Goal: Entertainment & Leisure: Browse casually

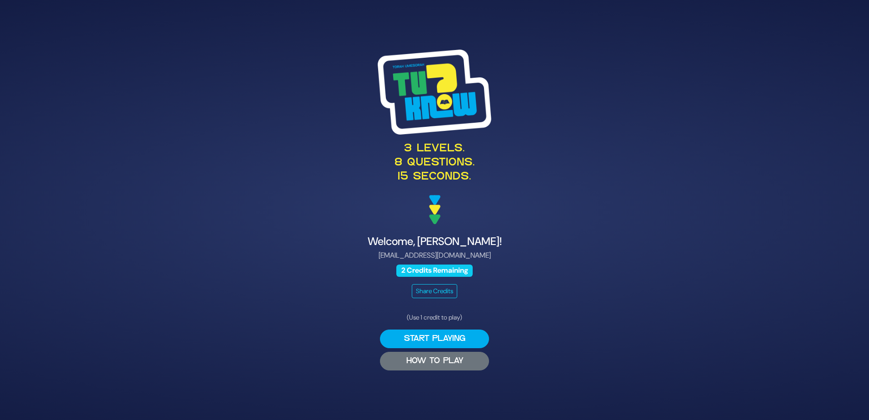
click at [430, 360] on button "HOW TO PLAY" at bounding box center [434, 361] width 109 height 19
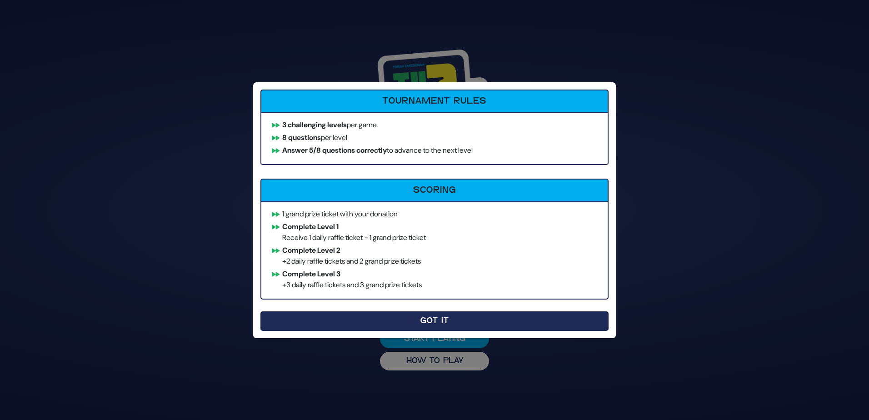
click at [423, 325] on button "Got It" at bounding box center [434, 321] width 348 height 20
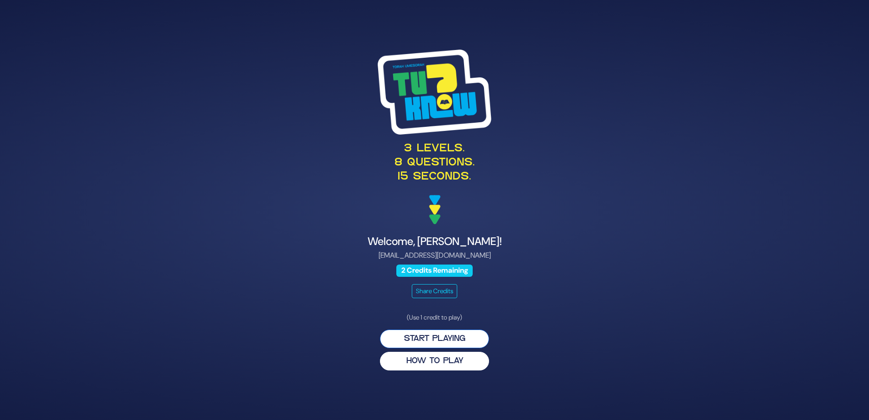
click at [420, 344] on button "Start Playing" at bounding box center [434, 338] width 109 height 19
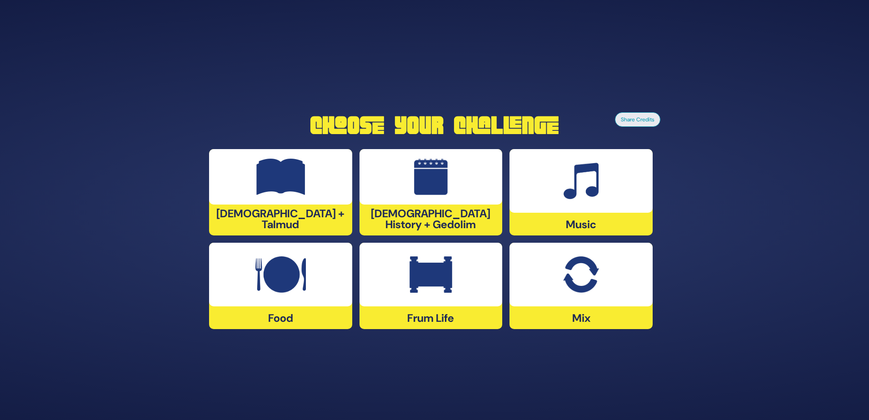
click at [574, 192] on img at bounding box center [581, 181] width 35 height 36
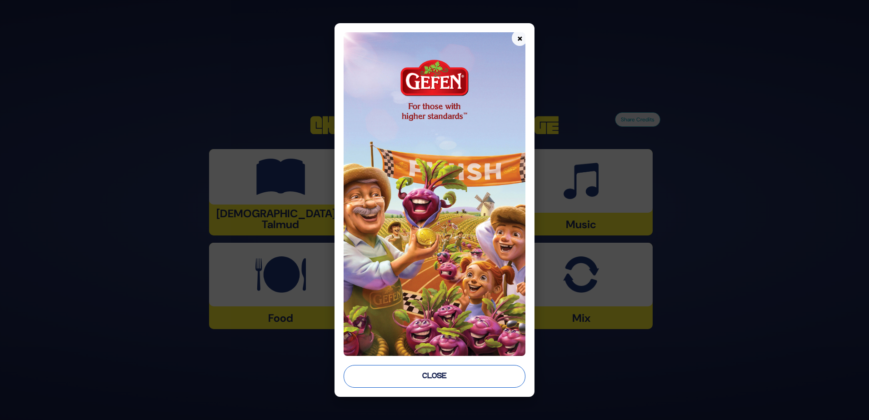
click at [425, 374] on button "Close" at bounding box center [435, 376] width 182 height 23
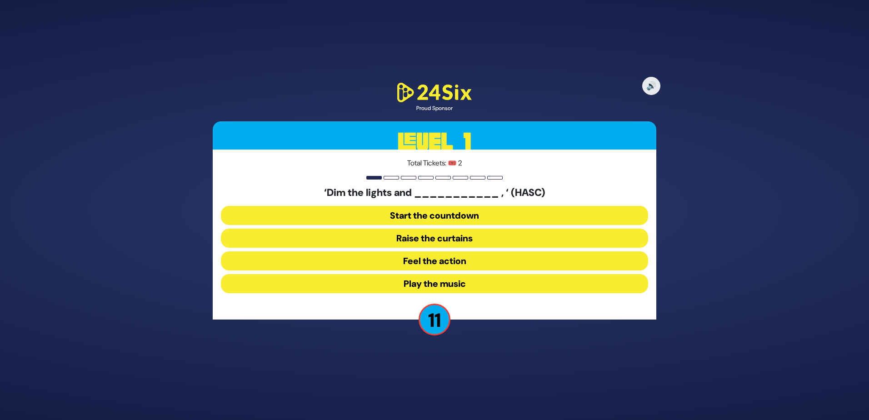
click at [425, 238] on button "Raise the curtains" at bounding box center [434, 238] width 427 height 19
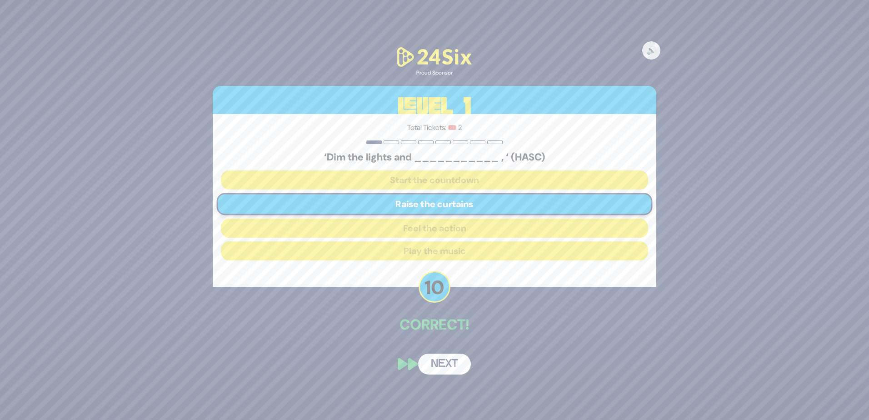
click at [438, 361] on button "Next" at bounding box center [444, 364] width 53 height 21
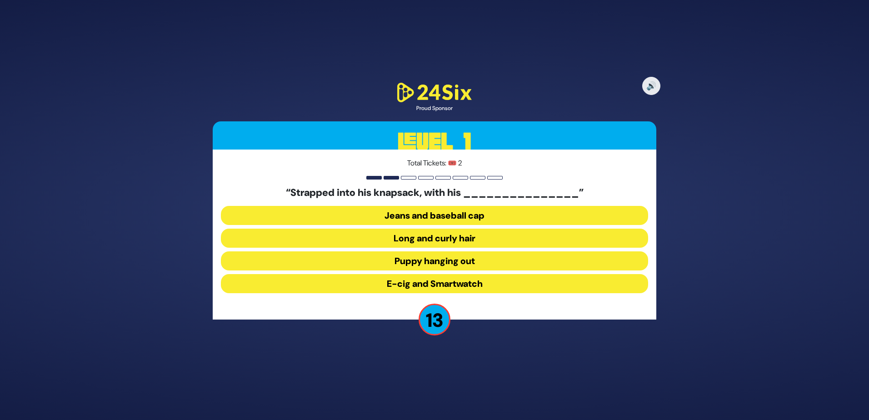
click at [435, 238] on button "Long and curly hair" at bounding box center [434, 238] width 427 height 19
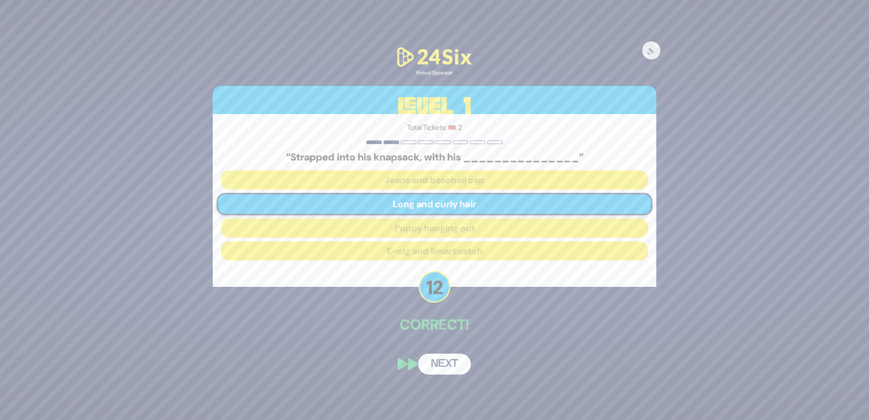
drag, startPoint x: 437, startPoint y: 368, endPoint x: 391, endPoint y: 348, distance: 50.3
click at [391, 348] on div "🔊 Proud Sponsor Level 1 Total Tickets: 🎟️ 2 “Strapped into his knapsack, with h…" at bounding box center [434, 210] width 465 height 351
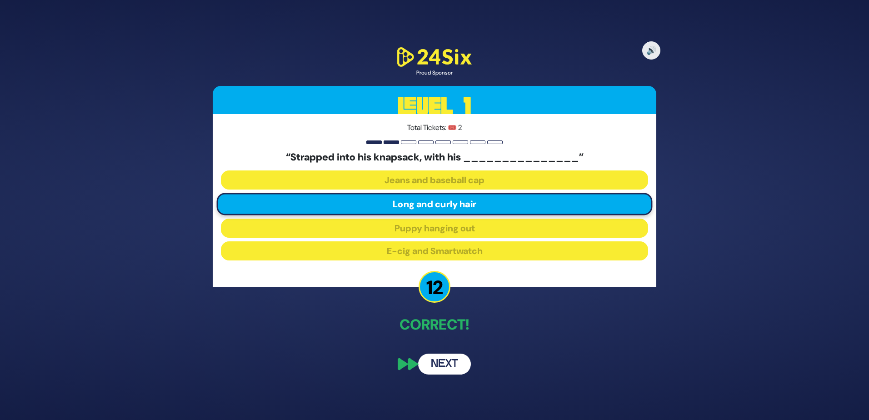
click at [438, 357] on button "Next" at bounding box center [444, 364] width 53 height 21
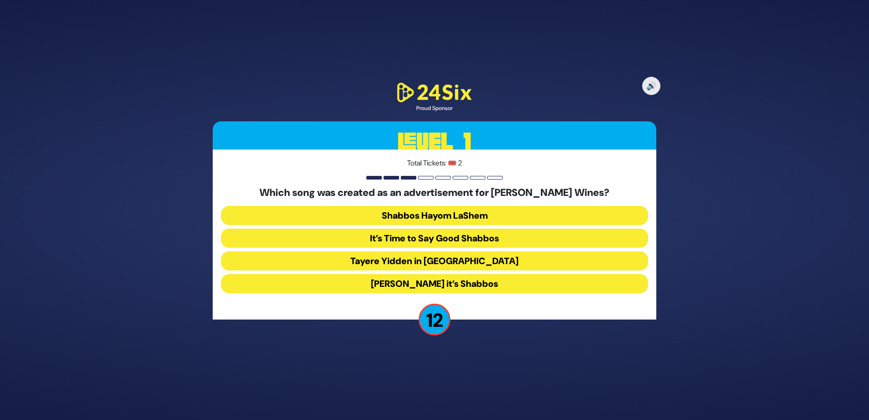
click at [413, 277] on button "Baruch Hashem it’s Shabbos" at bounding box center [434, 283] width 427 height 19
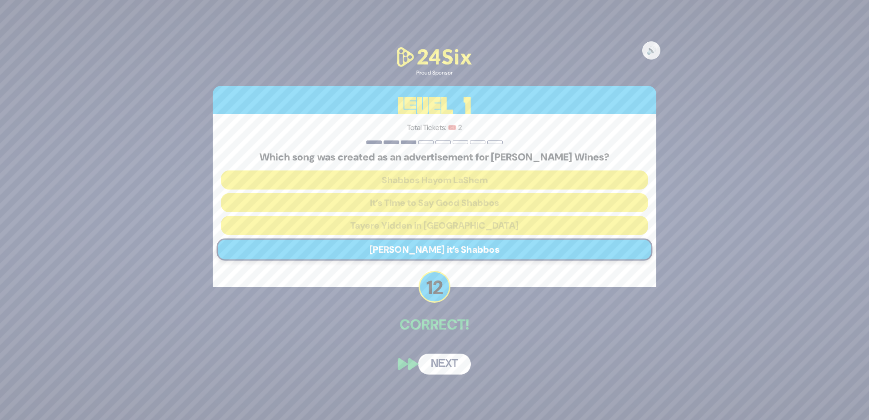
drag, startPoint x: 437, startPoint y: 354, endPoint x: 374, endPoint y: 331, distance: 66.9
click at [374, 331] on p "Correct!" at bounding box center [435, 325] width 444 height 22
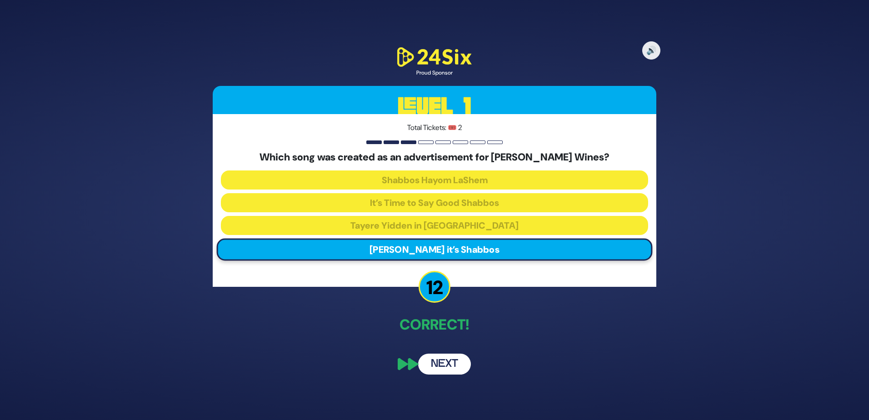
click at [429, 364] on button "Next" at bounding box center [444, 364] width 53 height 21
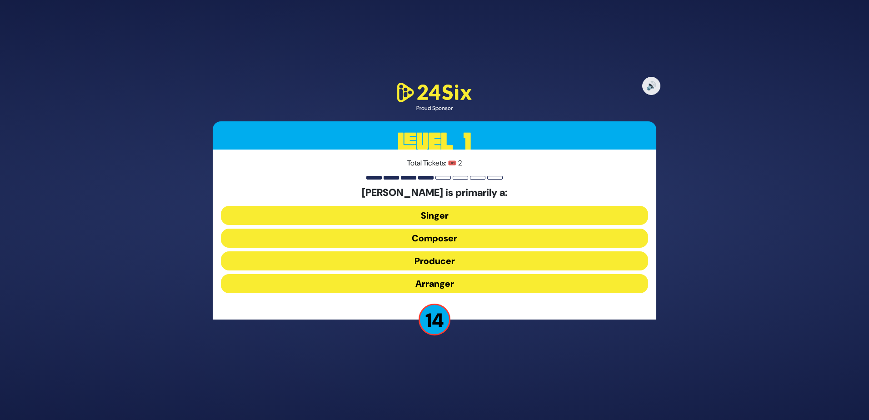
click at [428, 243] on button "Composer" at bounding box center [434, 238] width 427 height 19
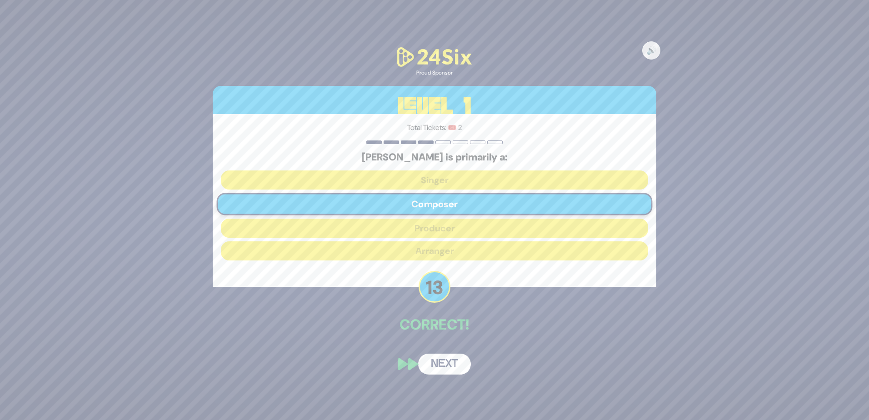
click at [434, 362] on button "Next" at bounding box center [444, 364] width 53 height 21
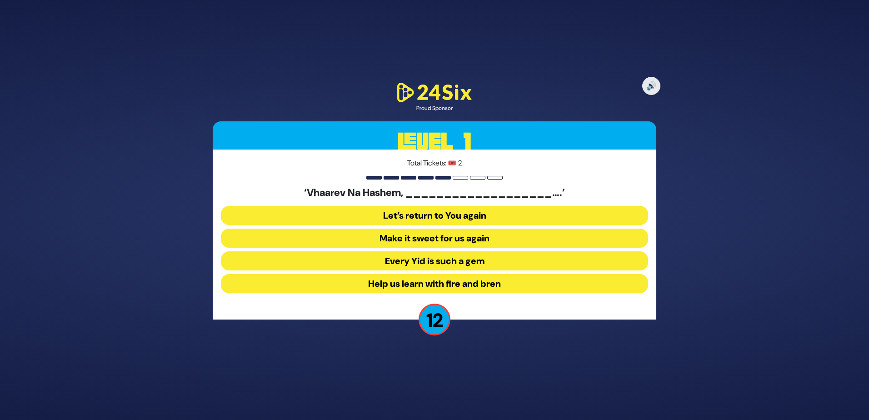
click at [411, 241] on button "Make it sweet for us again" at bounding box center [434, 238] width 427 height 19
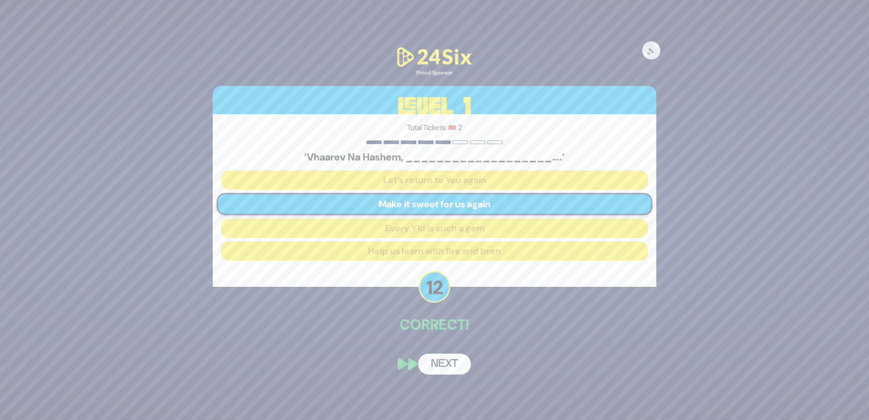
click at [435, 359] on button "Next" at bounding box center [444, 364] width 53 height 21
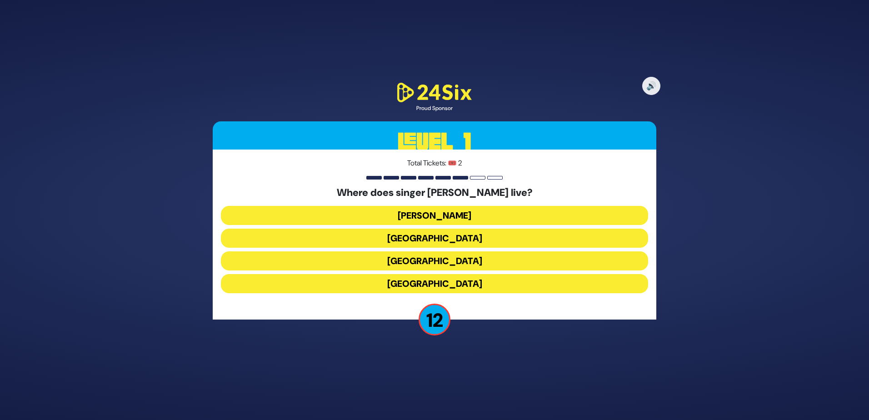
click at [439, 284] on button "England" at bounding box center [434, 283] width 427 height 19
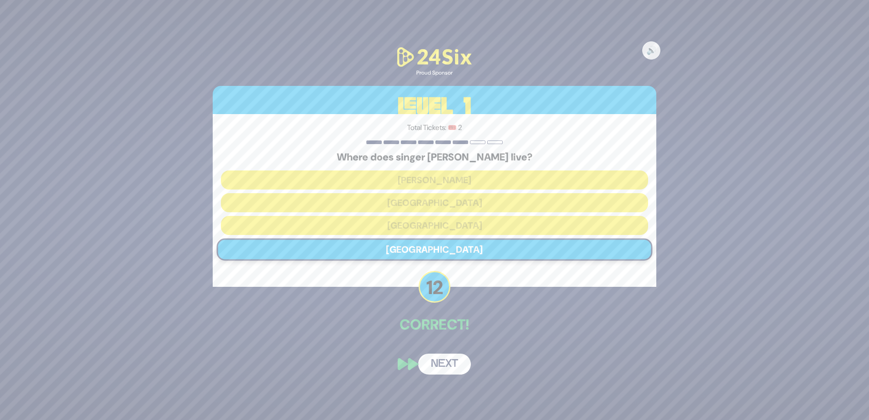
click at [448, 353] on div "🔊 Proud Sponsor Level 1 Total Tickets: 🎟️ 2 Where does singer Shloime Gertner l…" at bounding box center [434, 210] width 465 height 351
click at [448, 359] on button "Next" at bounding box center [444, 364] width 53 height 21
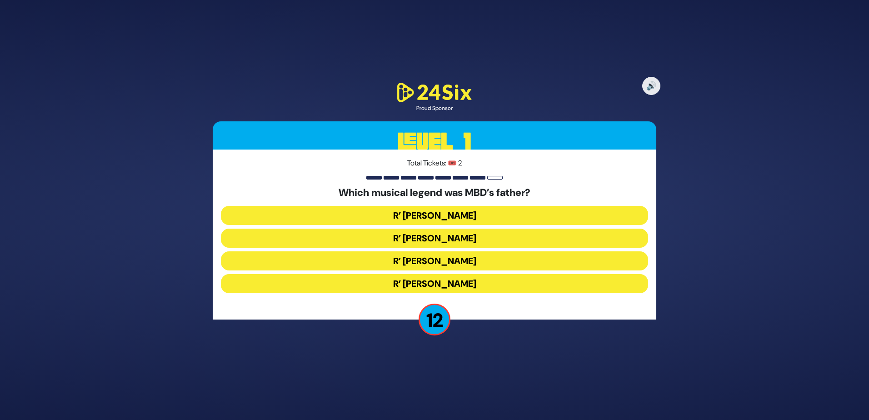
click at [417, 258] on button "R’ Yankel Werdyger" at bounding box center [434, 260] width 427 height 19
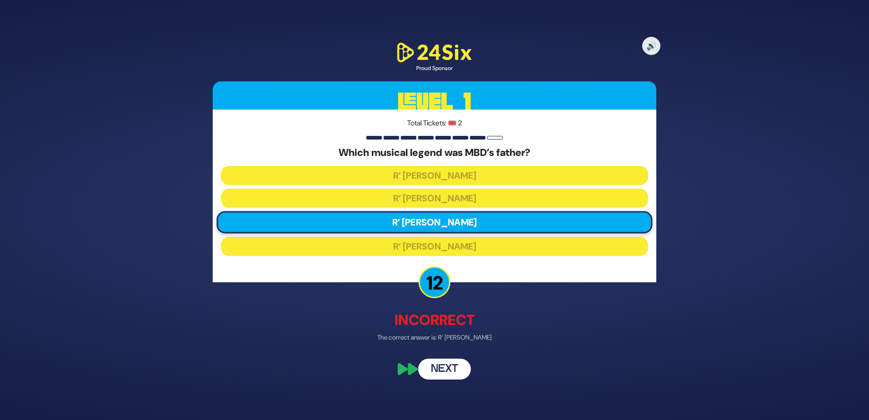
click at [444, 373] on button "Next" at bounding box center [444, 368] width 53 height 21
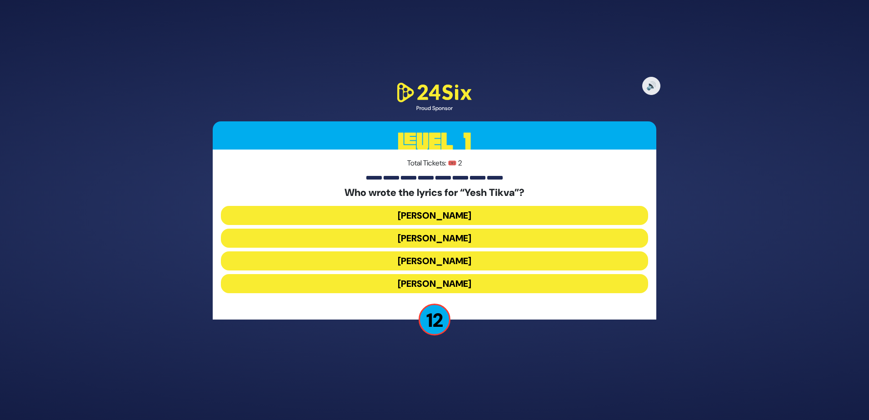
click at [418, 235] on button "Miriam Israeli" at bounding box center [434, 238] width 427 height 19
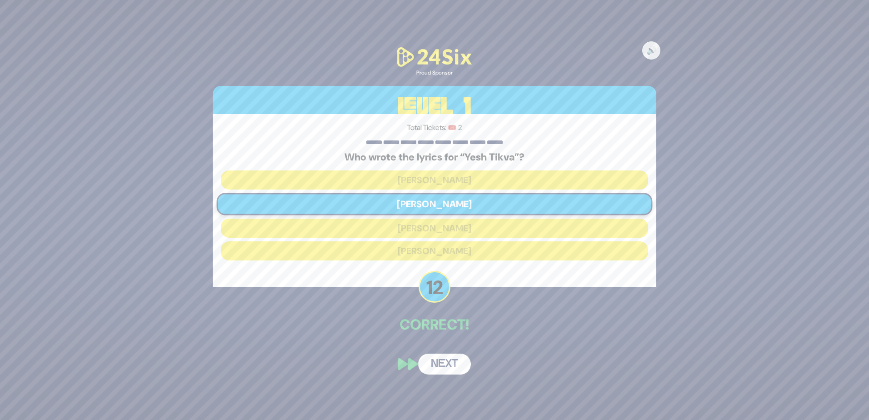
click at [440, 361] on button "Next" at bounding box center [444, 364] width 53 height 21
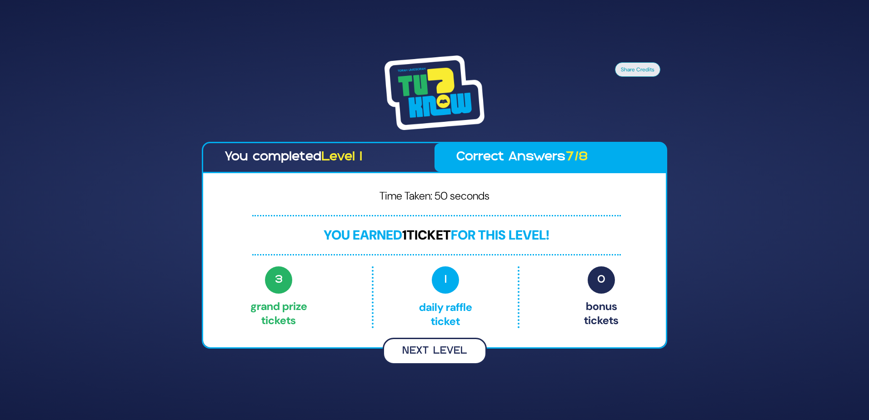
click at [418, 359] on button "Next Level" at bounding box center [435, 351] width 104 height 27
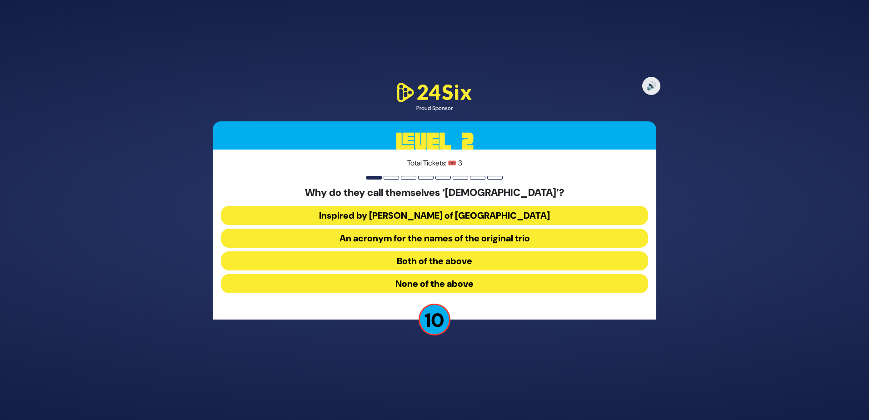
click at [419, 285] on button "None of the above" at bounding box center [434, 283] width 427 height 19
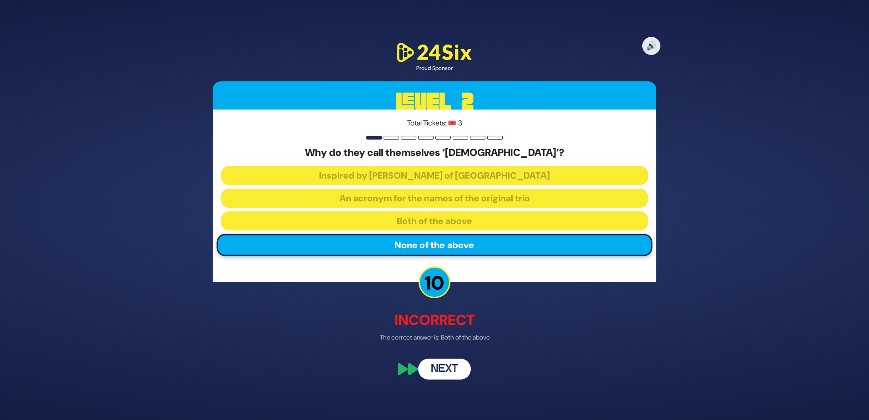
click at [442, 367] on button "Next" at bounding box center [444, 368] width 53 height 21
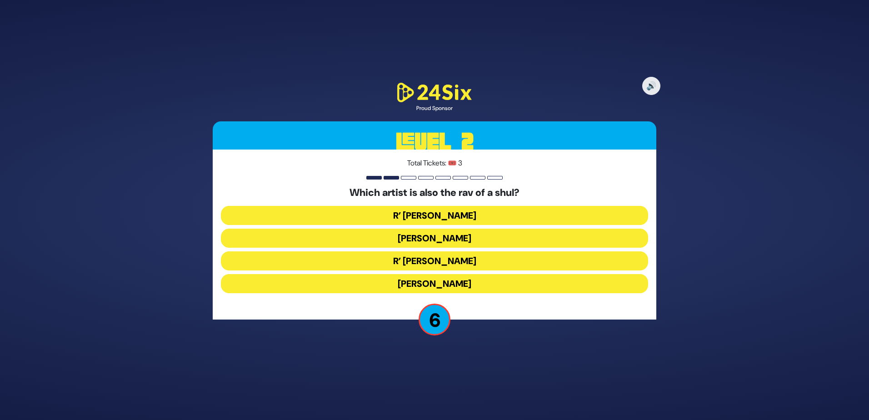
click at [429, 241] on button "Beri Weber" at bounding box center [434, 238] width 427 height 19
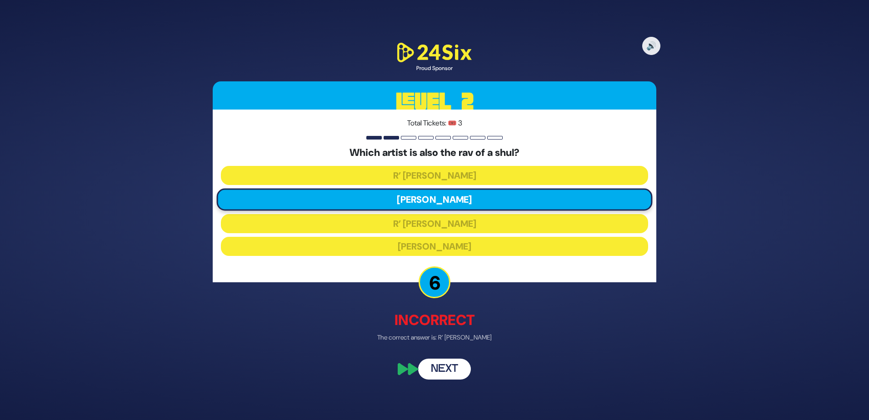
click at [443, 362] on button "Next" at bounding box center [444, 368] width 53 height 21
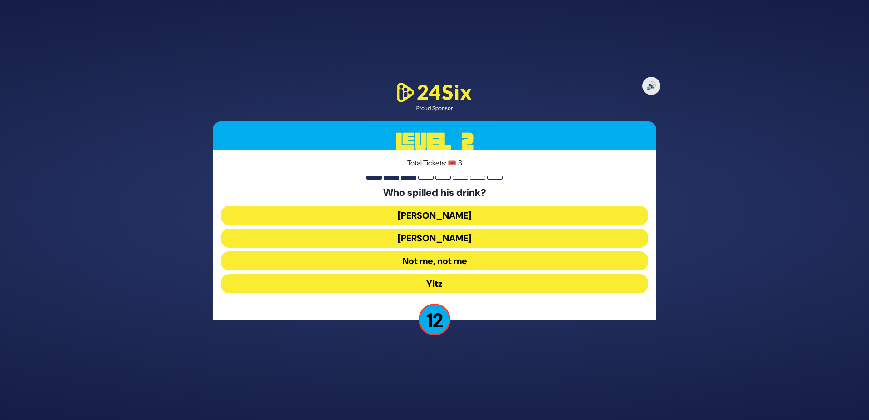
click at [421, 235] on button "Moshe Chaim" at bounding box center [434, 238] width 427 height 19
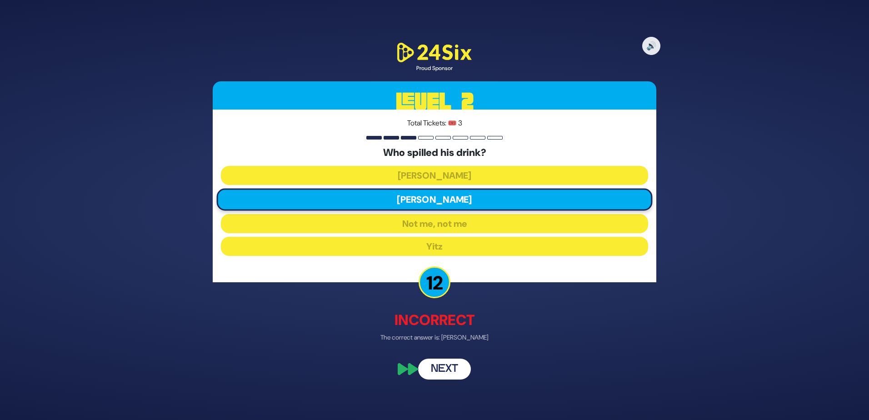
click at [441, 359] on button "Next" at bounding box center [444, 368] width 53 height 21
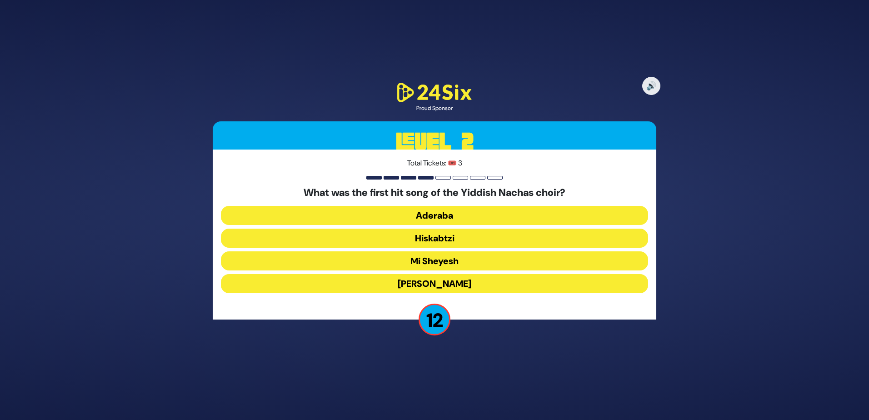
click at [437, 211] on button "Aderaba" at bounding box center [434, 215] width 427 height 19
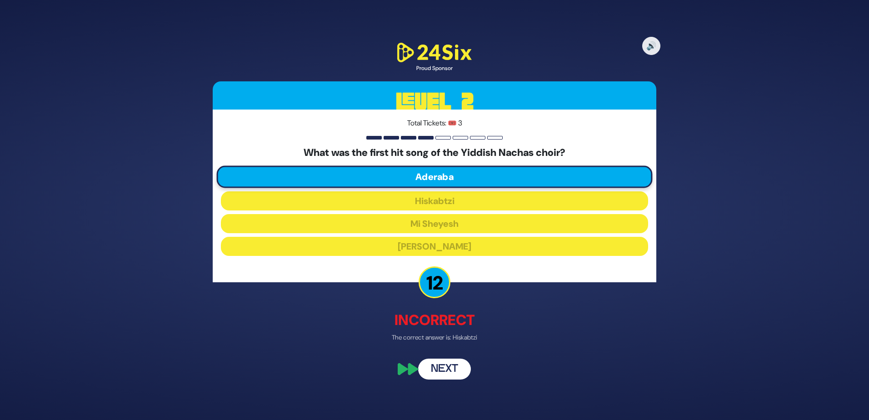
click at [434, 365] on button "Next" at bounding box center [444, 368] width 53 height 21
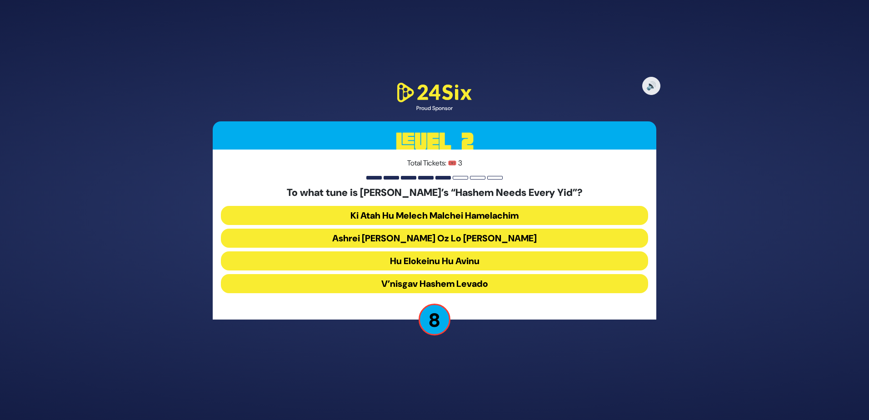
click at [423, 235] on button "Ashrei Adam Oz Lo Bach" at bounding box center [434, 238] width 427 height 19
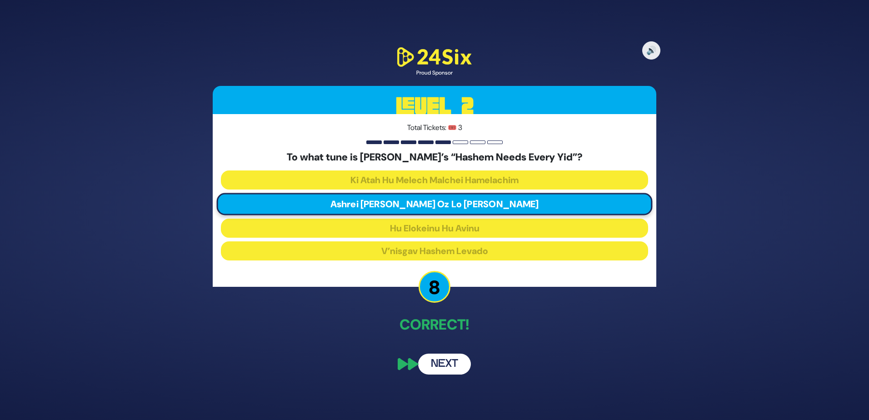
click at [444, 368] on button "Next" at bounding box center [444, 364] width 53 height 21
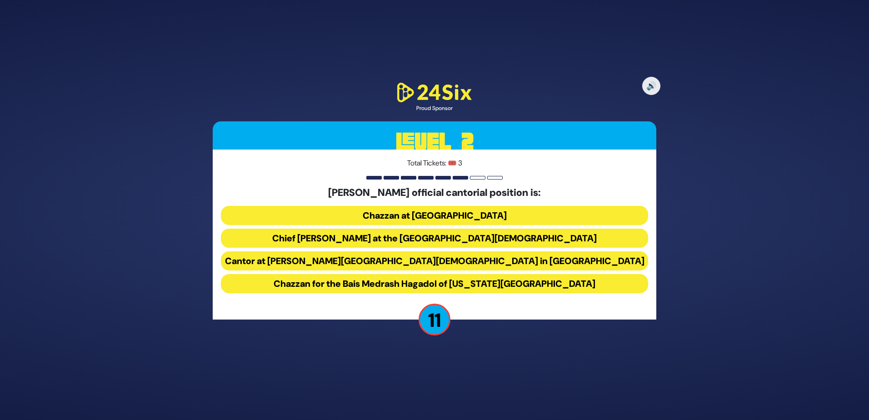
click at [392, 239] on button "Chief Cantor at the Park East Synagogue" at bounding box center [434, 238] width 427 height 19
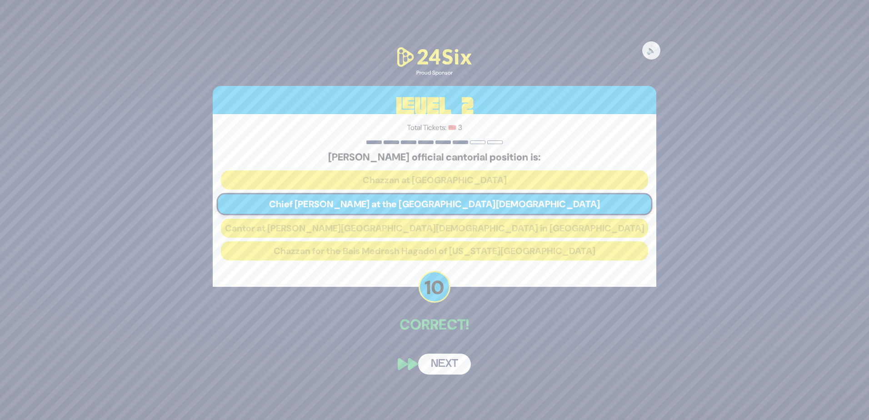
click at [440, 363] on button "Next" at bounding box center [444, 364] width 53 height 21
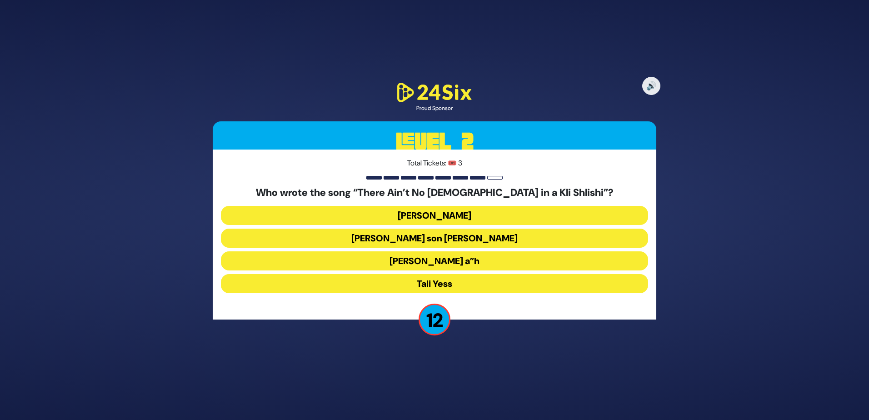
click at [437, 262] on button "Moshe Yess a”h" at bounding box center [434, 260] width 427 height 19
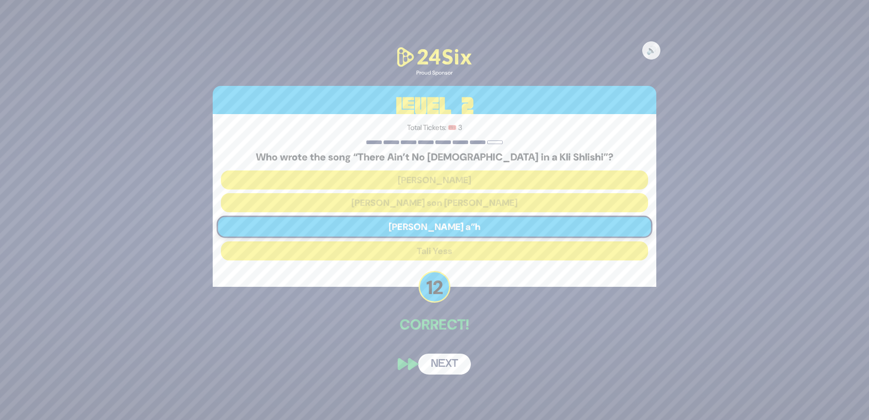
click at [439, 364] on button "Next" at bounding box center [444, 364] width 53 height 21
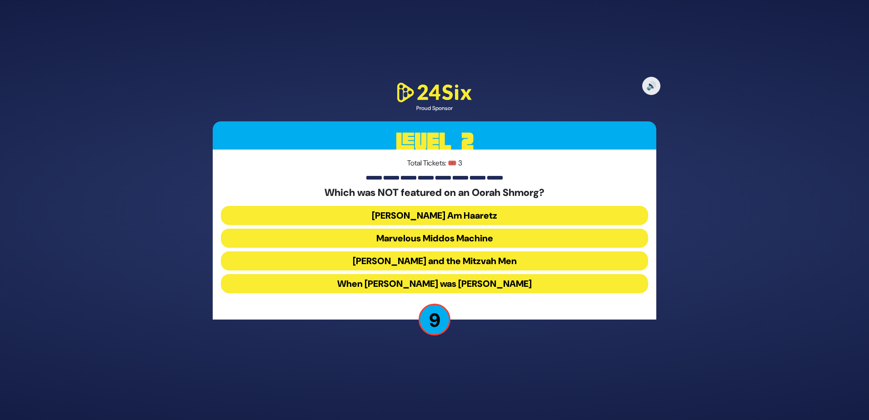
click at [433, 264] on button "Uncle Moishy and the Mitzvah Men" at bounding box center [434, 260] width 427 height 19
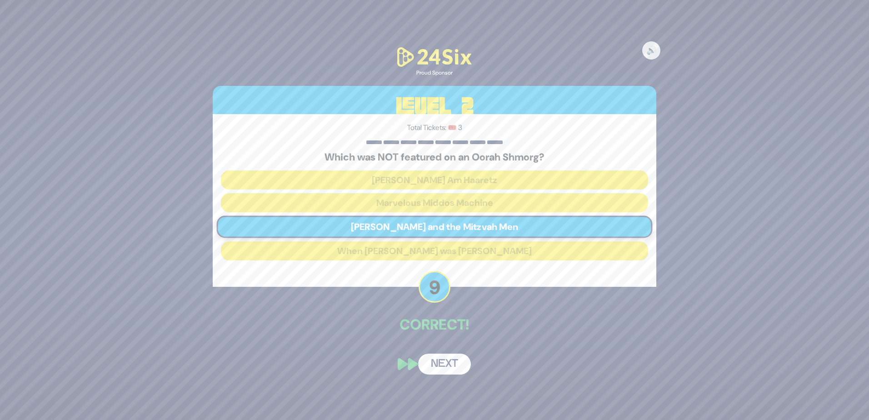
click at [443, 362] on button "Next" at bounding box center [444, 364] width 53 height 21
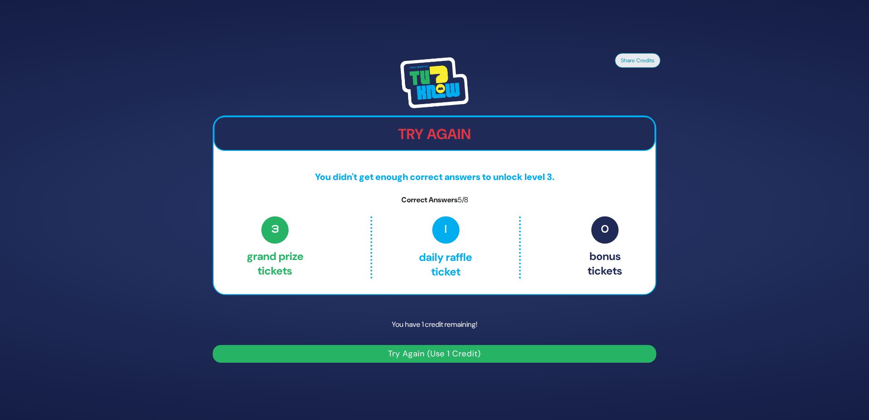
click at [323, 354] on button "Try Again (Use 1 Credit)" at bounding box center [435, 354] width 444 height 18
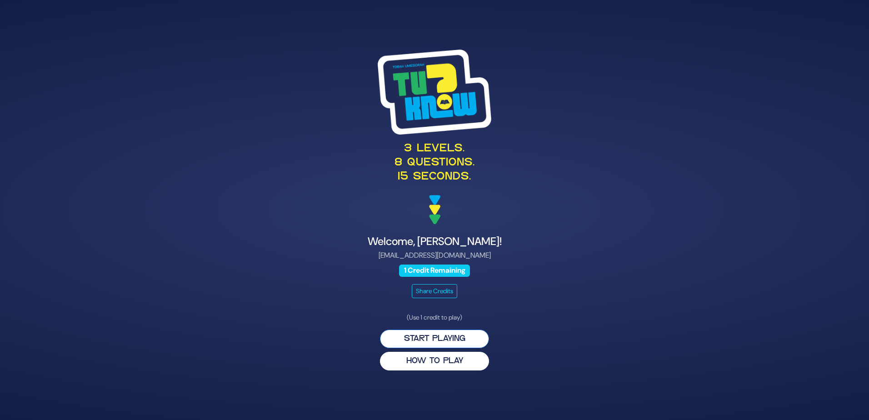
click at [429, 339] on button "Start Playing" at bounding box center [434, 338] width 109 height 19
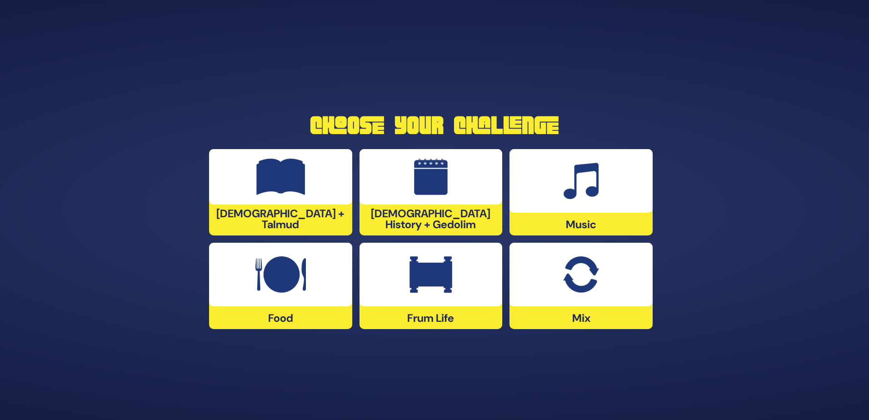
click at [251, 218] on div "[DEMOGRAPHIC_DATA] + Talmud" at bounding box center [280, 192] width 143 height 86
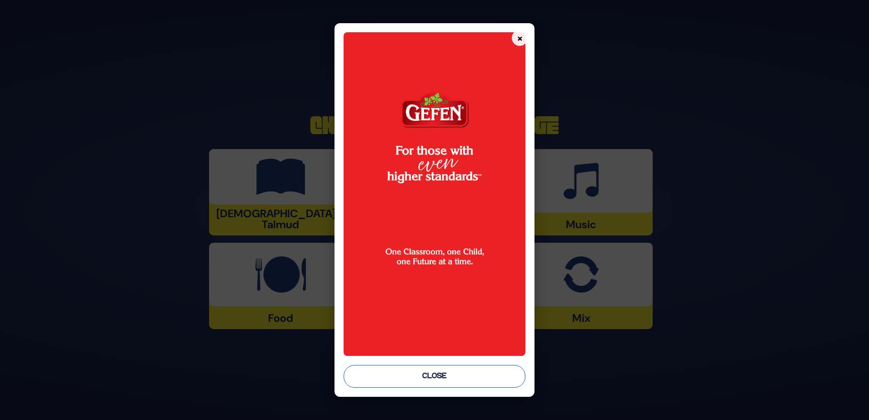
click at [389, 368] on button "Close" at bounding box center [435, 376] width 182 height 23
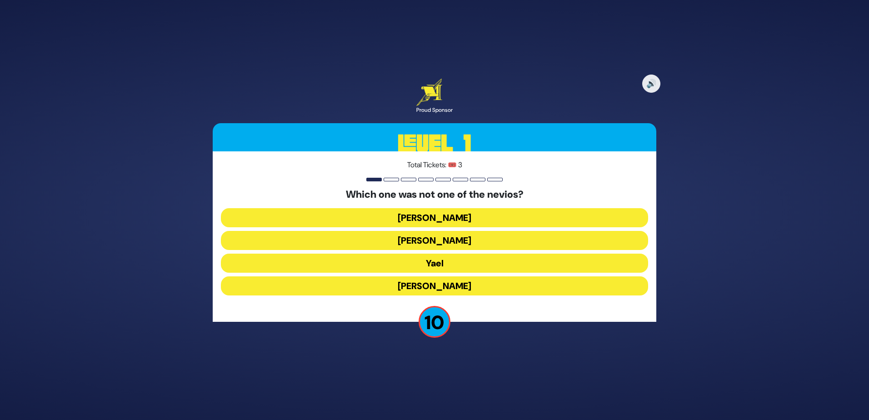
click at [425, 261] on button "Yael" at bounding box center [434, 263] width 427 height 19
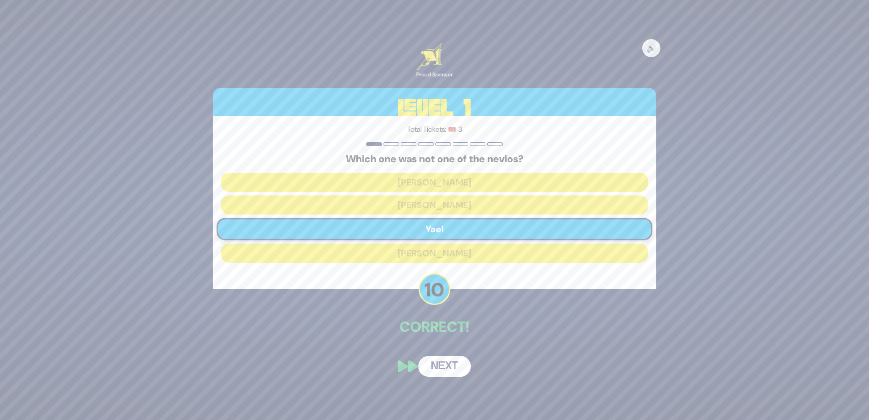
click at [434, 371] on button "Next" at bounding box center [444, 366] width 53 height 21
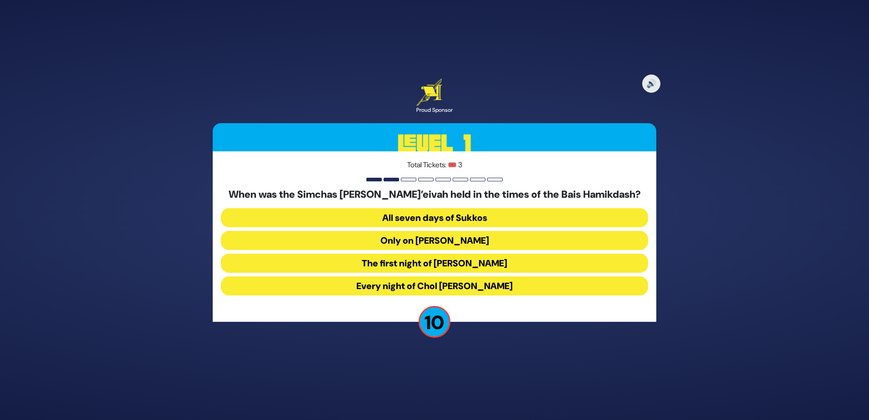
click at [425, 259] on button "The first night of Chol Hamoed Sukkos" at bounding box center [434, 263] width 427 height 19
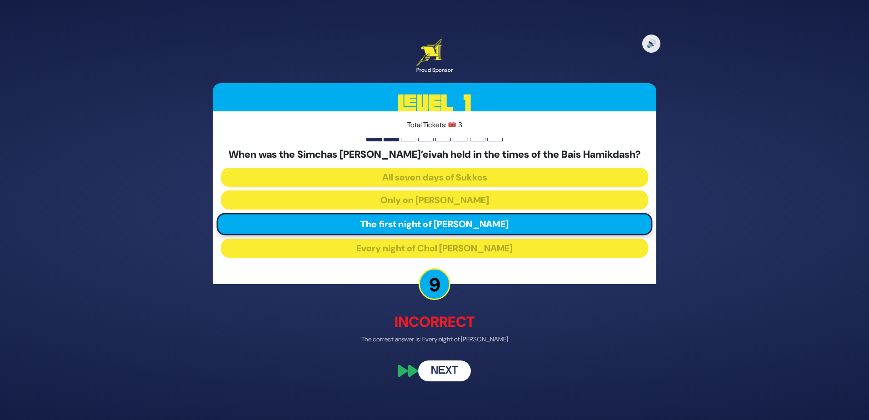
click at [436, 370] on button "Next" at bounding box center [444, 370] width 53 height 21
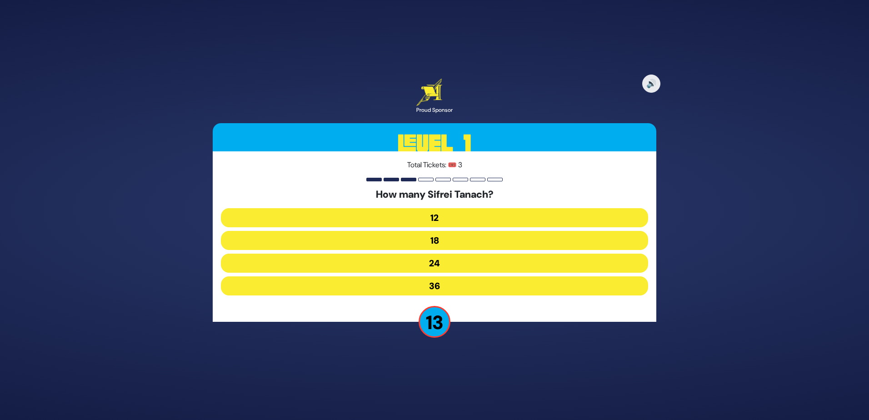
click at [427, 269] on button "24" at bounding box center [434, 263] width 427 height 19
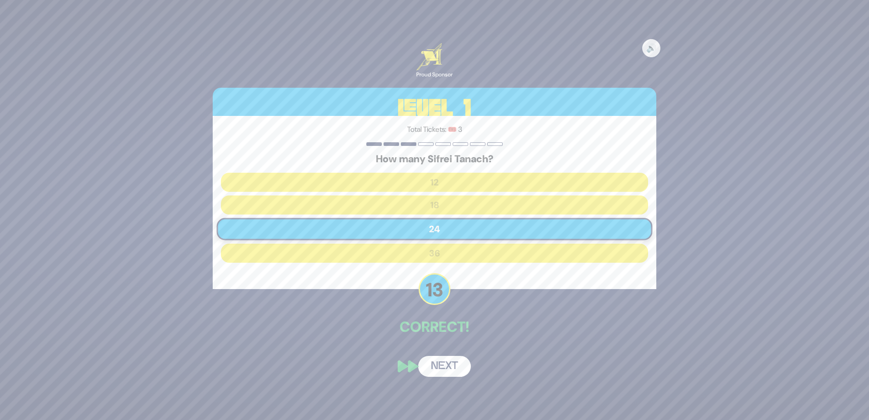
click at [444, 357] on button "Next" at bounding box center [444, 366] width 53 height 21
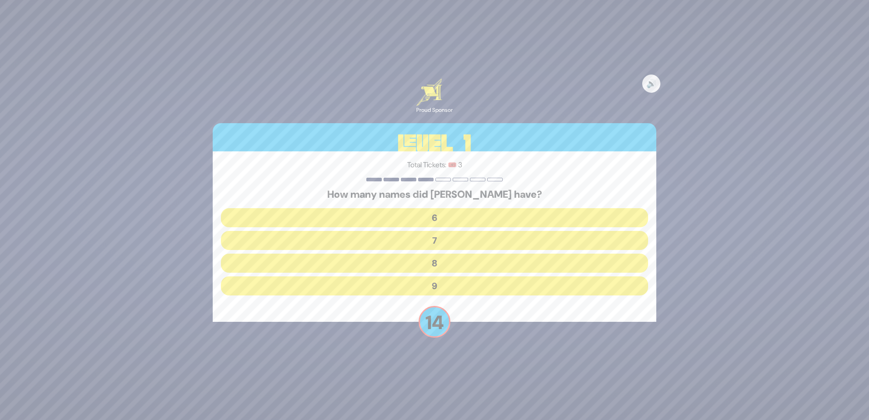
click at [427, 244] on button "7" at bounding box center [434, 240] width 427 height 19
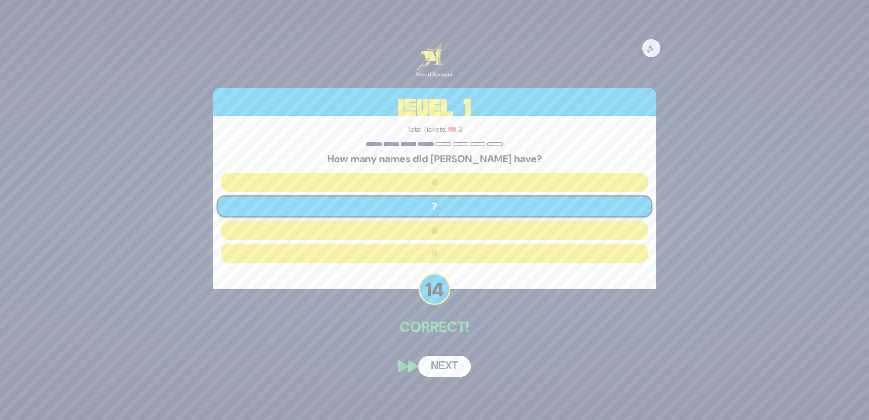
click at [441, 366] on button "Next" at bounding box center [444, 366] width 53 height 21
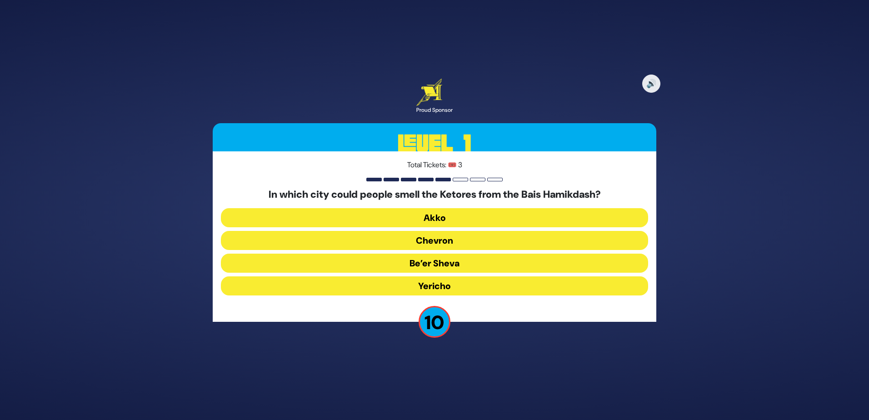
click at [427, 243] on button "Chevron" at bounding box center [434, 240] width 427 height 19
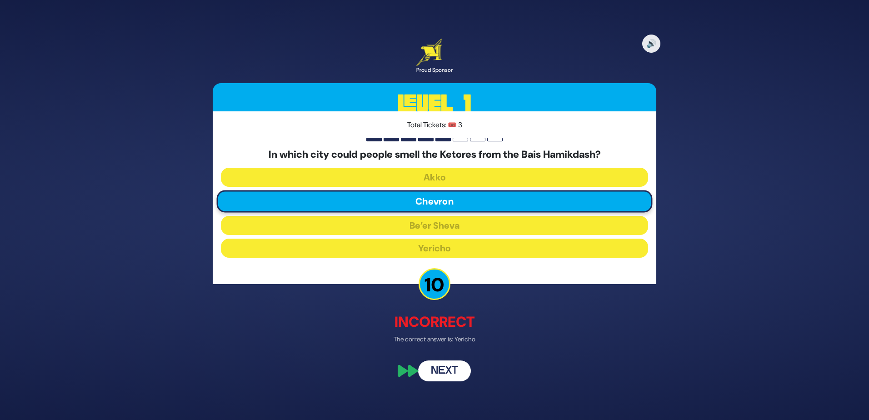
click at [450, 368] on button "Next" at bounding box center [444, 370] width 53 height 21
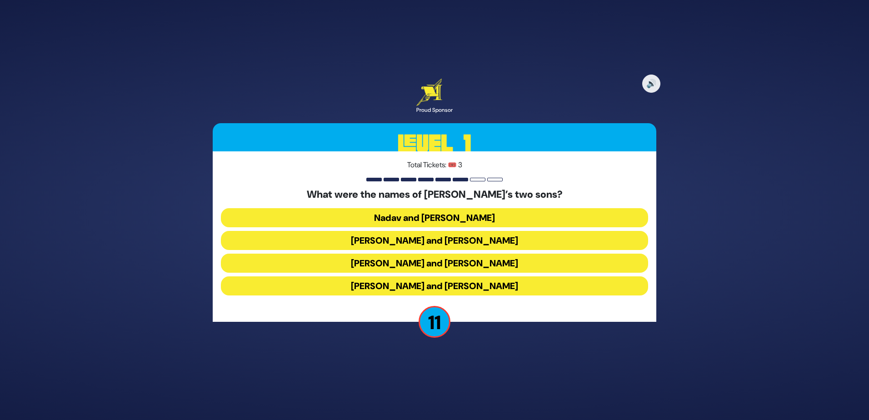
click at [427, 285] on button "Gershom and Eliezer" at bounding box center [434, 285] width 427 height 19
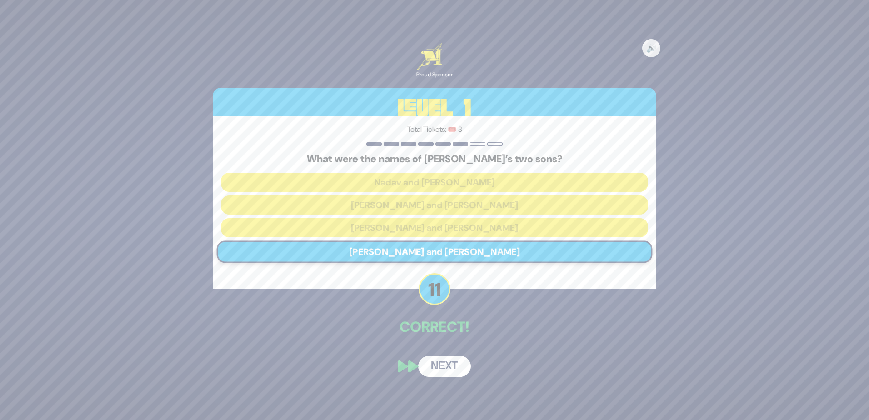
click at [434, 360] on button "Next" at bounding box center [444, 366] width 53 height 21
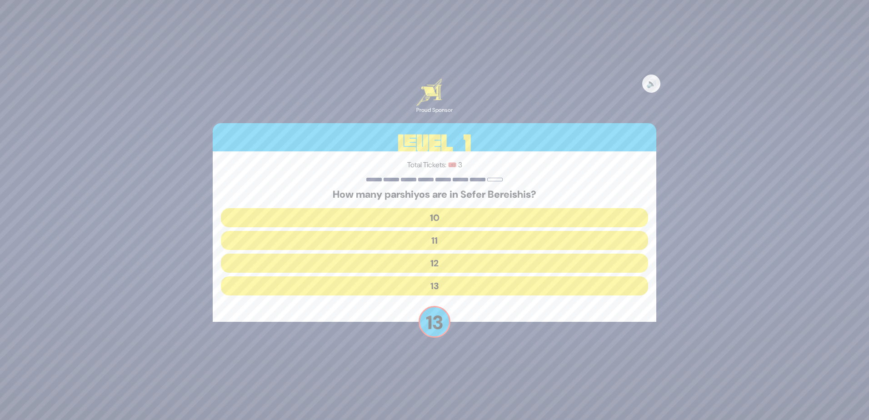
click at [434, 222] on button "10" at bounding box center [434, 217] width 427 height 19
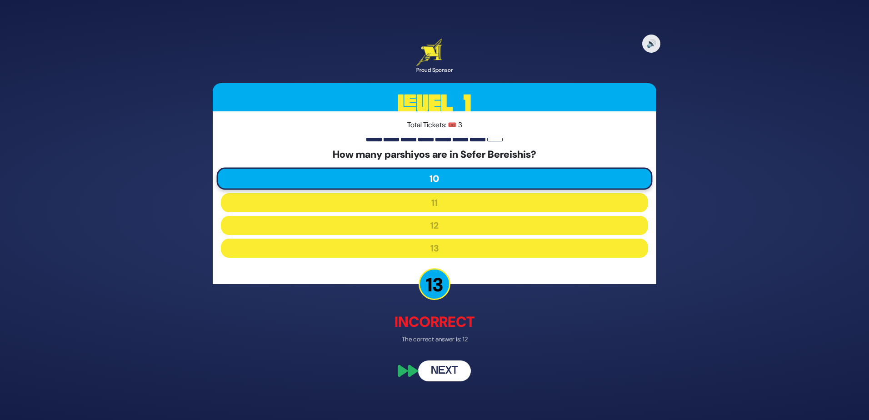
click at [434, 377] on button "Next" at bounding box center [444, 370] width 53 height 21
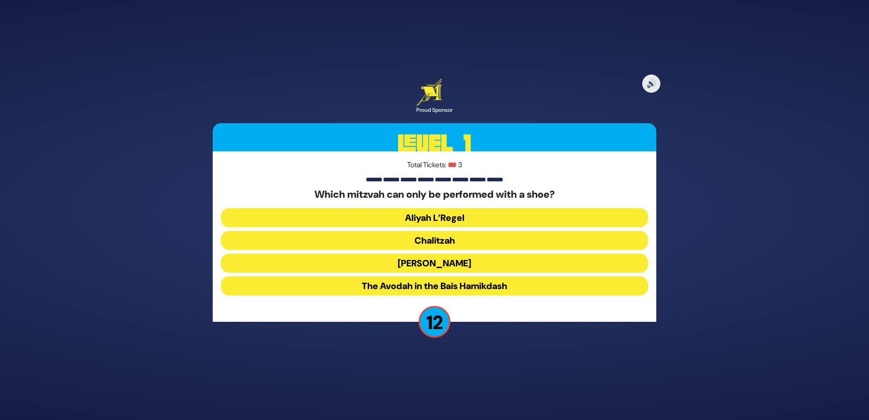
click at [422, 242] on button "Chalitzah" at bounding box center [434, 240] width 427 height 19
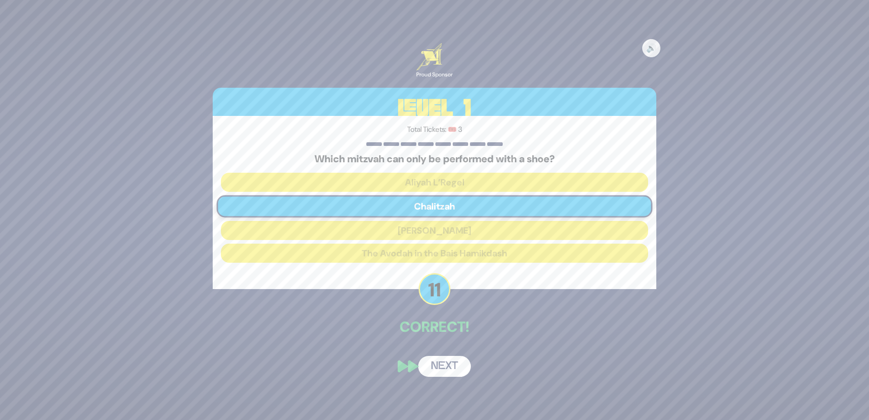
click at [435, 363] on button "Next" at bounding box center [444, 366] width 53 height 21
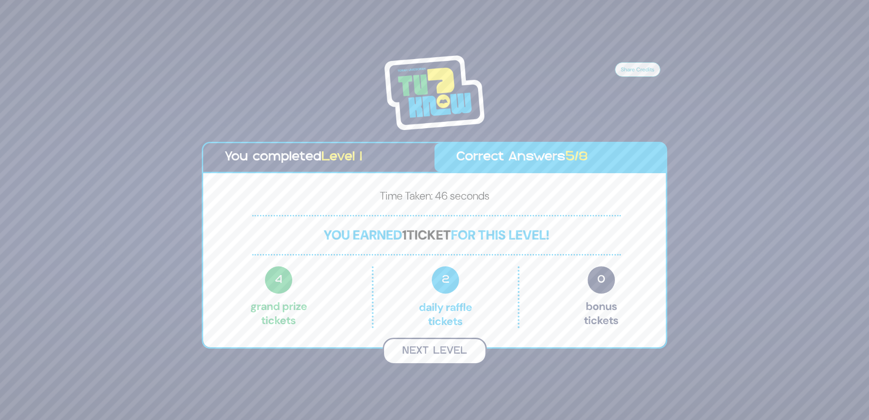
click at [415, 341] on button "Next Level" at bounding box center [435, 351] width 104 height 27
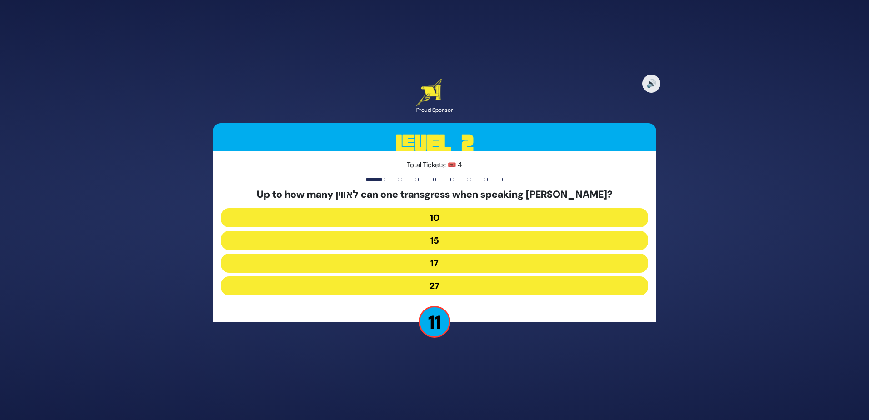
click at [430, 285] on button "27" at bounding box center [434, 285] width 427 height 19
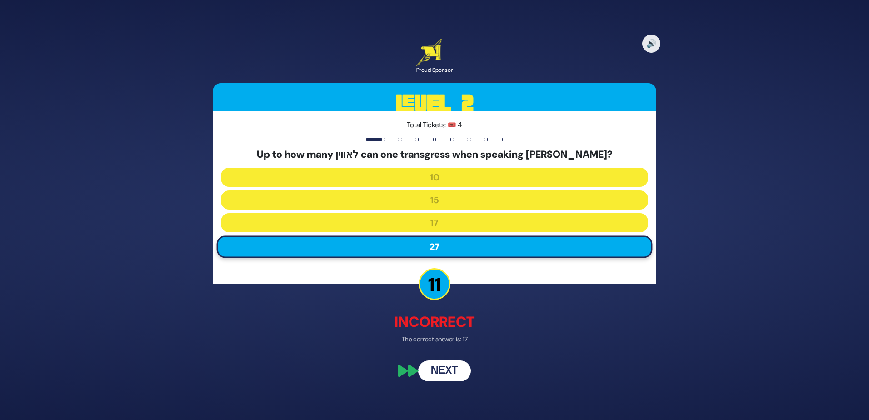
click at [435, 364] on button "Next" at bounding box center [444, 370] width 53 height 21
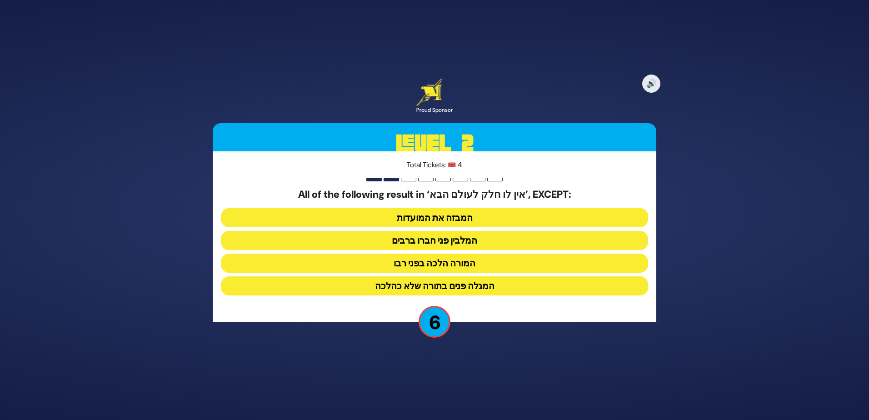
click at [422, 219] on button "המבזה את המועדות" at bounding box center [434, 217] width 427 height 19
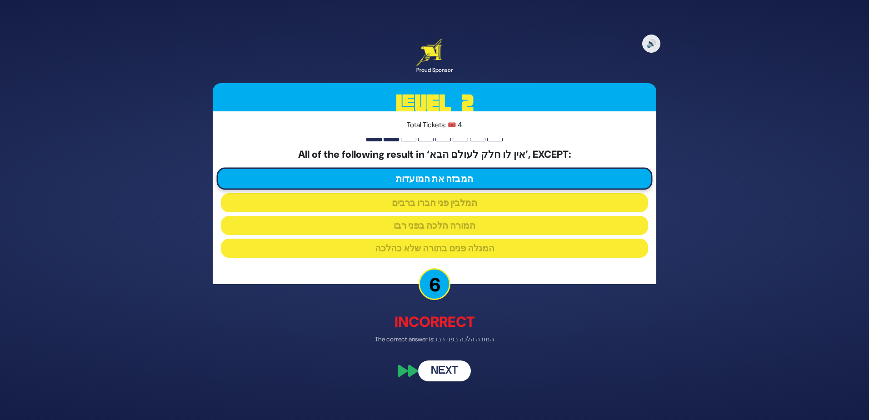
click at [439, 361] on button "Next" at bounding box center [444, 370] width 53 height 21
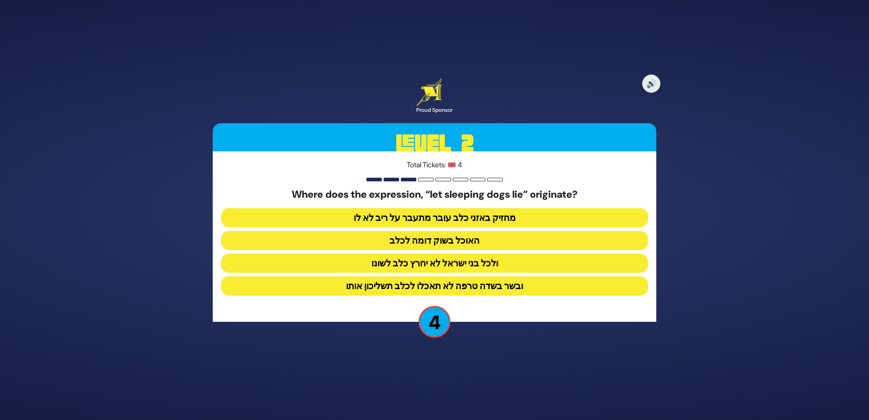
click at [421, 283] on button "ובשר בשדה טרפה לא תאכלו לכלב תשליכון אותו" at bounding box center [434, 285] width 427 height 19
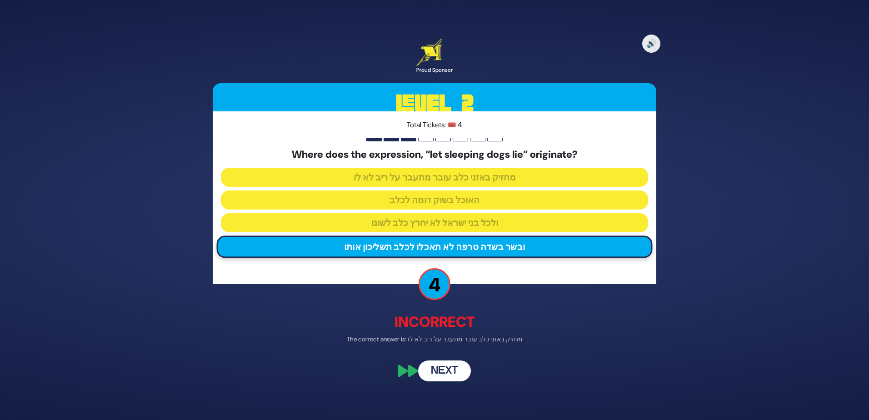
click at [436, 374] on button "Next" at bounding box center [444, 370] width 53 height 21
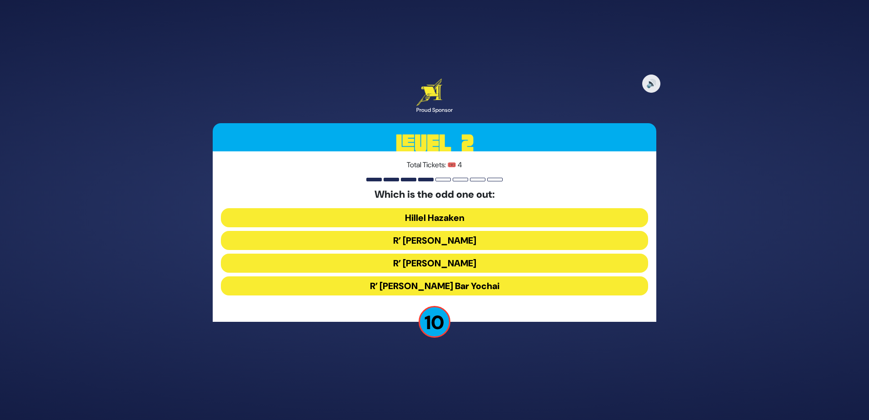
click at [414, 214] on button "Hillel Hazaken" at bounding box center [434, 217] width 427 height 19
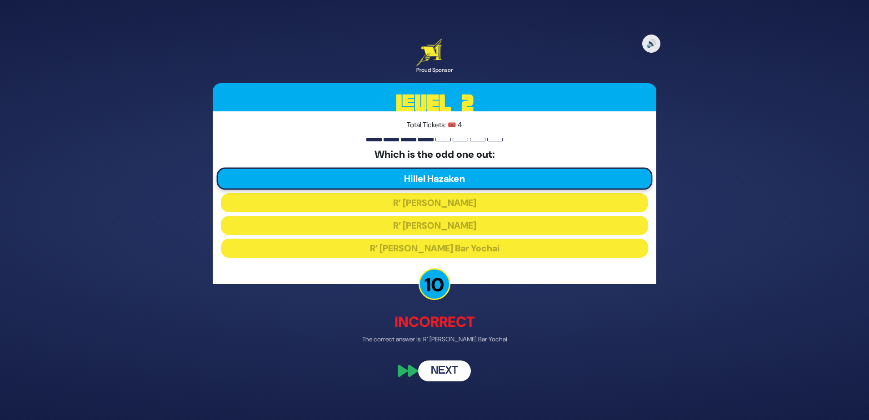
click at [438, 375] on button "Next" at bounding box center [444, 370] width 53 height 21
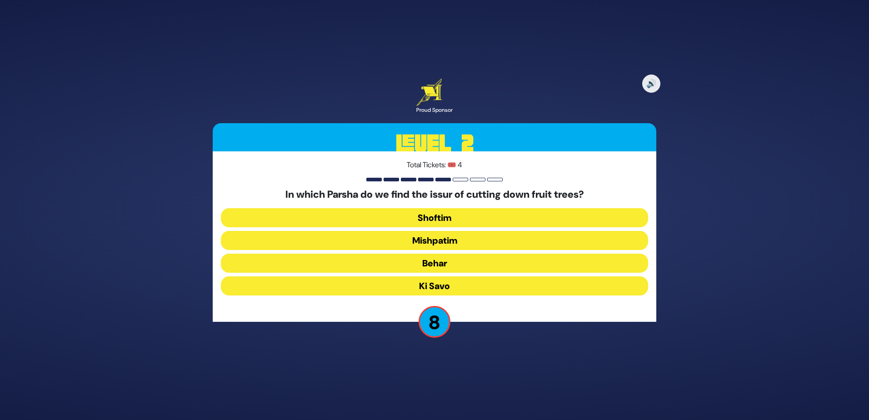
click at [427, 222] on button "Shoftim" at bounding box center [434, 217] width 427 height 19
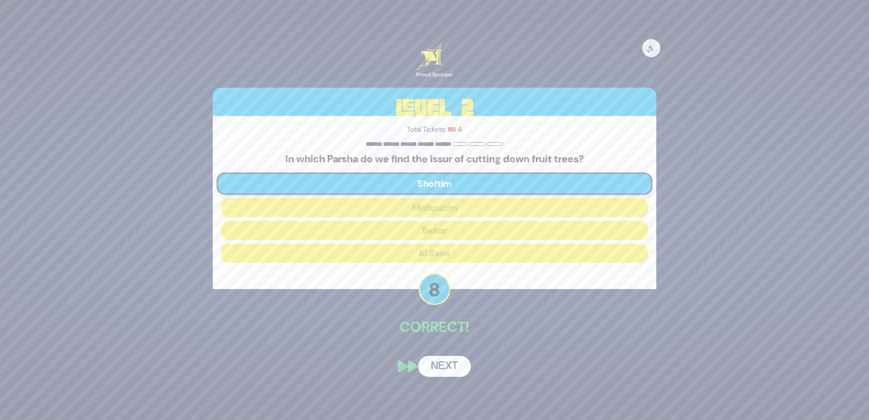
click at [436, 368] on button "Next" at bounding box center [444, 366] width 53 height 21
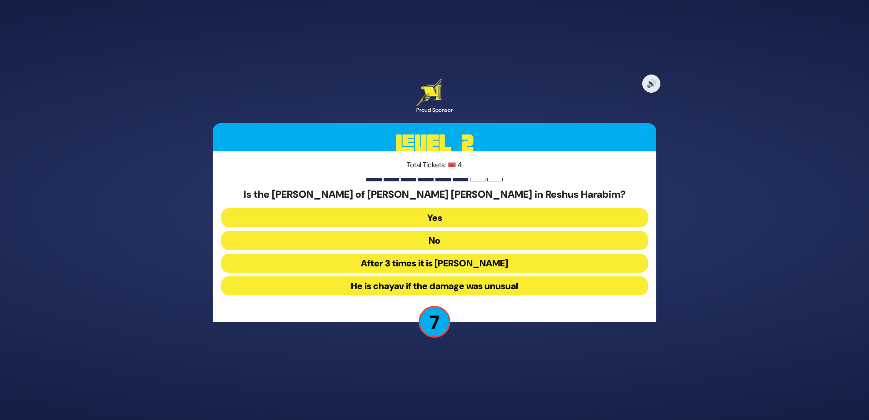
click at [425, 245] on button "No" at bounding box center [434, 240] width 427 height 19
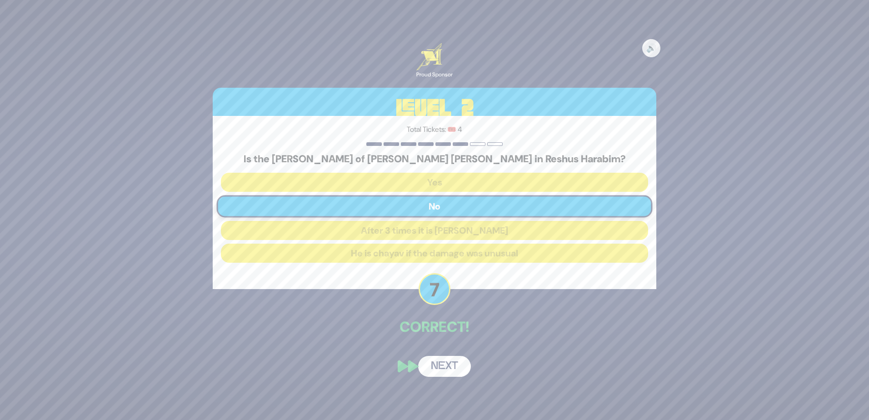
click at [433, 362] on button "Next" at bounding box center [444, 366] width 53 height 21
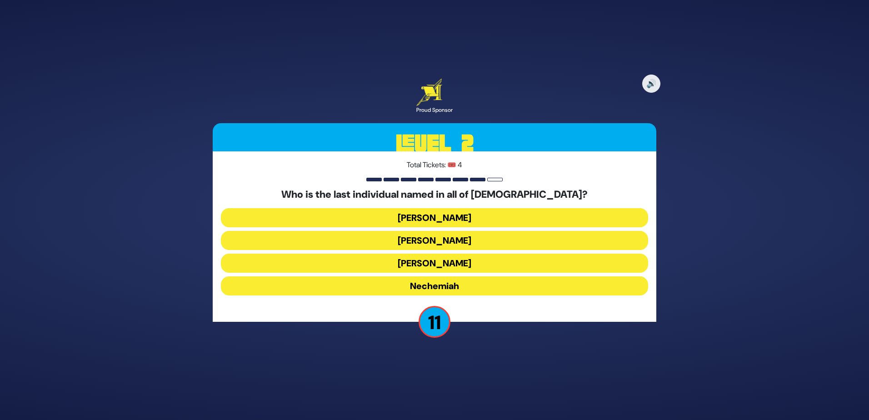
click at [402, 210] on button "Mordechai" at bounding box center [434, 217] width 427 height 19
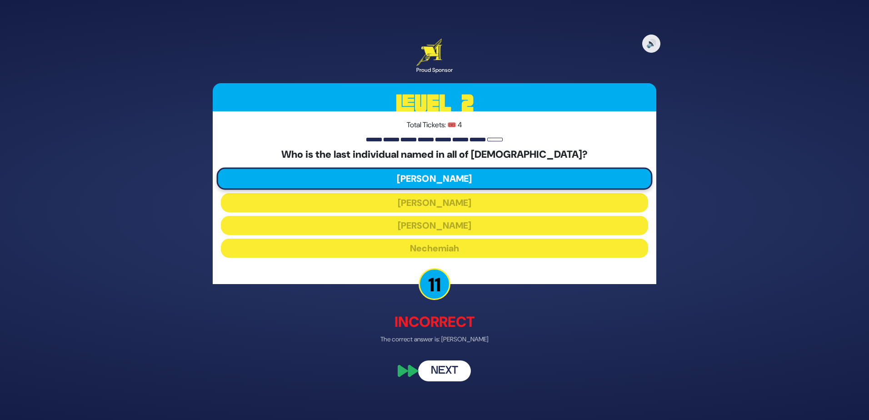
click at [445, 387] on div "🔊 Proud Sponsor Level 2 Total Tickets: 🎟️ 4 Who is the last individual named in…" at bounding box center [434, 210] width 465 height 364
click at [437, 350] on div "🔊 Proud Sponsor Level 2 Total Tickets: 🎟️ 4 Who is the last individual named in…" at bounding box center [434, 210] width 465 height 364
click at [438, 358] on div "🔊 Proud Sponsor Level 2 Total Tickets: 🎟️ 4 Who is the last individual named in…" at bounding box center [434, 210] width 465 height 364
click at [439, 364] on button "Next" at bounding box center [444, 370] width 53 height 21
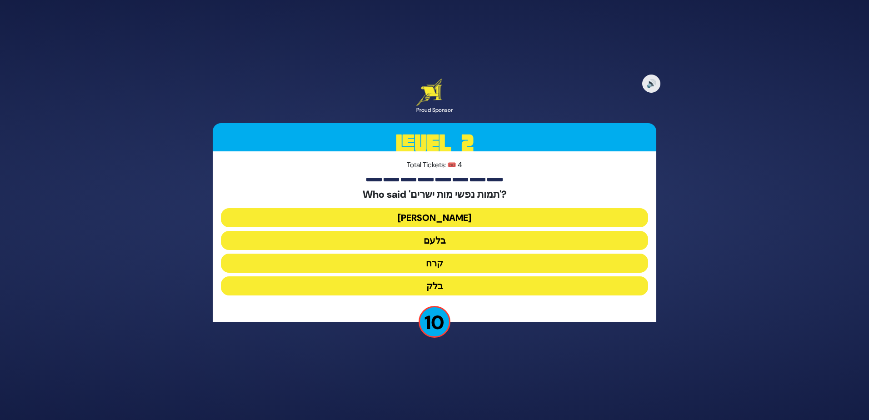
click at [425, 264] on button "קרח" at bounding box center [434, 263] width 427 height 19
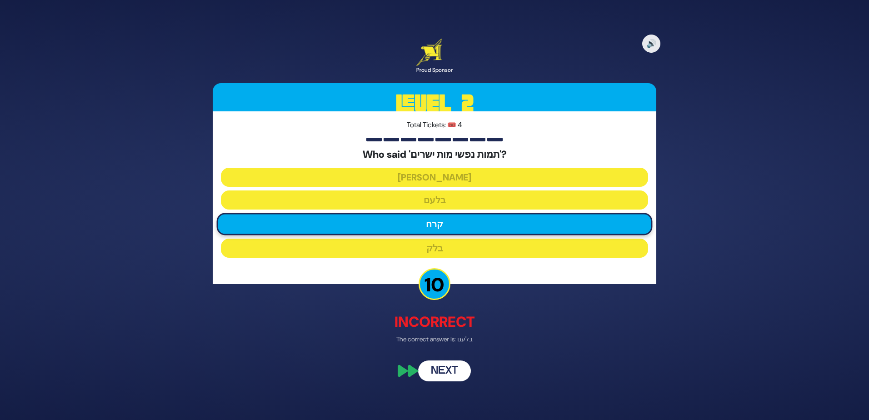
click at [442, 340] on p "The correct answer is: בלעם" at bounding box center [435, 339] width 444 height 10
click at [436, 360] on div "🔊 Proud Sponsor Level 2 Total Tickets: 🎟️ 4 Who said 'תמות נפשי מות ישרים'? יעק…" at bounding box center [434, 210] width 465 height 364
click at [438, 367] on button "Next" at bounding box center [444, 370] width 53 height 21
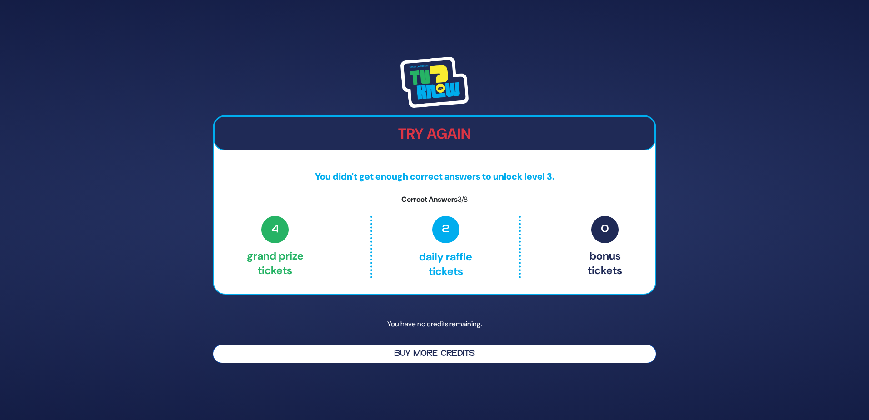
click at [425, 353] on button "Buy More Credits" at bounding box center [435, 353] width 444 height 19
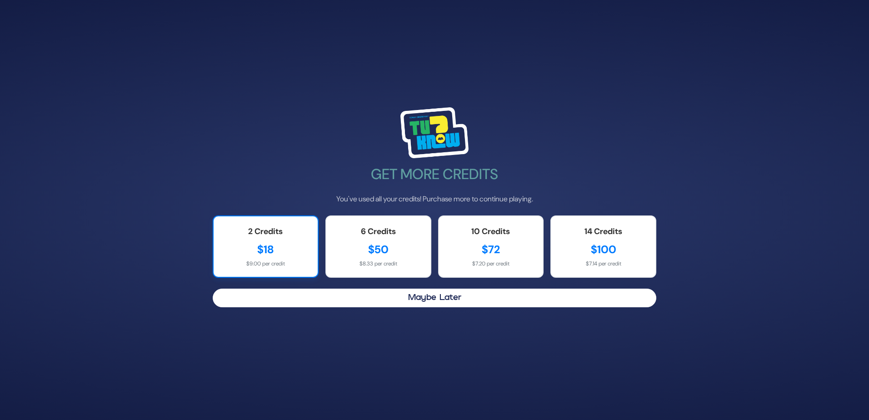
click at [274, 254] on div "$18" at bounding box center [266, 249] width 86 height 16
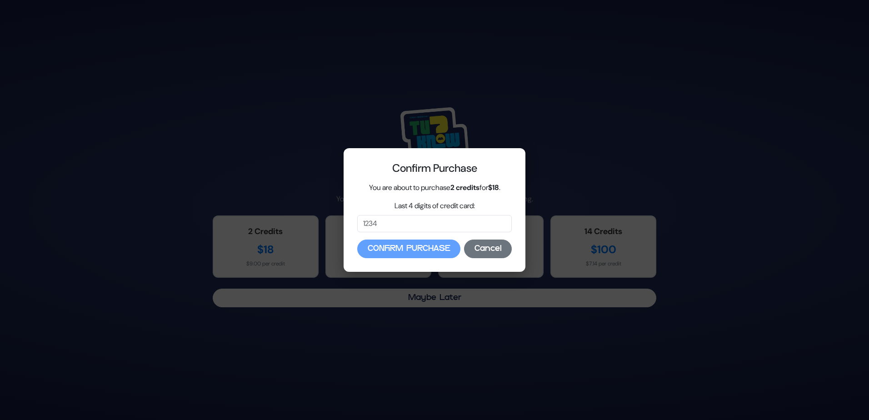
click at [479, 251] on button "Cancel" at bounding box center [488, 248] width 48 height 19
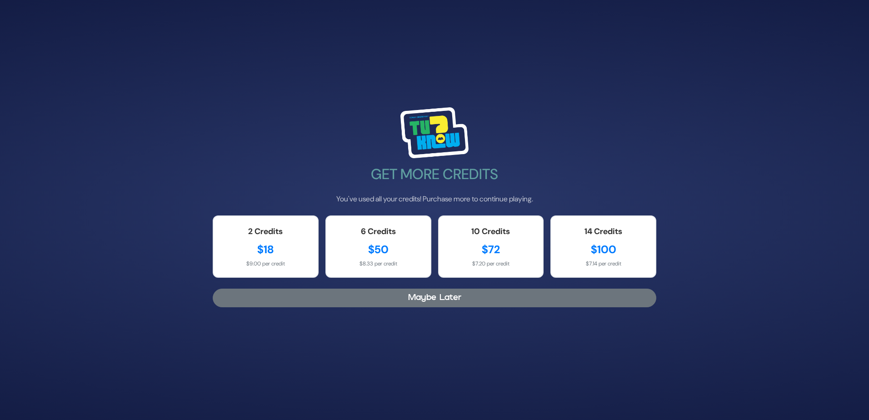
click at [449, 304] on button "Maybe Later" at bounding box center [435, 298] width 444 height 19
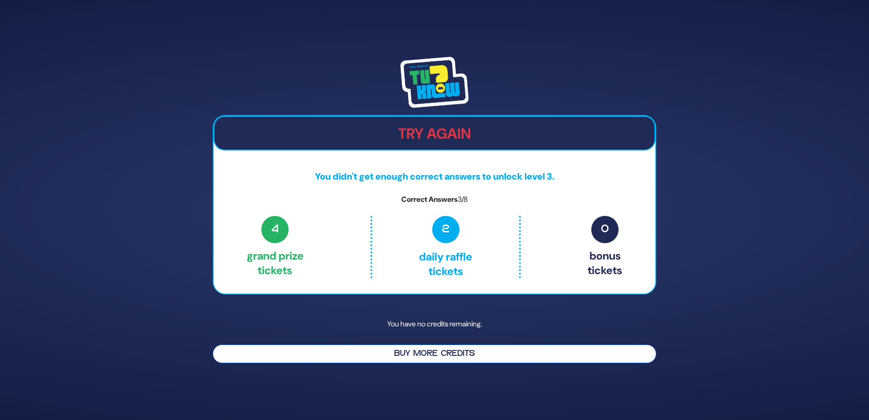
click at [365, 362] on button "Buy More Credits" at bounding box center [435, 353] width 444 height 19
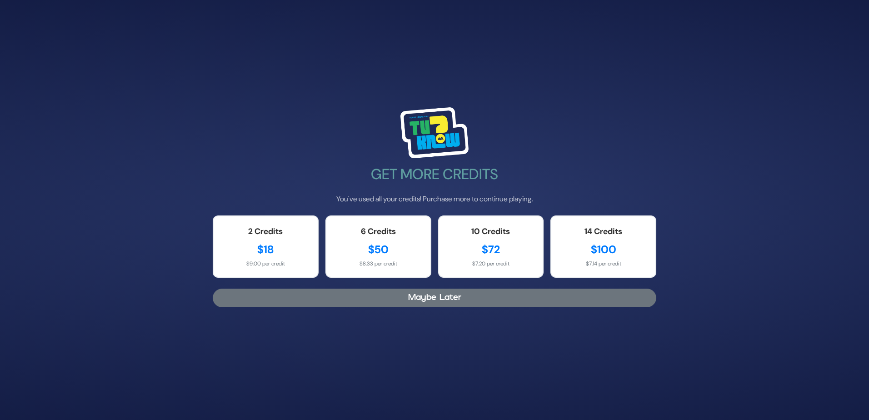
click at [406, 302] on button "Maybe Later" at bounding box center [435, 298] width 444 height 19
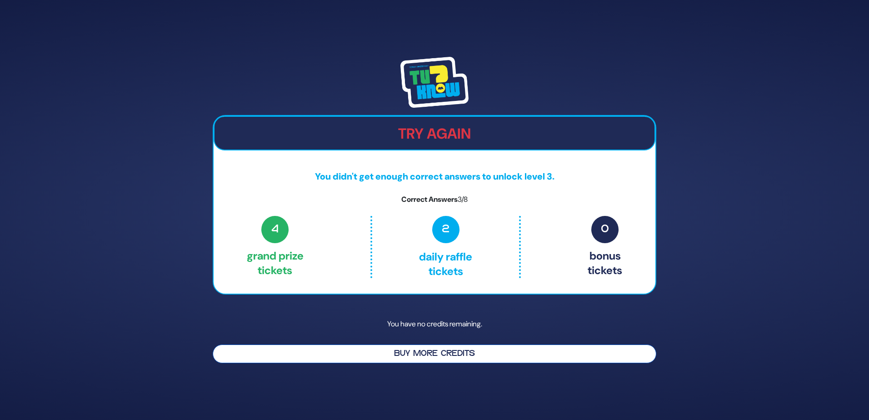
click at [495, 358] on button "Buy More Credits" at bounding box center [435, 353] width 444 height 19
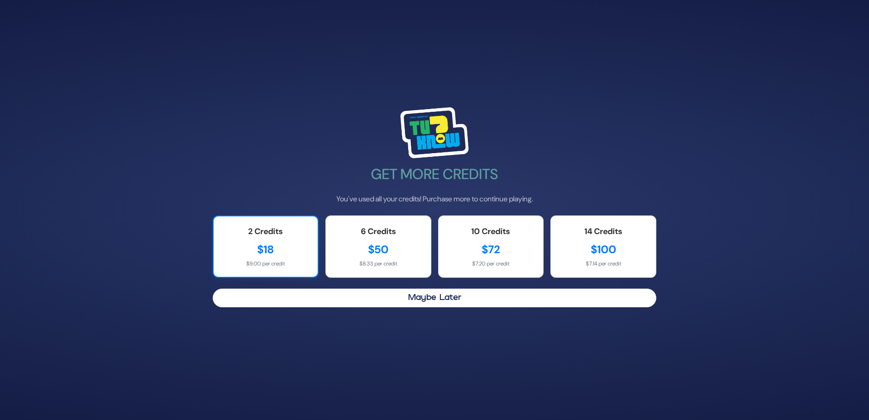
click at [287, 261] on div "$9.00 per credit" at bounding box center [266, 263] width 86 height 8
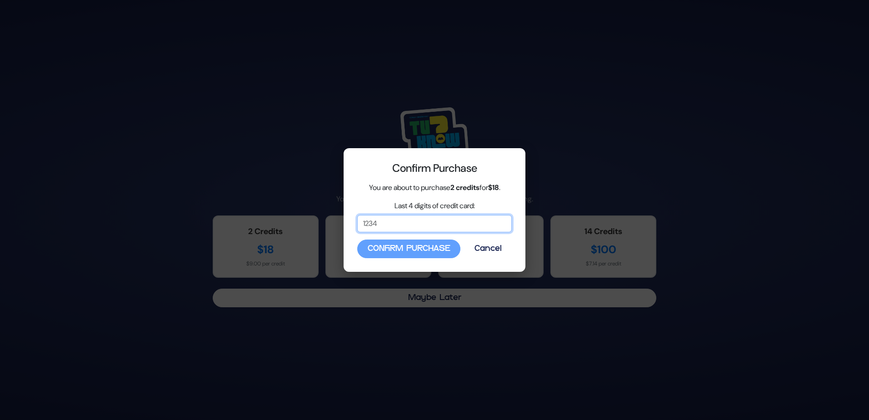
click at [404, 228] on input "Last 4 digits of credit card:" at bounding box center [434, 223] width 155 height 17
type input "1031"
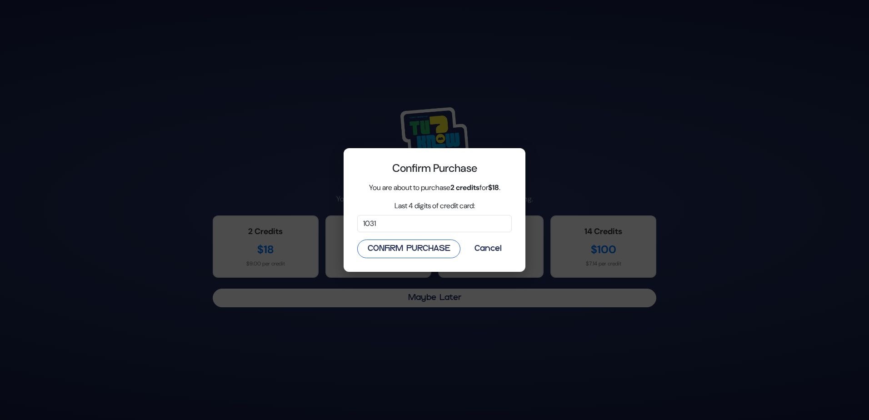
click at [399, 254] on button "Confirm Purchase" at bounding box center [408, 248] width 103 height 19
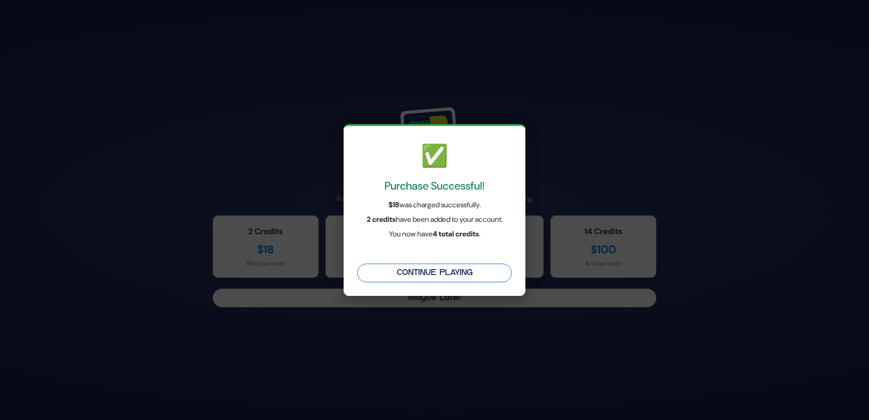
click at [420, 277] on button "Continue Playing" at bounding box center [434, 273] width 155 height 19
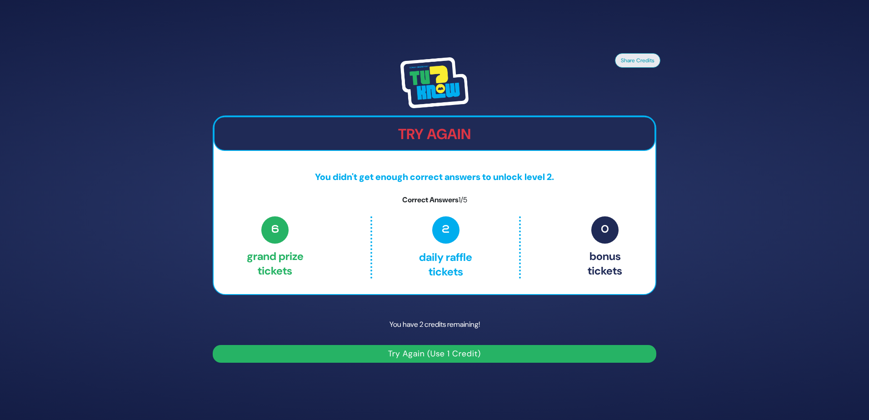
click at [410, 351] on button "Try Again (Use 1 Credit)" at bounding box center [435, 354] width 444 height 18
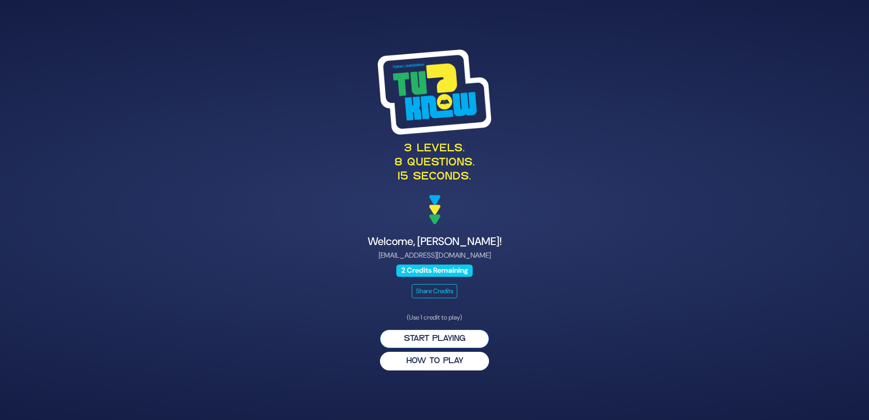
click at [413, 340] on button "Start Playing" at bounding box center [434, 338] width 109 height 19
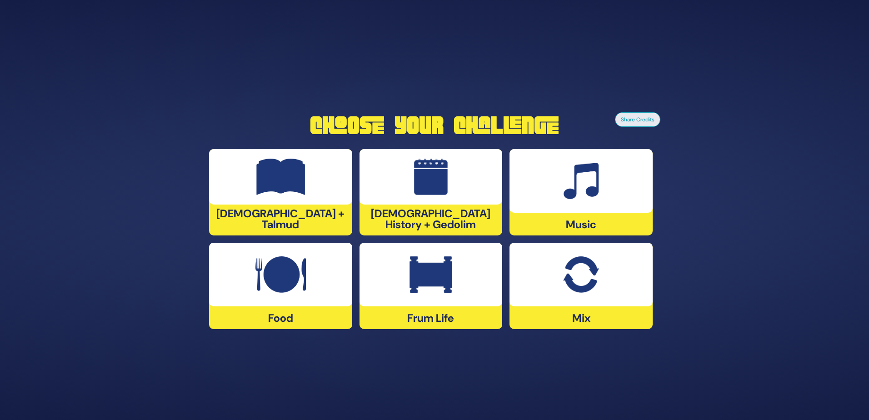
click at [565, 218] on div "Music" at bounding box center [580, 192] width 143 height 86
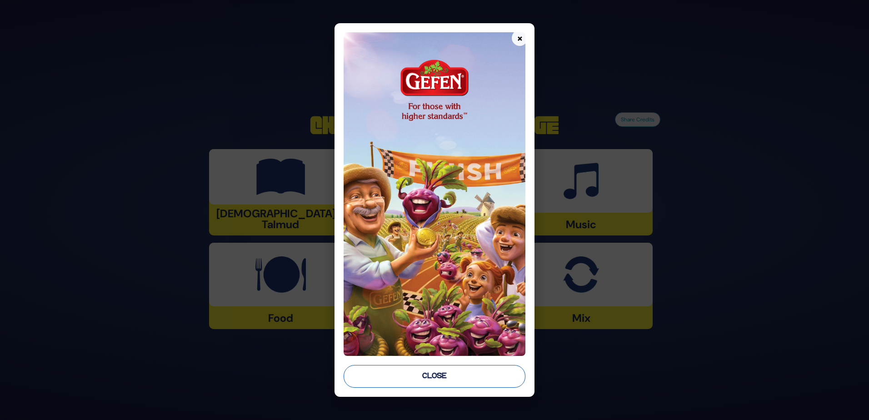
click at [465, 373] on button "Close" at bounding box center [435, 376] width 182 height 23
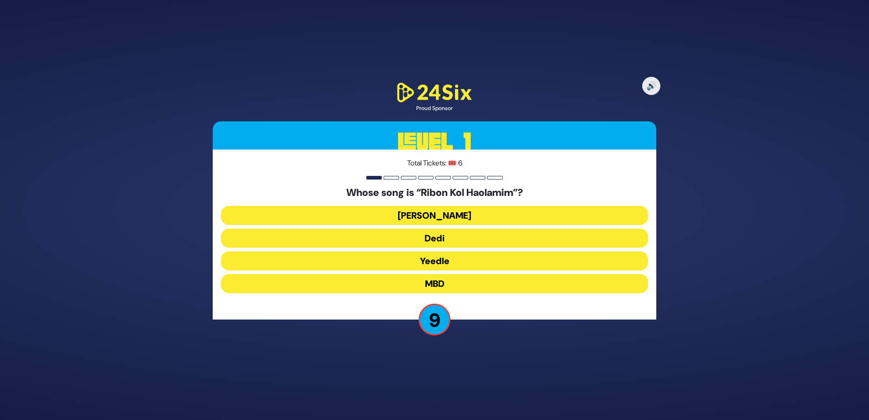
click at [434, 216] on button "Beri Weber" at bounding box center [434, 215] width 427 height 19
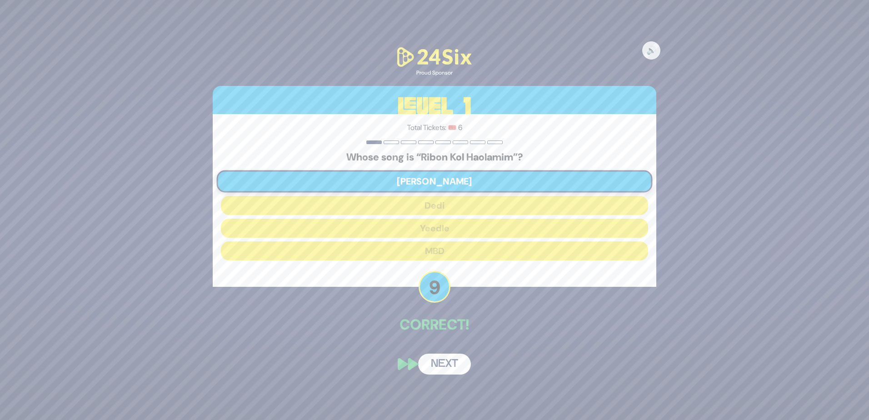
click at [444, 363] on button "Next" at bounding box center [444, 364] width 53 height 21
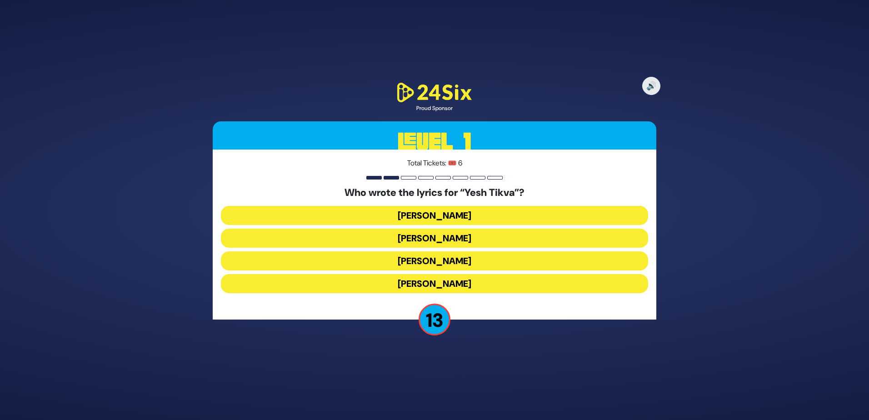
click at [427, 244] on button "Miriam Israeli" at bounding box center [434, 238] width 427 height 19
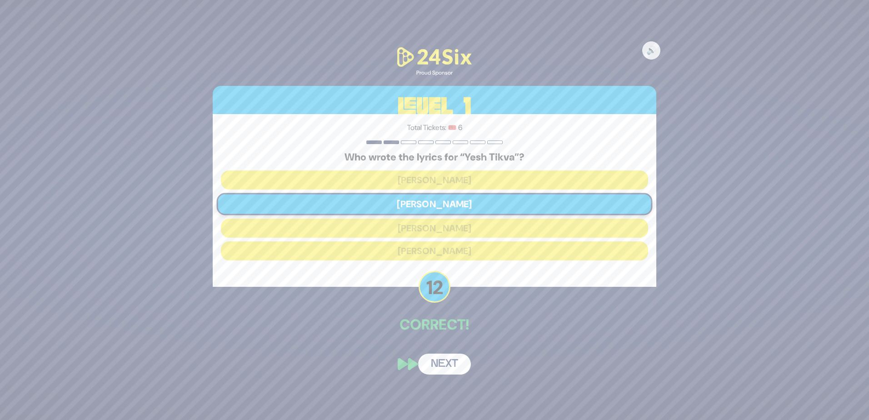
click at [435, 372] on button "Next" at bounding box center [444, 364] width 53 height 21
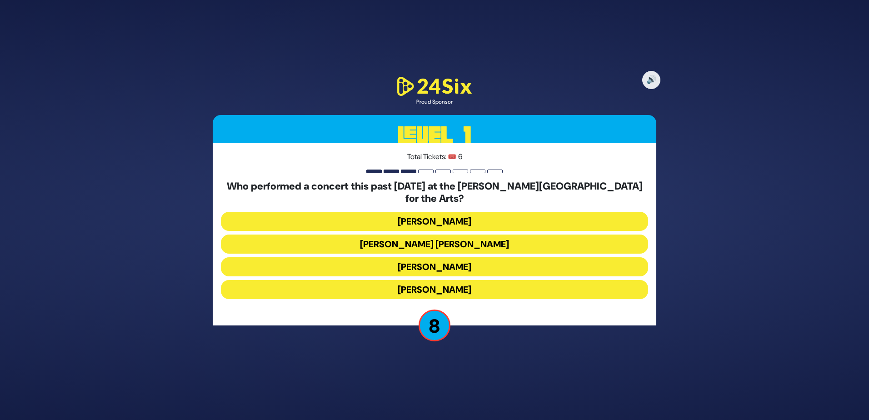
click at [432, 215] on button "Yaakov Shwekey" at bounding box center [434, 221] width 427 height 19
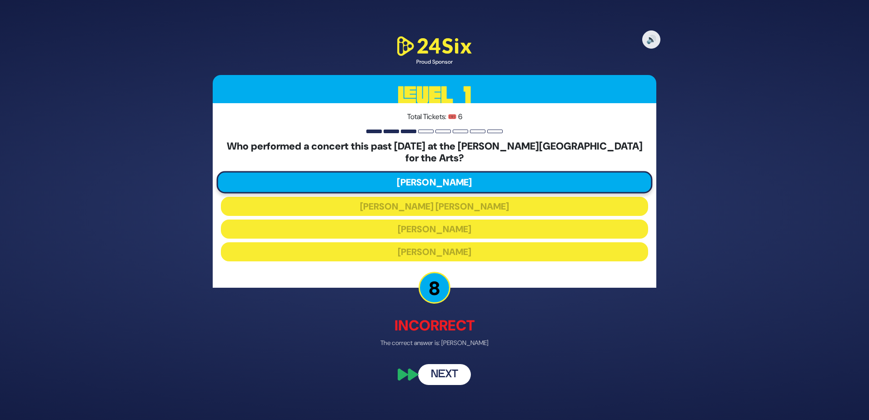
click at [439, 369] on button "Next" at bounding box center [444, 374] width 53 height 21
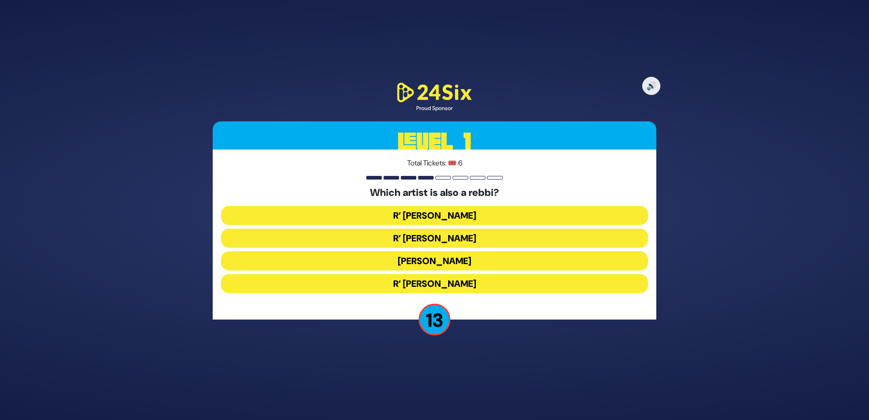
click at [417, 217] on button "R’ Isaac Honig" at bounding box center [434, 215] width 427 height 19
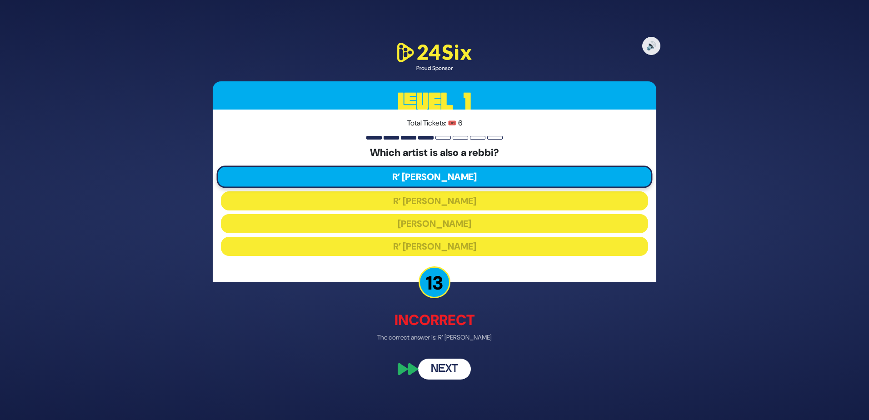
click at [448, 364] on button "Next" at bounding box center [444, 368] width 53 height 21
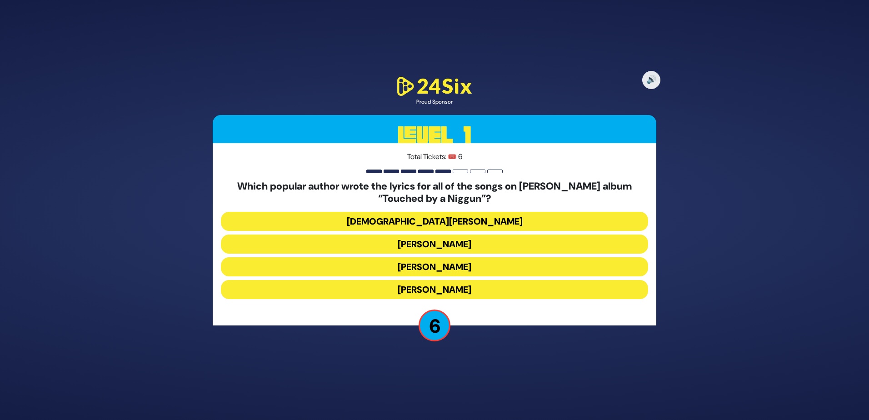
click at [428, 284] on button "Nachman Seltzer" at bounding box center [434, 289] width 427 height 19
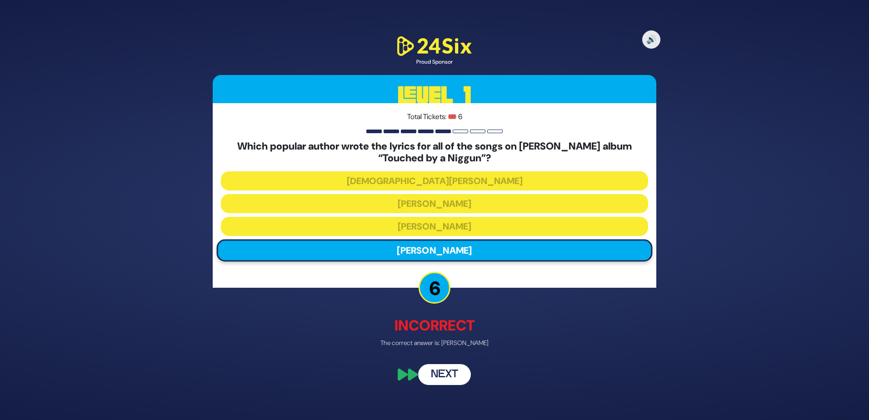
click at [447, 370] on button "Next" at bounding box center [444, 374] width 53 height 21
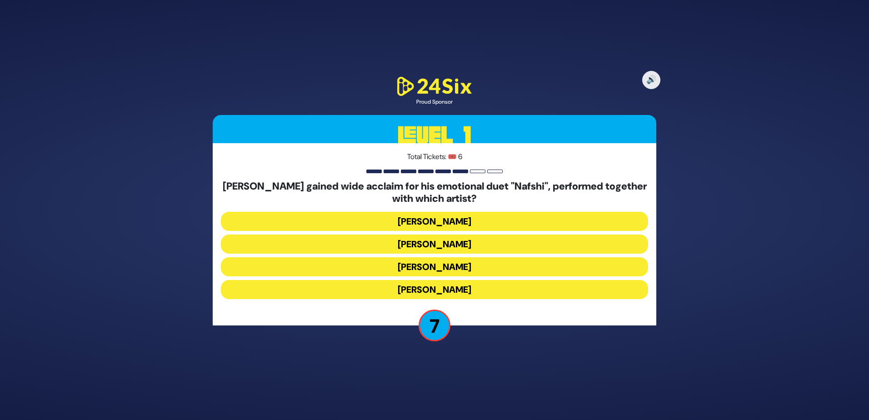
click at [443, 225] on button "Motty Ilowitz" at bounding box center [434, 221] width 427 height 19
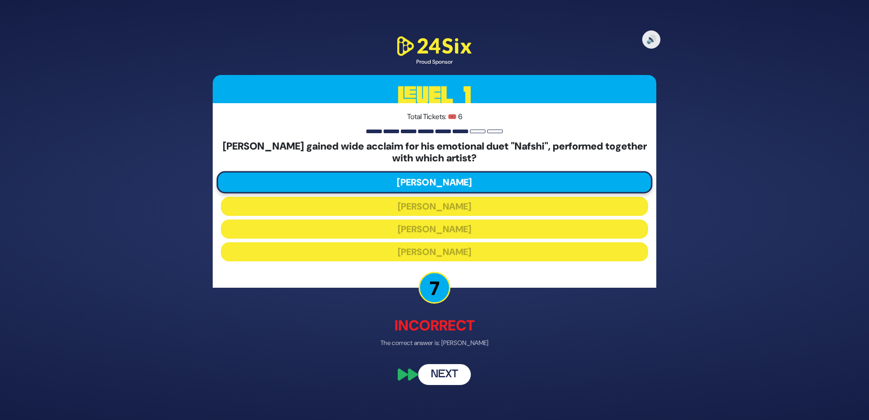
click at [439, 366] on button "Next" at bounding box center [444, 374] width 53 height 21
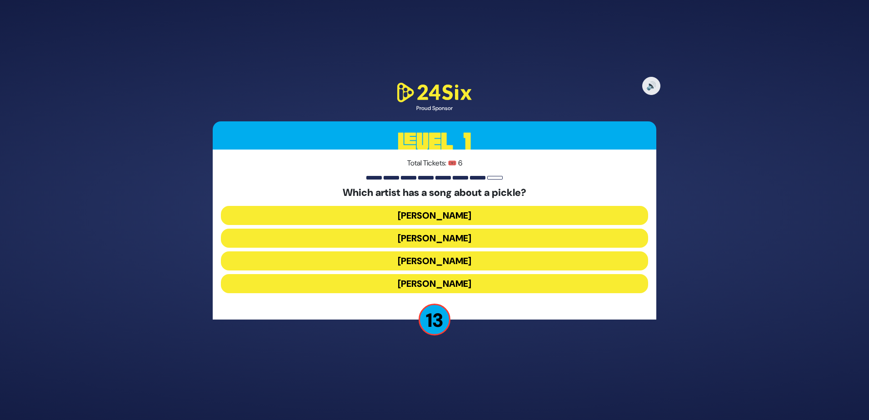
click at [430, 215] on button "Joey Newcomb" at bounding box center [434, 215] width 427 height 19
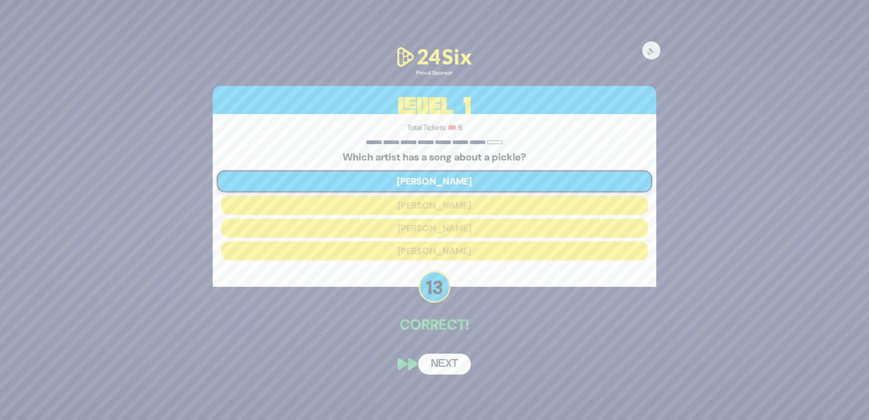
click at [447, 361] on button "Next" at bounding box center [444, 364] width 53 height 21
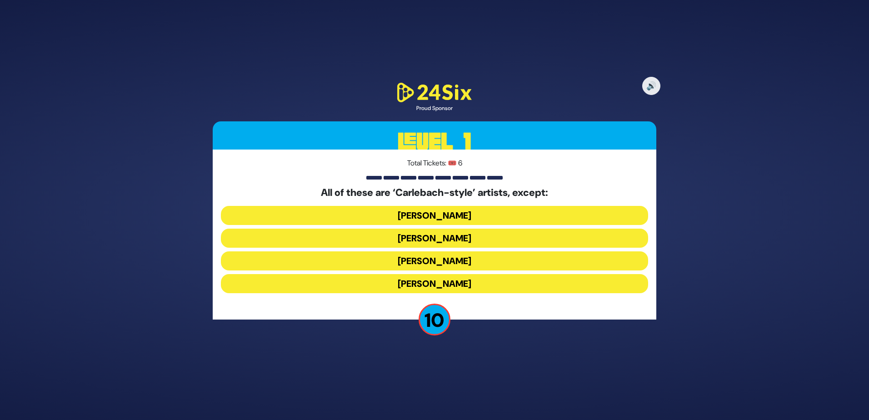
click at [422, 283] on button "Yiddy Bialostotzky" at bounding box center [434, 283] width 427 height 19
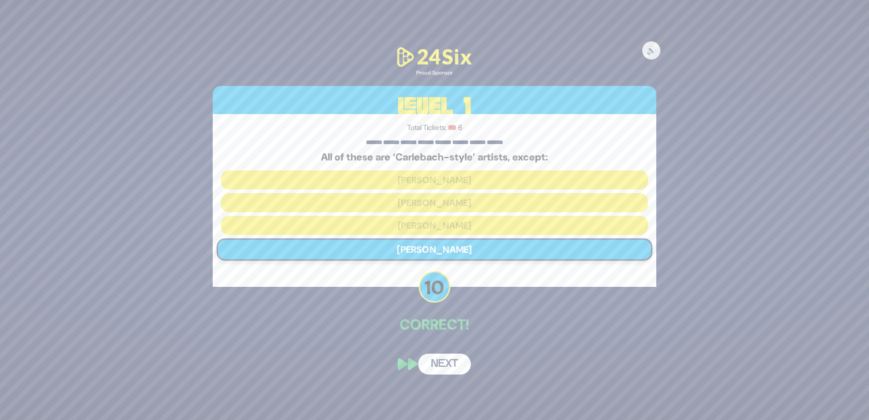
click at [439, 334] on p "Correct!" at bounding box center [435, 325] width 444 height 22
click at [444, 358] on button "Next" at bounding box center [444, 364] width 53 height 21
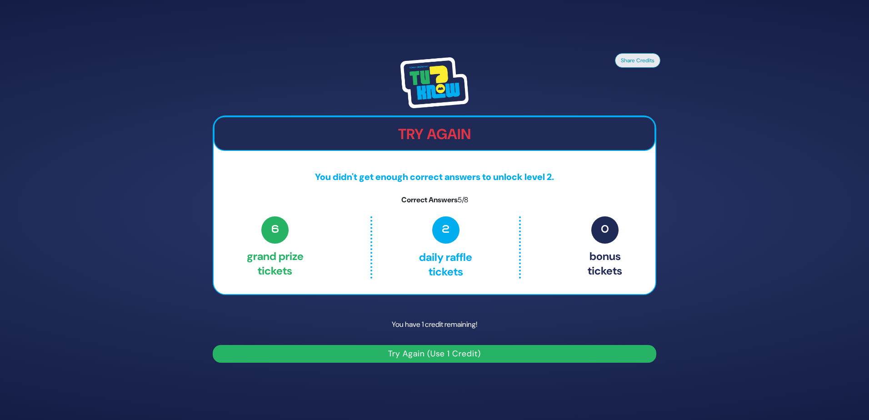
click at [411, 355] on button "Try Again (Use 1 Credit)" at bounding box center [435, 354] width 444 height 18
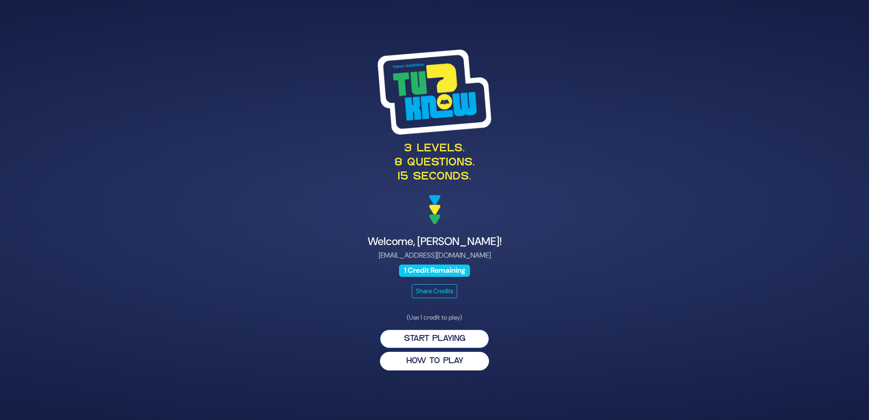
click at [421, 339] on button "Start Playing" at bounding box center [434, 338] width 109 height 19
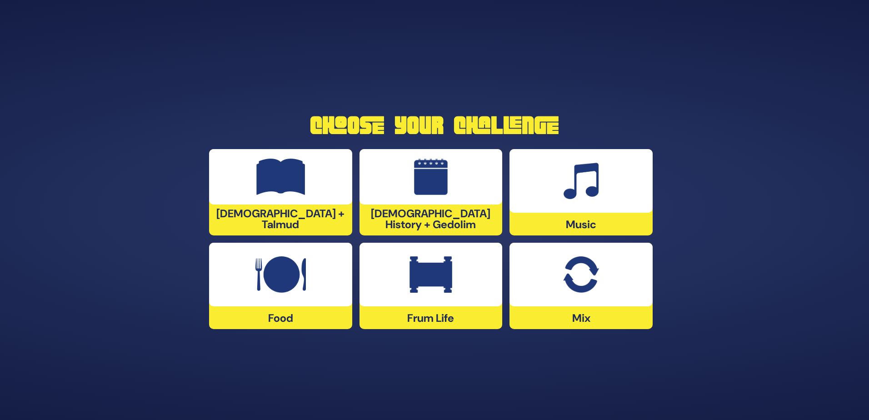
click at [390, 295] on div at bounding box center [430, 275] width 143 height 64
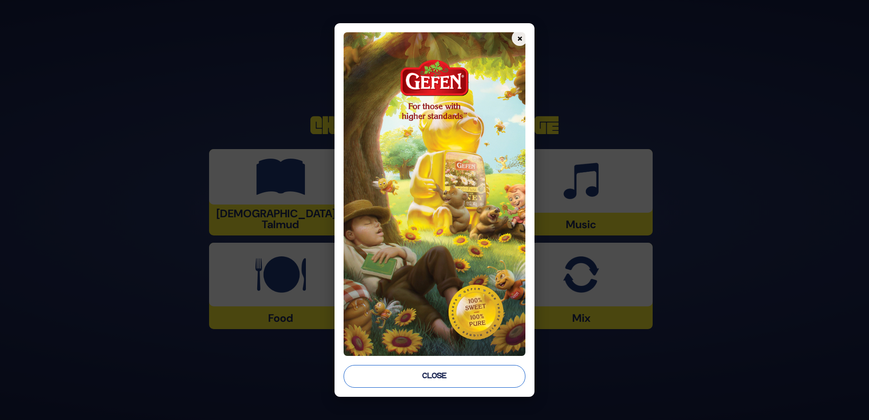
click at [407, 372] on button "Close" at bounding box center [435, 376] width 182 height 23
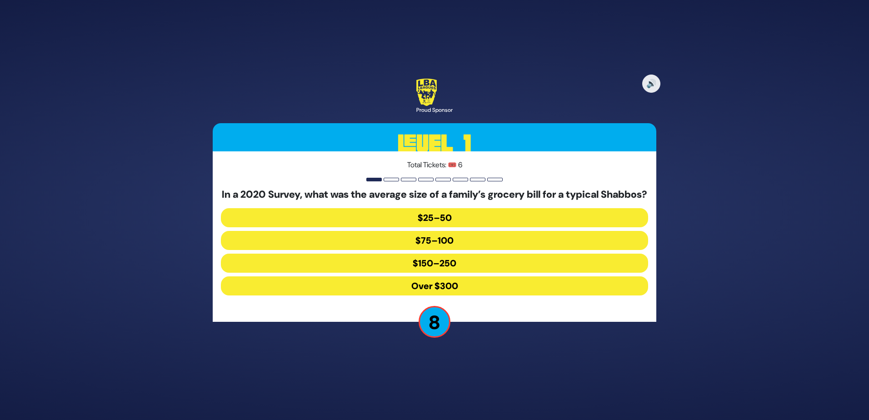
click at [416, 290] on button "Over $300" at bounding box center [434, 285] width 427 height 19
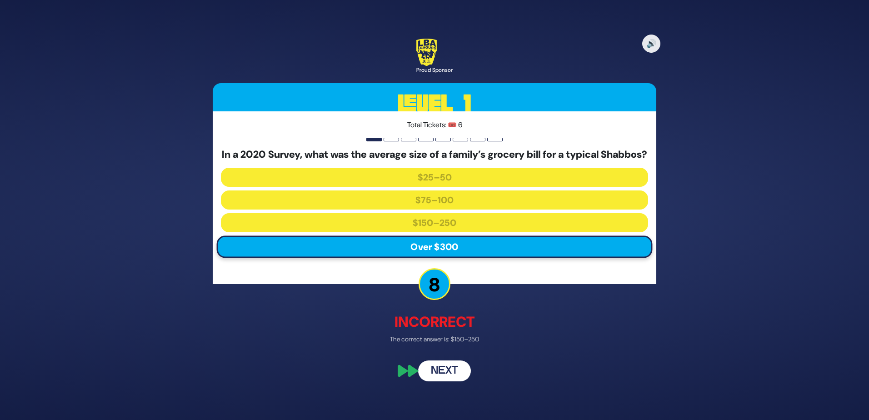
click at [436, 372] on button "Next" at bounding box center [444, 370] width 53 height 21
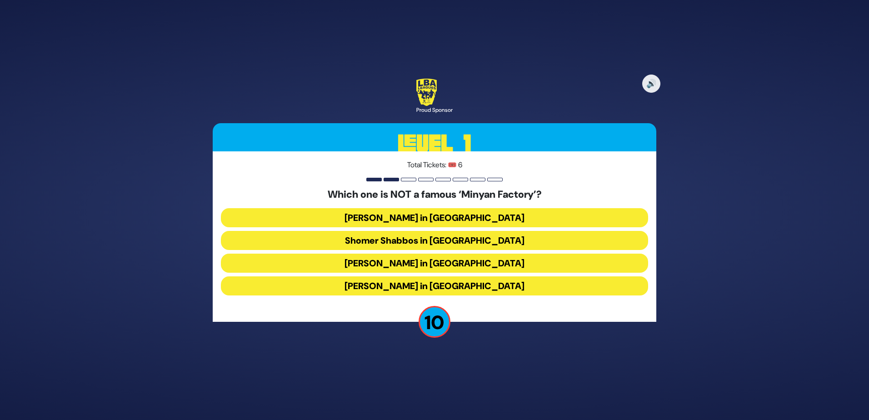
click at [407, 284] on button "[PERSON_NAME] in [GEOGRAPHIC_DATA]" at bounding box center [434, 285] width 427 height 19
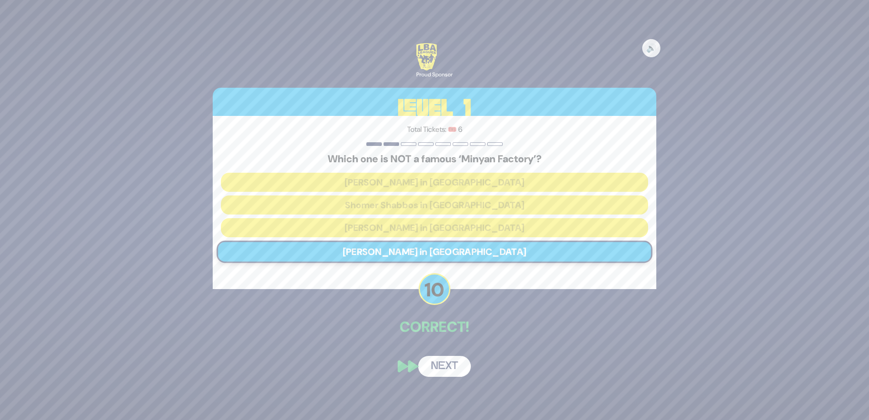
click at [430, 367] on button "Next" at bounding box center [444, 366] width 53 height 21
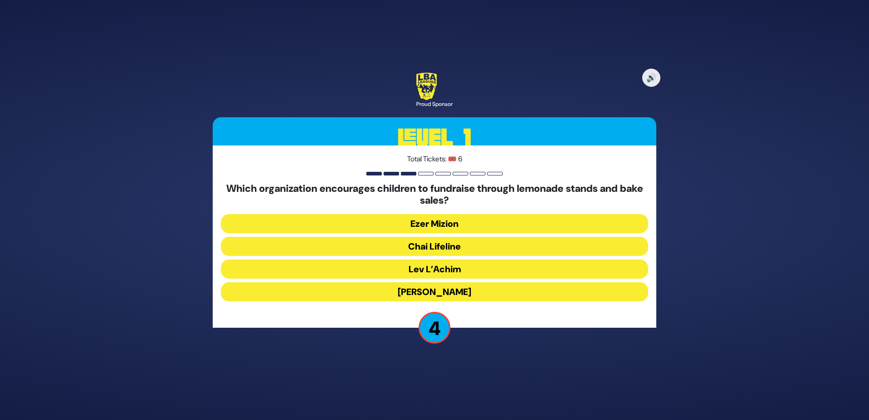
click at [426, 224] on button "Ezer Mizion" at bounding box center [434, 223] width 427 height 19
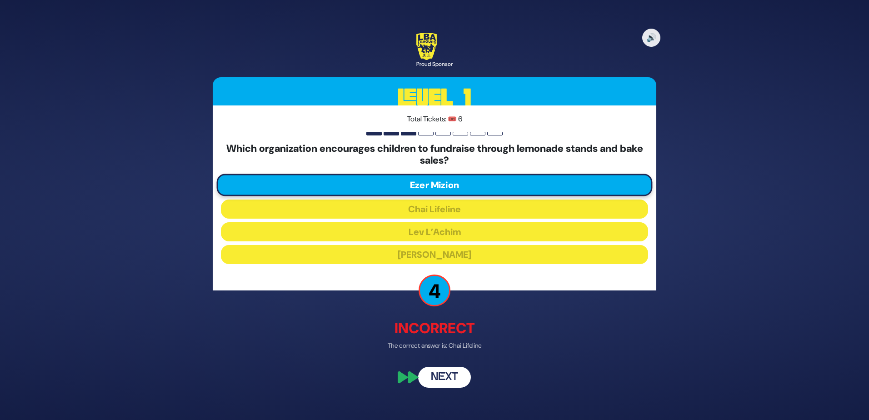
click at [439, 377] on button "Next" at bounding box center [444, 376] width 53 height 21
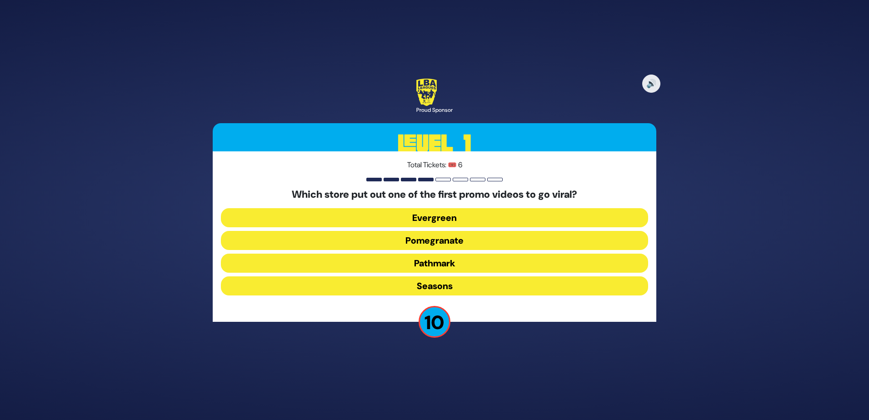
drag, startPoint x: 425, startPoint y: 244, endPoint x: 421, endPoint y: 256, distance: 12.5
click at [421, 256] on div "Which store put out one of the first promo videos to go viral? Evergreen Pomegr…" at bounding box center [434, 244] width 427 height 110
click at [424, 239] on button "Pomegranate" at bounding box center [434, 240] width 427 height 19
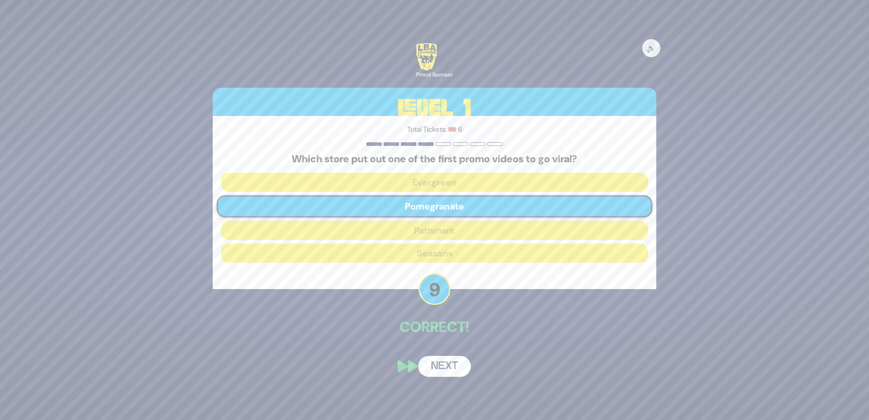
click at [441, 359] on button "Next" at bounding box center [444, 366] width 53 height 21
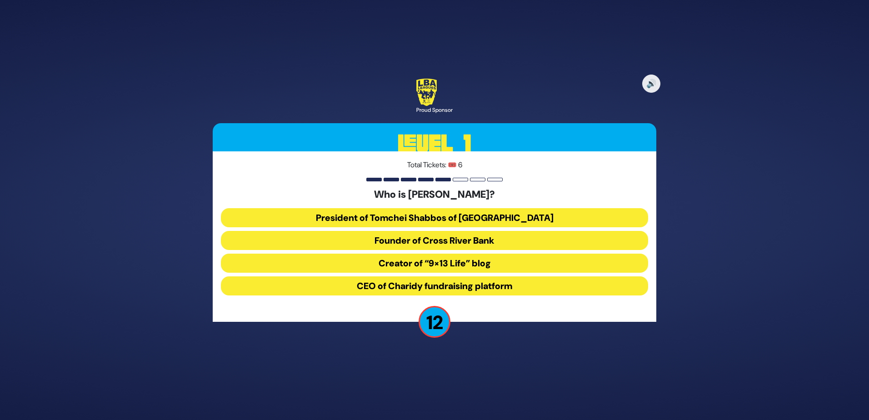
click at [410, 215] on button "President of Tomchei Shabbos of [GEOGRAPHIC_DATA]" at bounding box center [434, 217] width 427 height 19
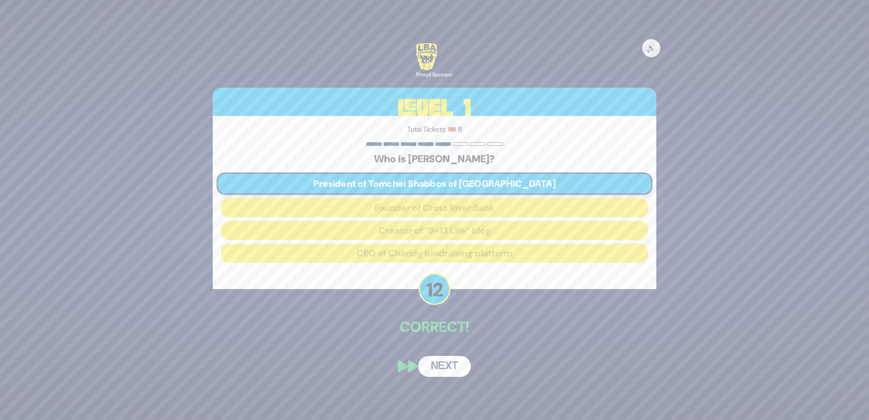
click at [446, 358] on button "Next" at bounding box center [444, 366] width 53 height 21
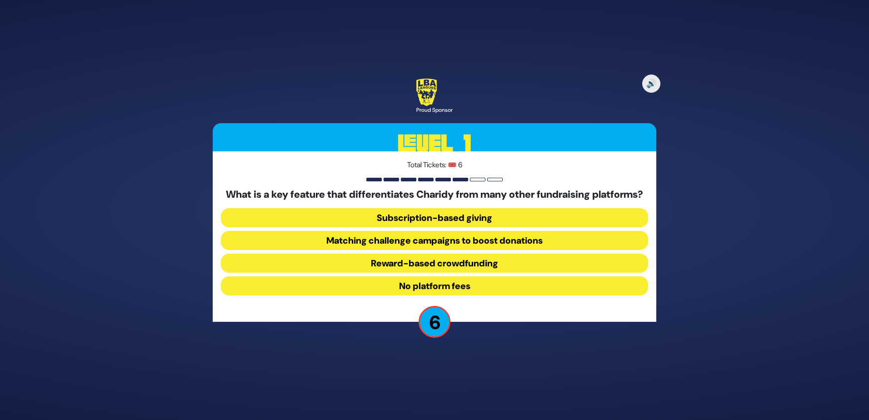
click at [406, 243] on button "Matching challenge campaigns to boost donations" at bounding box center [434, 240] width 427 height 19
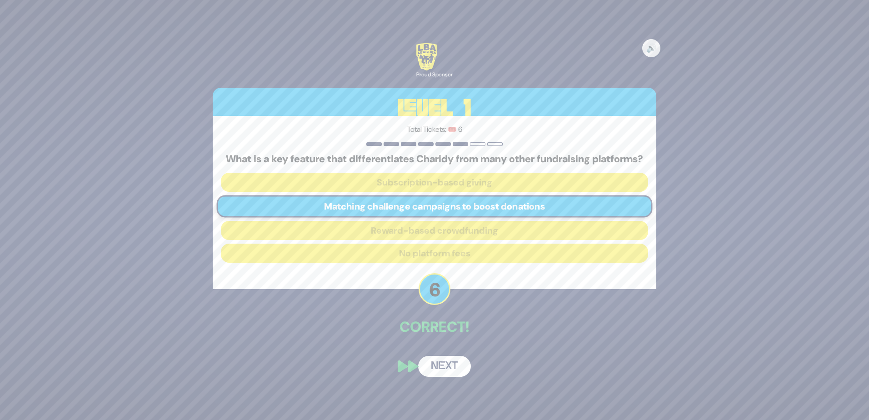
click at [451, 373] on button "Next" at bounding box center [444, 366] width 53 height 21
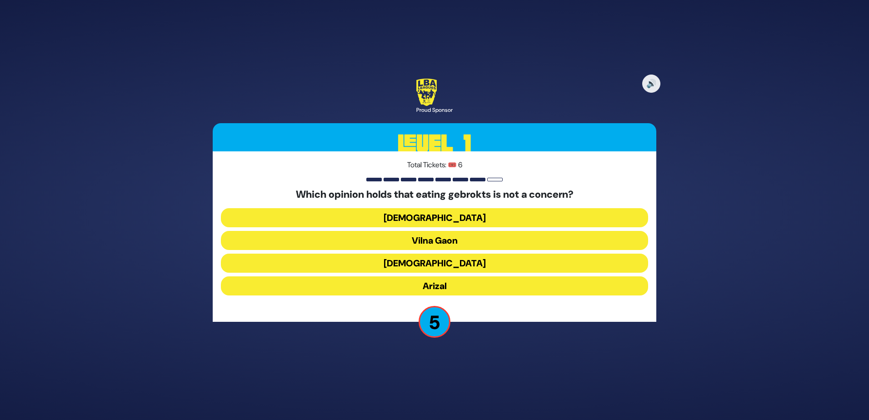
click at [433, 284] on button "Arizal" at bounding box center [434, 285] width 427 height 19
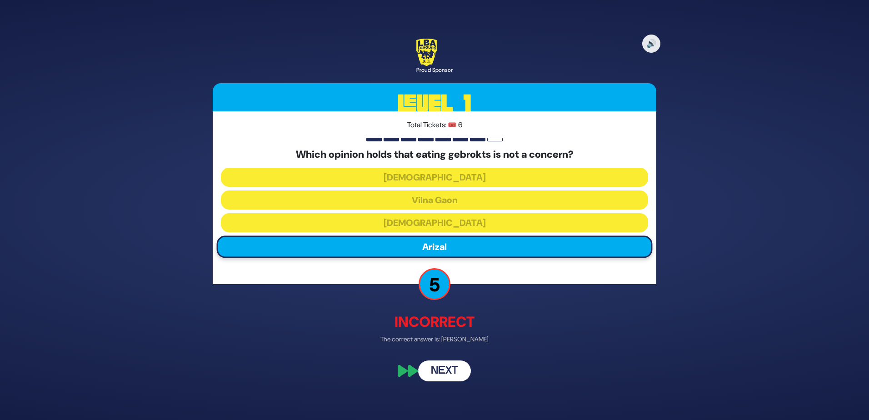
drag, startPoint x: 434, startPoint y: 367, endPoint x: 364, endPoint y: 338, distance: 75.5
click at [364, 338] on p "The correct answer is: [PERSON_NAME]" at bounding box center [435, 339] width 444 height 10
click at [434, 370] on button "Next" at bounding box center [444, 370] width 53 height 21
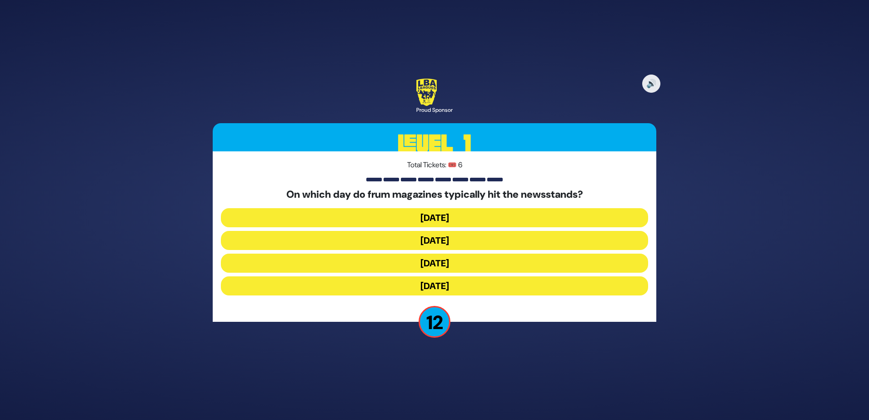
click at [417, 238] on button "[DATE]" at bounding box center [434, 240] width 427 height 19
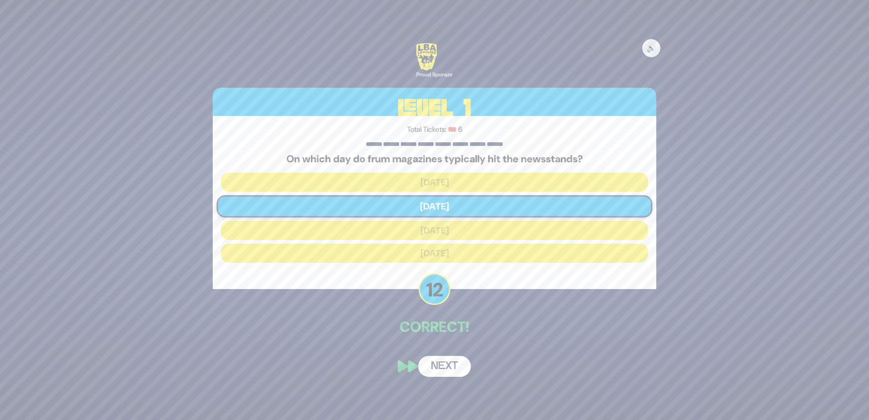
click at [443, 333] on p "Correct!" at bounding box center [435, 327] width 444 height 22
click at [441, 363] on button "Next" at bounding box center [444, 366] width 53 height 21
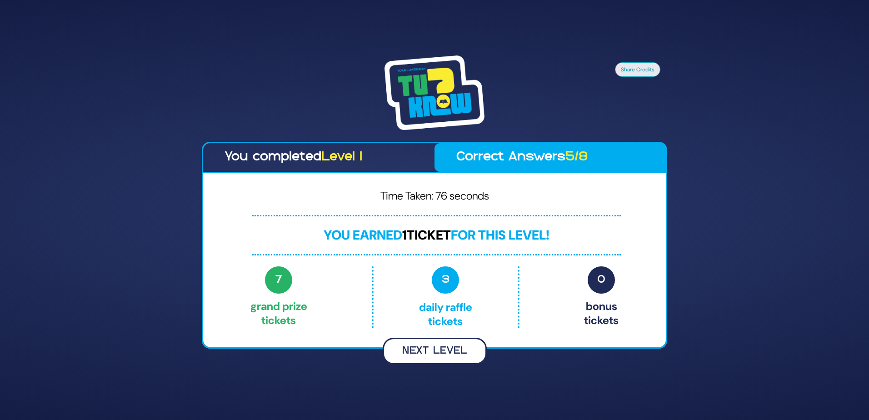
click at [409, 351] on button "Next Level" at bounding box center [435, 351] width 104 height 27
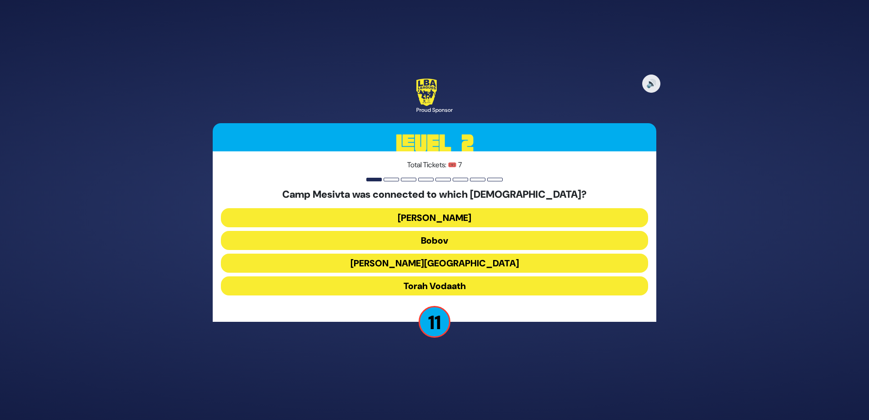
click at [426, 286] on button "Torah Vodaath" at bounding box center [434, 285] width 427 height 19
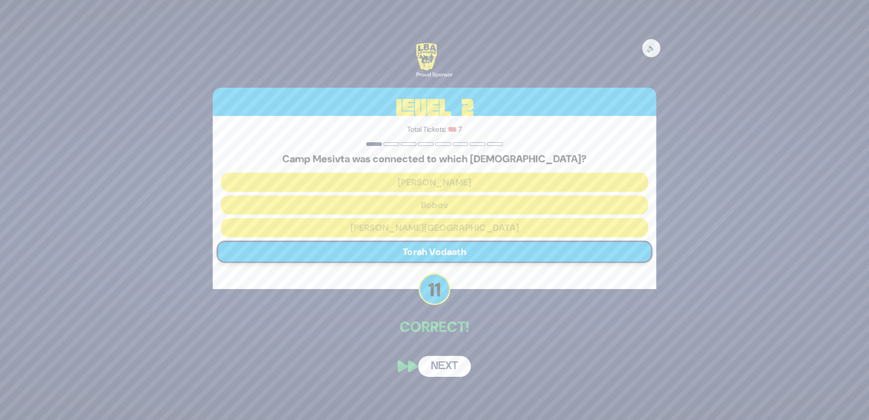
click at [443, 364] on button "Next" at bounding box center [444, 366] width 53 height 21
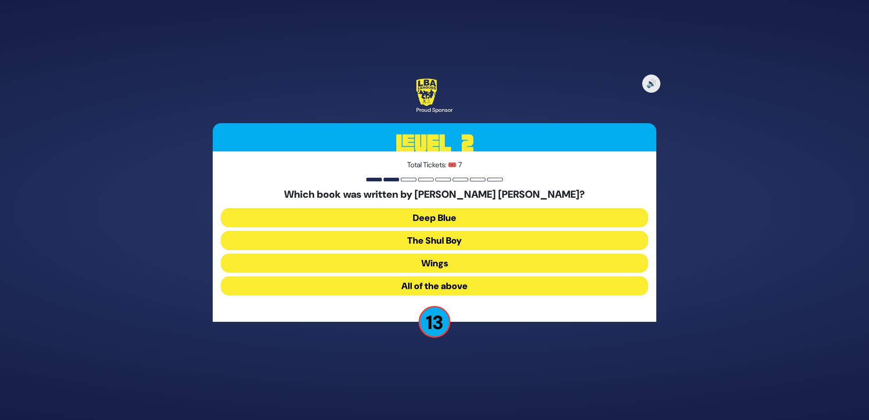
click at [439, 217] on button "Deep Blue" at bounding box center [434, 217] width 427 height 19
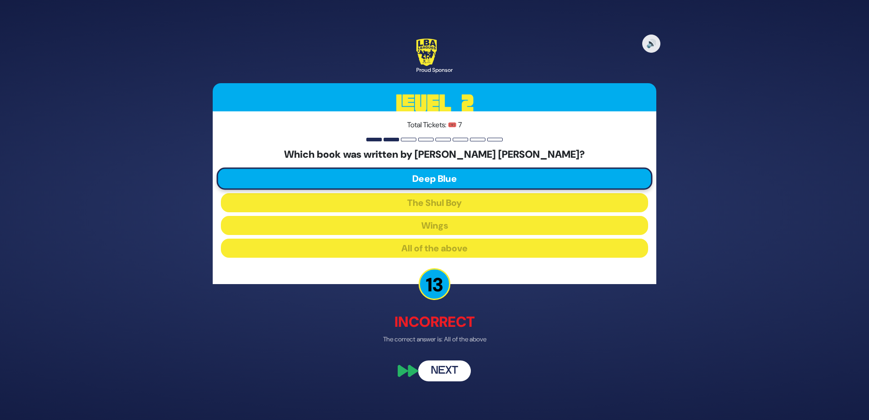
click at [440, 370] on button "Next" at bounding box center [444, 370] width 53 height 21
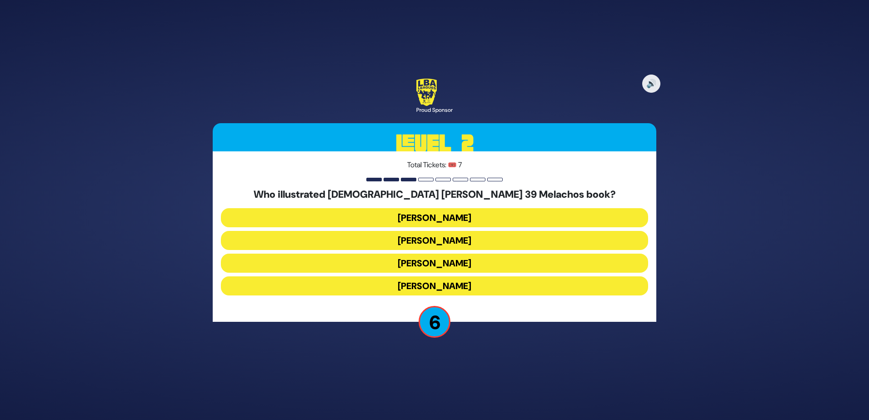
click at [424, 218] on button "[PERSON_NAME]" at bounding box center [434, 217] width 427 height 19
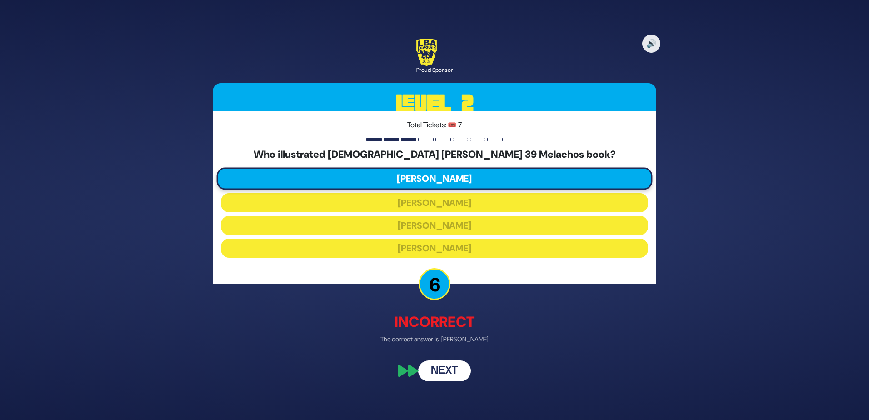
click at [443, 364] on button "Next" at bounding box center [444, 370] width 53 height 21
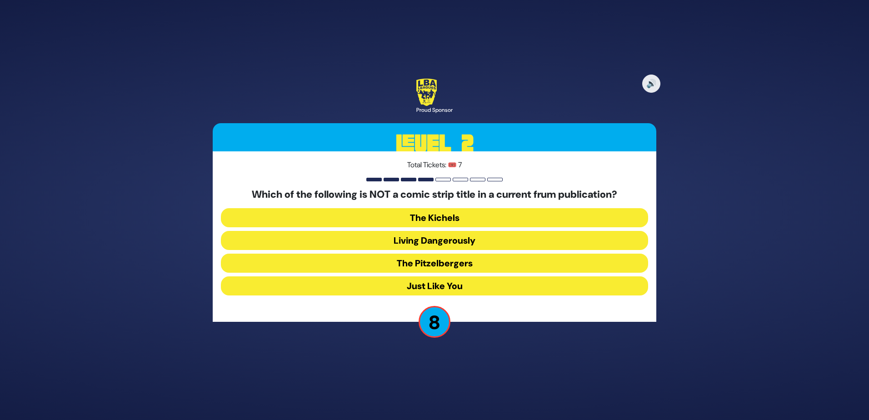
click at [402, 238] on button "Living Dangerously" at bounding box center [434, 240] width 427 height 19
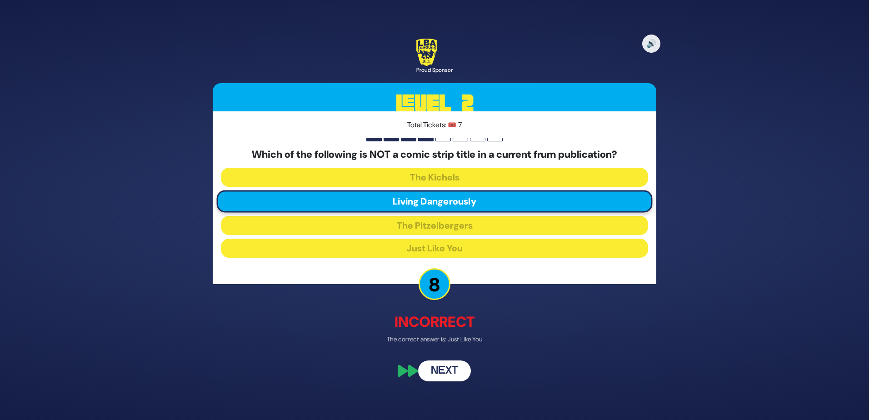
click at [438, 369] on button "Next" at bounding box center [444, 370] width 53 height 21
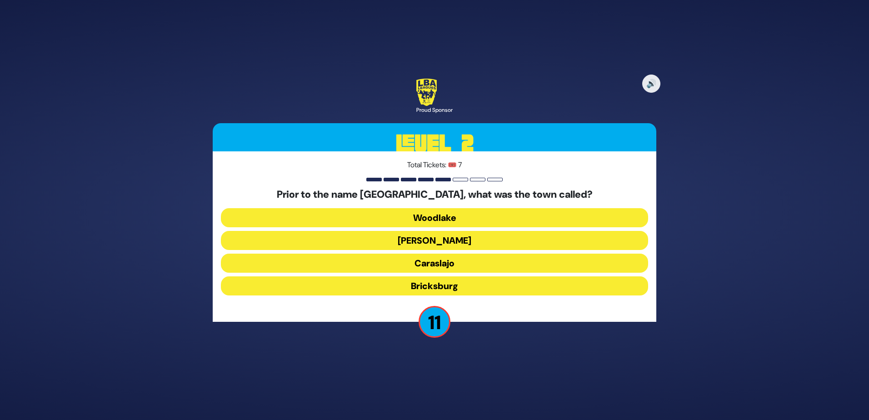
click at [437, 220] on button "Woodlake" at bounding box center [434, 217] width 427 height 19
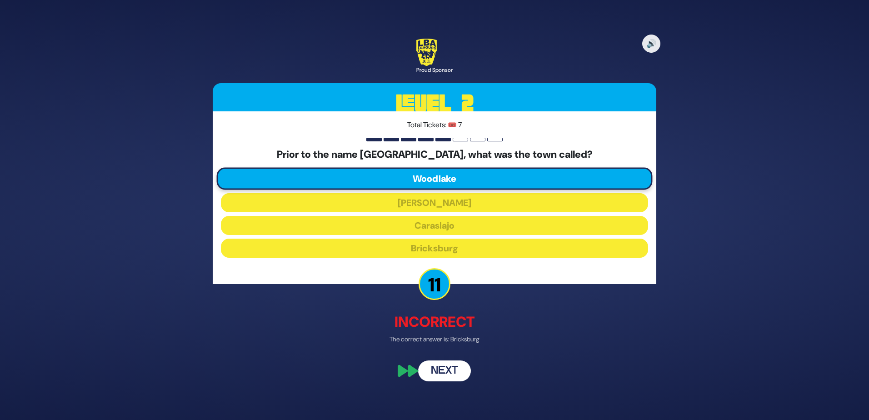
click at [429, 377] on button "Next" at bounding box center [444, 370] width 53 height 21
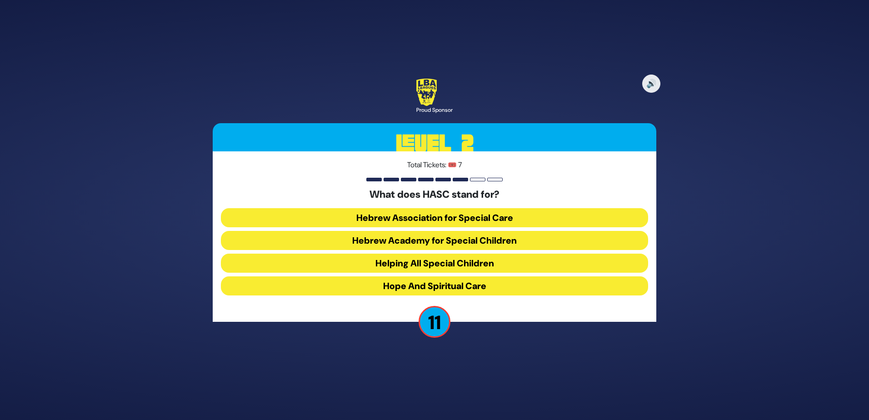
click at [439, 244] on button "Hebrew Academy for Special Children" at bounding box center [434, 240] width 427 height 19
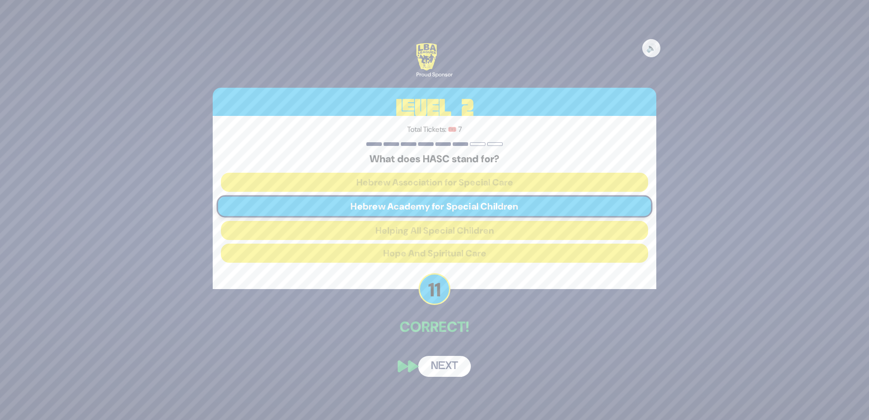
click at [440, 364] on button "Next" at bounding box center [444, 366] width 53 height 21
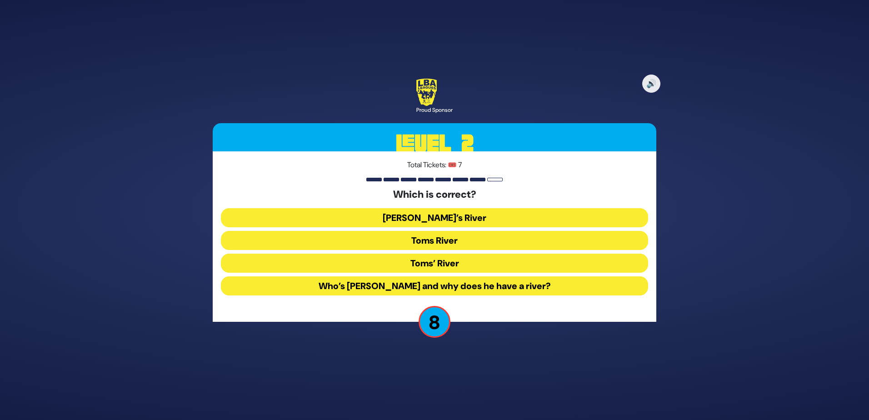
click at [431, 221] on button "[PERSON_NAME]’s River" at bounding box center [434, 217] width 427 height 19
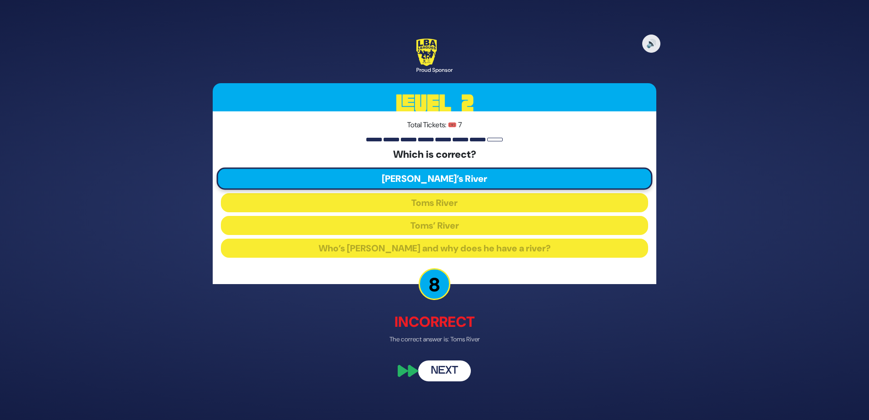
click at [448, 369] on button "Next" at bounding box center [444, 370] width 53 height 21
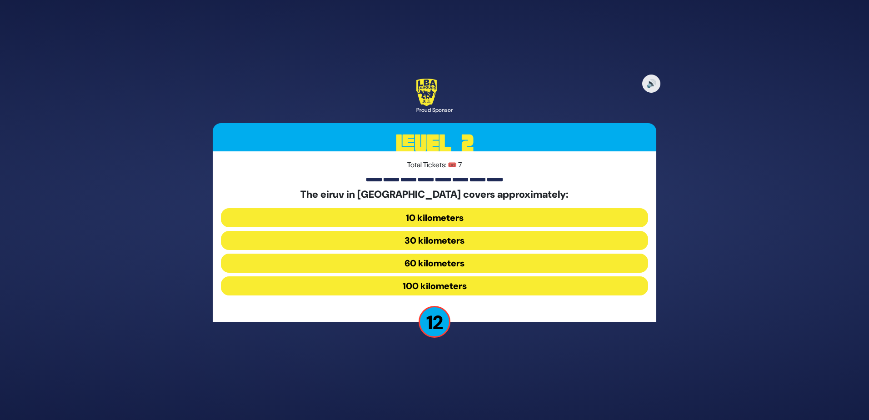
click at [438, 249] on button "30 kilometers" at bounding box center [434, 240] width 427 height 19
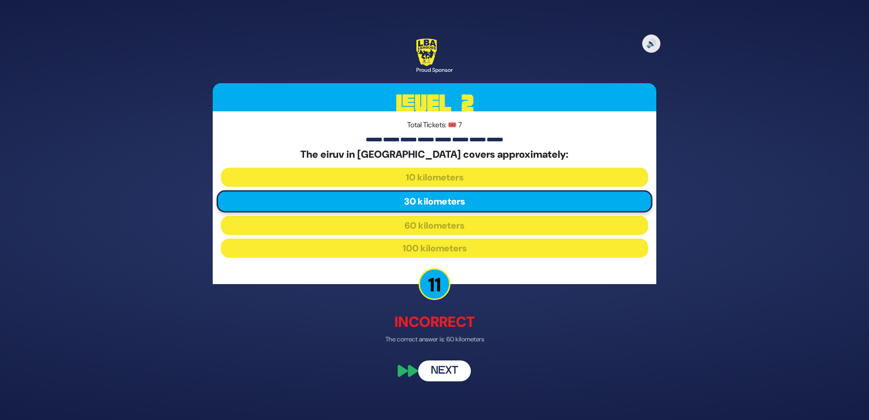
click at [441, 349] on div "🔊 Proud Sponsor Level 2 Total Tickets: 🎟️ 7 The eiruv in [GEOGRAPHIC_DATA] cove…" at bounding box center [434, 210] width 465 height 364
click at [435, 364] on button "Next" at bounding box center [444, 370] width 53 height 21
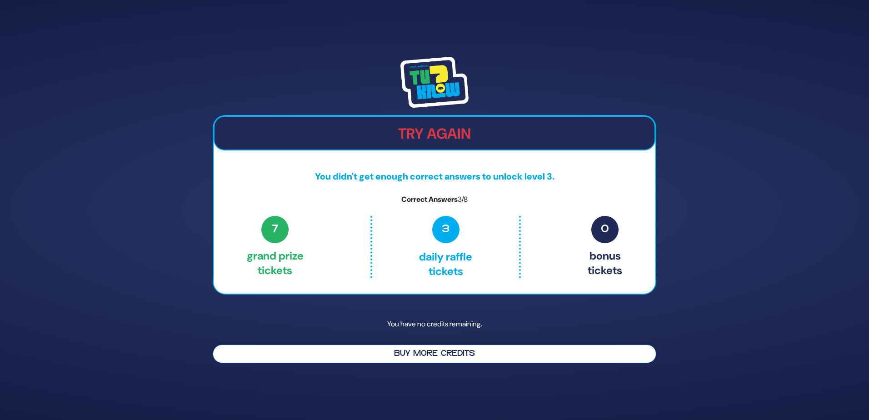
click at [435, 349] on button "Buy More Credits" at bounding box center [435, 353] width 444 height 19
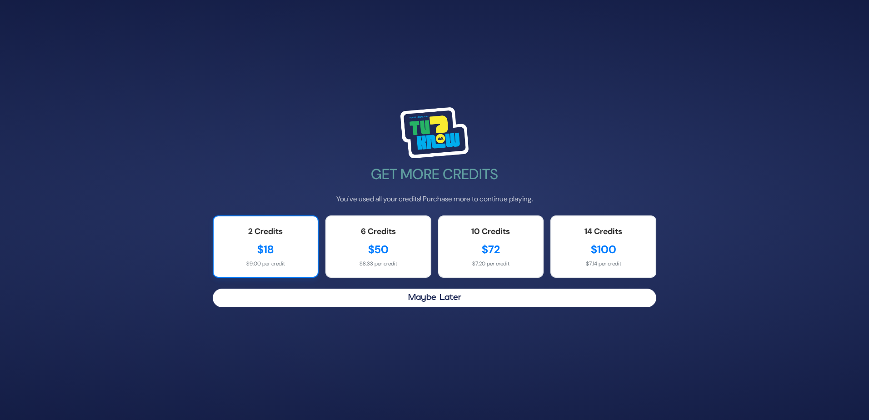
click at [234, 247] on div "$18" at bounding box center [266, 249] width 86 height 16
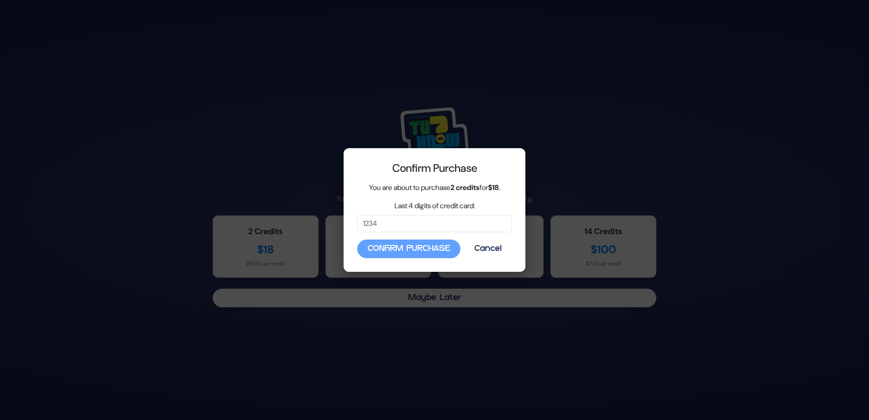
drag, startPoint x: 365, startPoint y: 247, endPoint x: 368, endPoint y: 229, distance: 17.9
click at [368, 229] on div "Confirm Purchase You are about to purchase 2 credits for $18 . Last 4 digits of…" at bounding box center [435, 210] width 182 height 124
click at [368, 229] on input "Last 4 digits of credit card:" at bounding box center [434, 223] width 155 height 17
type input "1031"
click at [395, 248] on button "Confirm Purchase" at bounding box center [408, 248] width 103 height 19
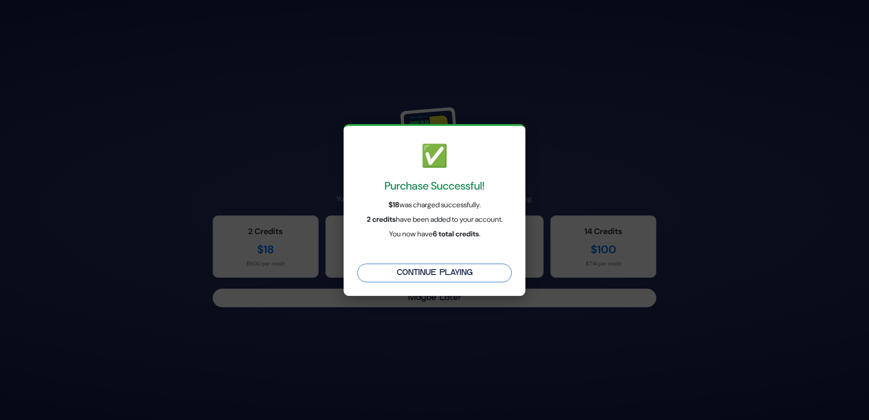
click at [444, 267] on button "Continue Playing" at bounding box center [434, 273] width 155 height 19
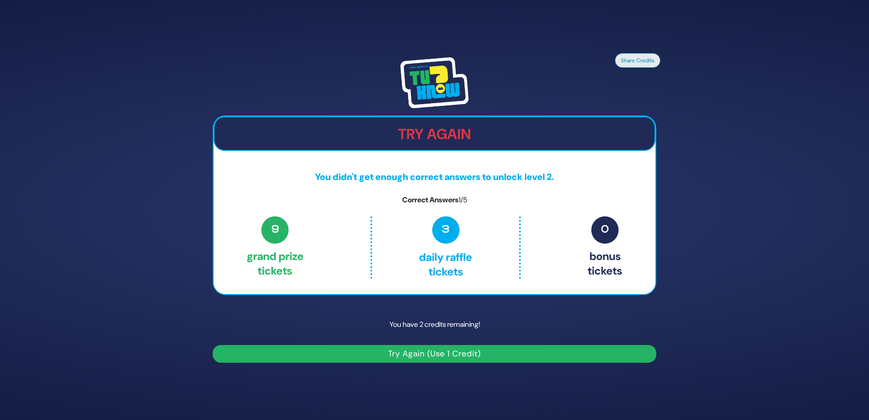
click at [401, 354] on button "Try Again (Use 1 Credit)" at bounding box center [435, 354] width 444 height 18
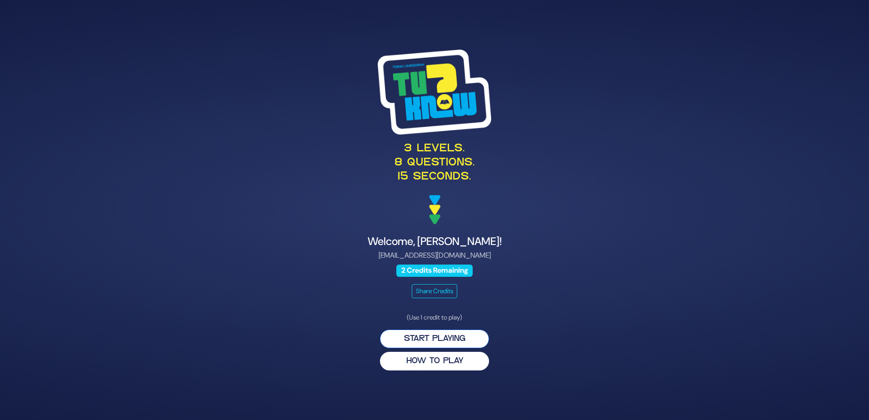
click at [404, 339] on button "Start Playing" at bounding box center [434, 338] width 109 height 19
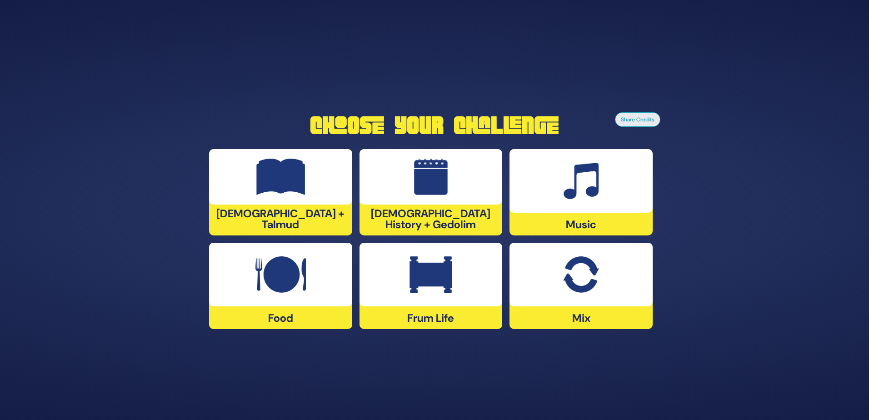
click at [585, 291] on img at bounding box center [580, 274] width 35 height 36
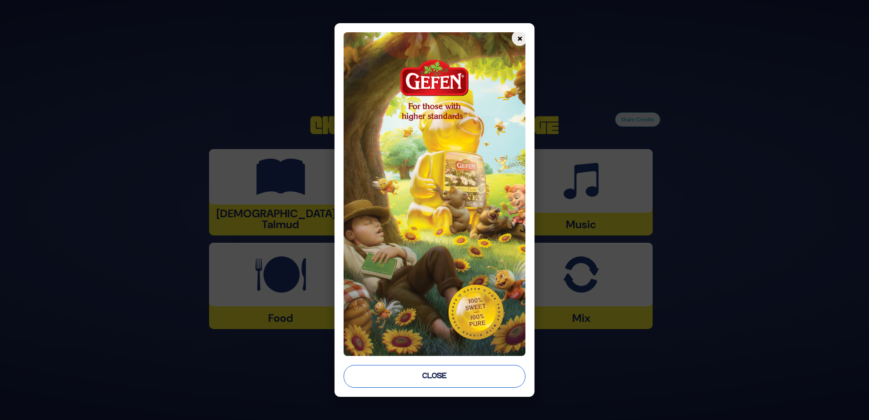
click at [412, 369] on button "Close" at bounding box center [435, 376] width 182 height 23
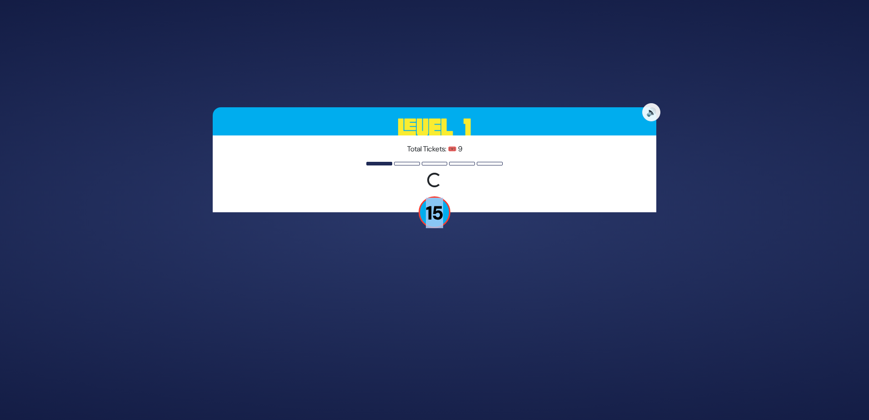
click at [412, 369] on div "🔊 Level 1 Total Tickets: 🎟️ 9 Loading question... 15" at bounding box center [434, 210] width 869 height 420
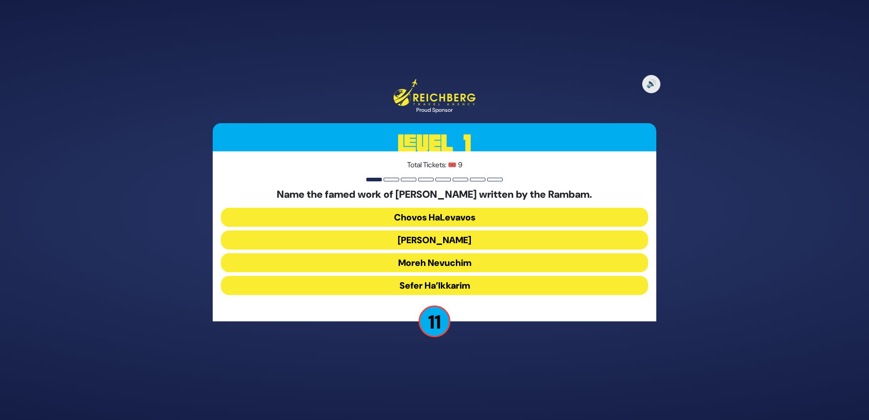
click at [406, 262] on button "Moreh Nevuchim" at bounding box center [434, 262] width 427 height 19
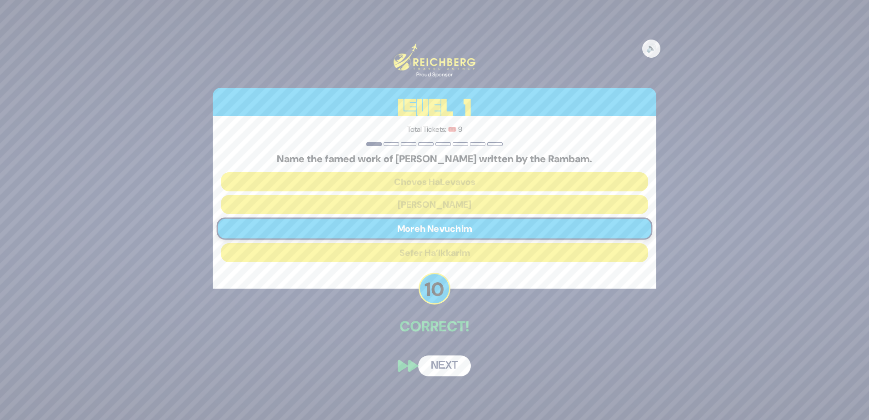
click at [446, 359] on button "Next" at bounding box center [444, 365] width 53 height 21
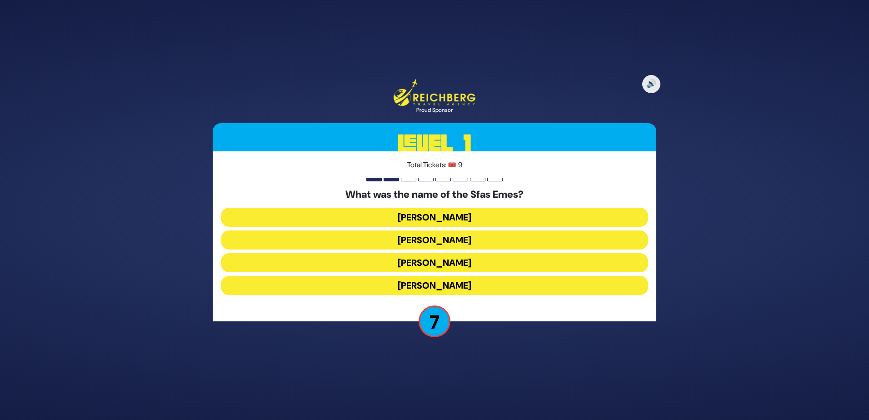
click at [450, 285] on button "[PERSON_NAME]" at bounding box center [434, 285] width 427 height 19
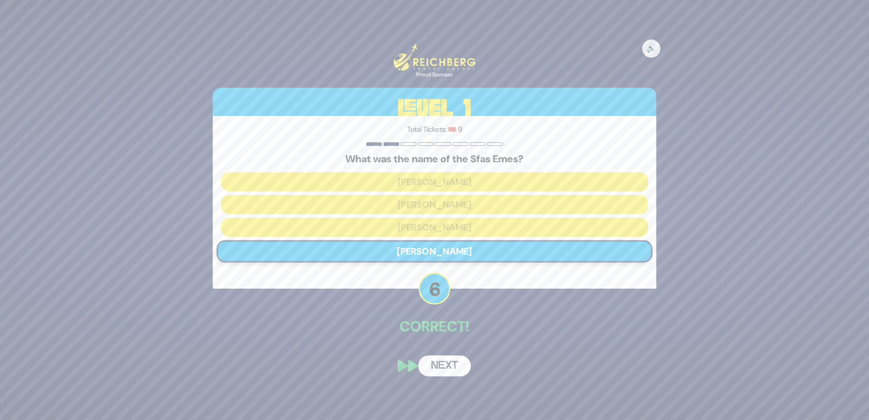
click at [442, 356] on button "Next" at bounding box center [444, 365] width 53 height 21
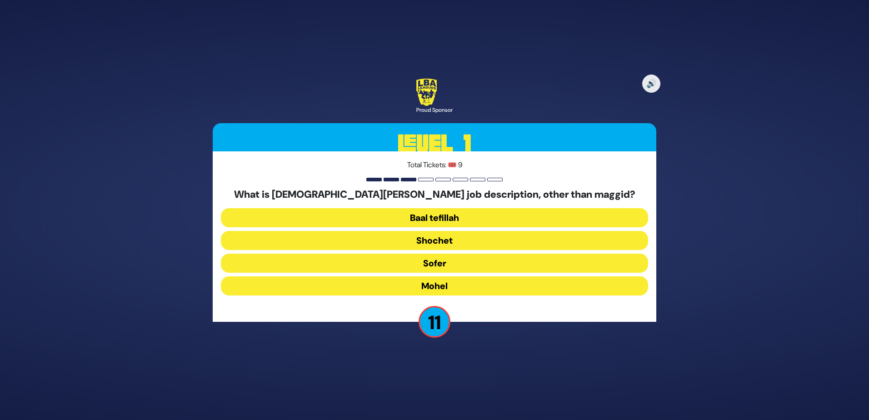
click at [429, 240] on button "Shochet" at bounding box center [434, 240] width 427 height 19
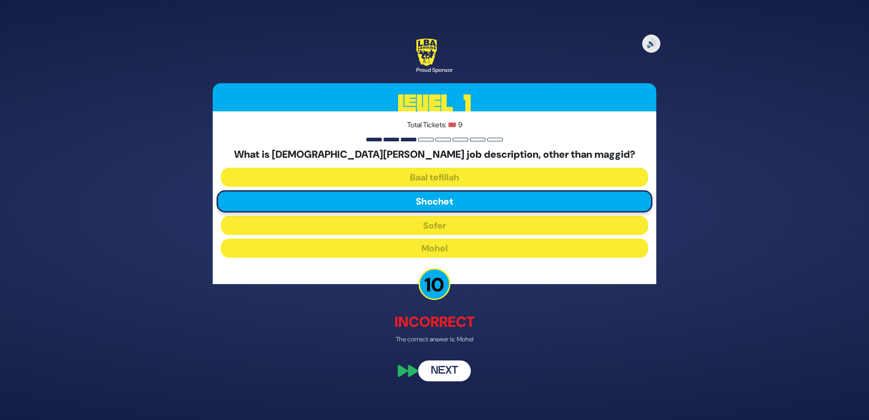
click at [439, 365] on button "Next" at bounding box center [444, 370] width 53 height 21
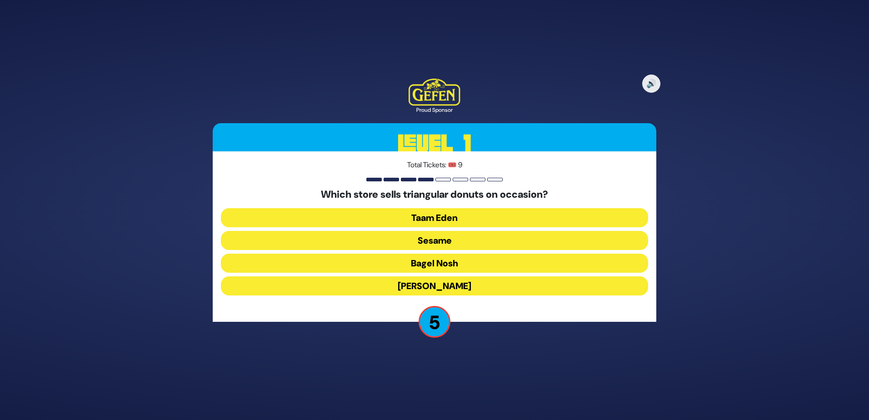
click at [437, 259] on button "Bagel Nosh" at bounding box center [434, 263] width 427 height 19
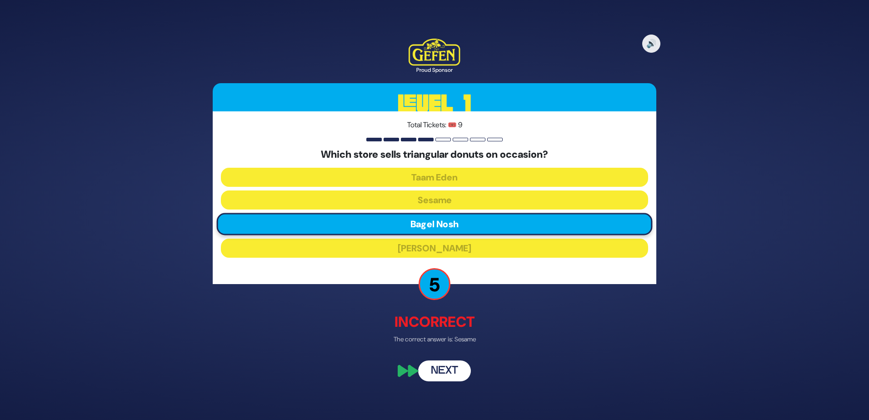
click at [436, 365] on button "Next" at bounding box center [444, 370] width 53 height 21
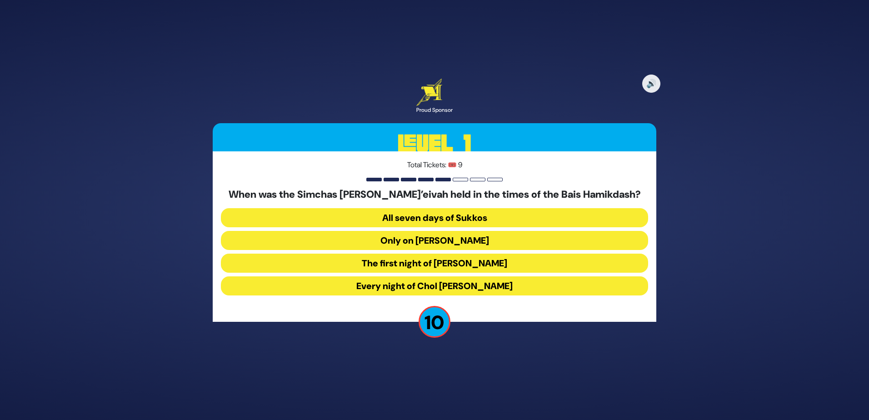
click at [409, 281] on button "Every night of Chol [PERSON_NAME]" at bounding box center [434, 285] width 427 height 19
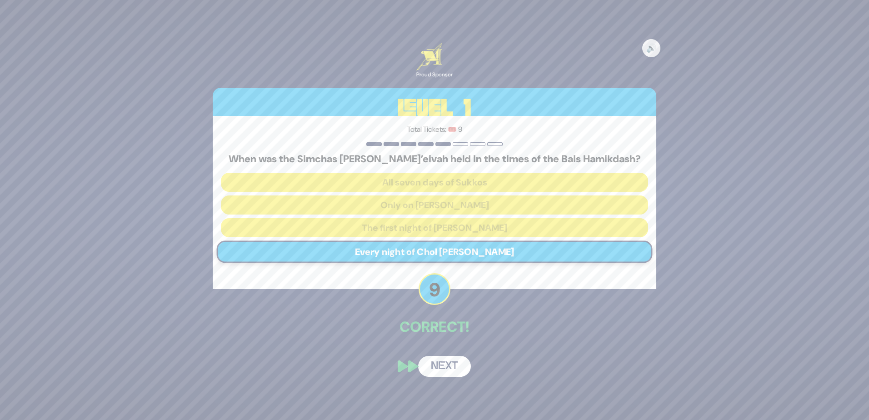
click at [442, 368] on button "Next" at bounding box center [444, 366] width 53 height 21
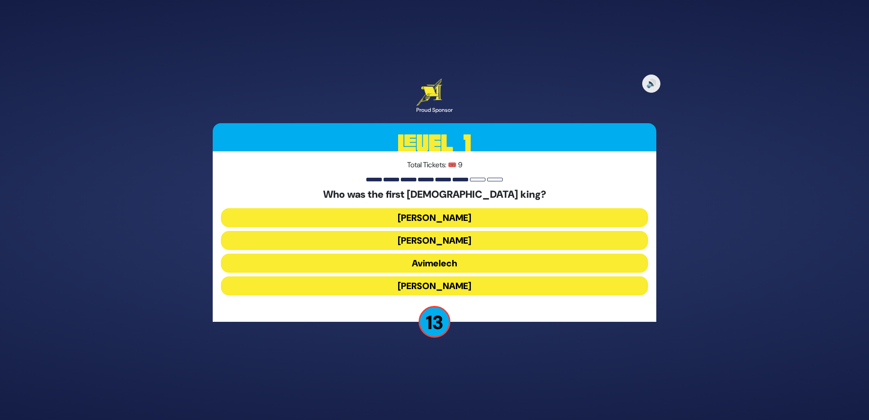
click at [430, 214] on button "[PERSON_NAME]" at bounding box center [434, 217] width 427 height 19
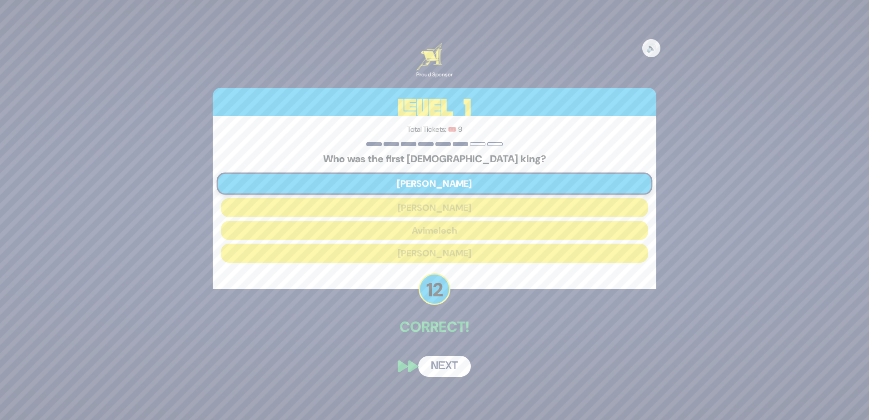
click at [435, 365] on button "Next" at bounding box center [444, 366] width 53 height 21
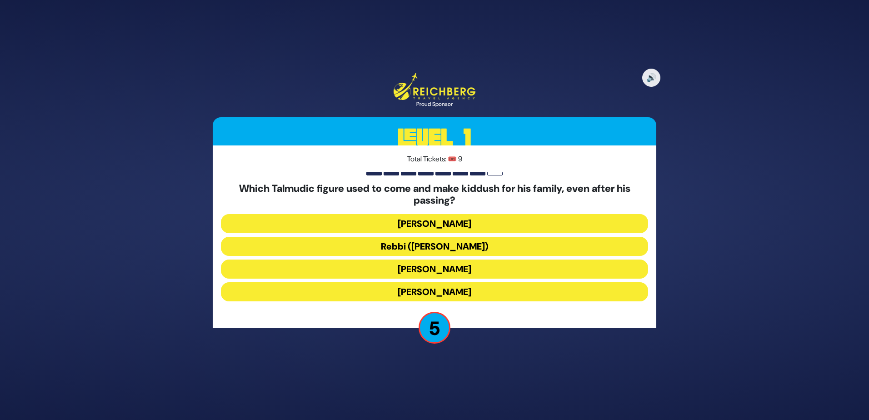
click at [424, 247] on button "Rebbi (Rabbi Yehuda HaNasi)" at bounding box center [434, 246] width 427 height 19
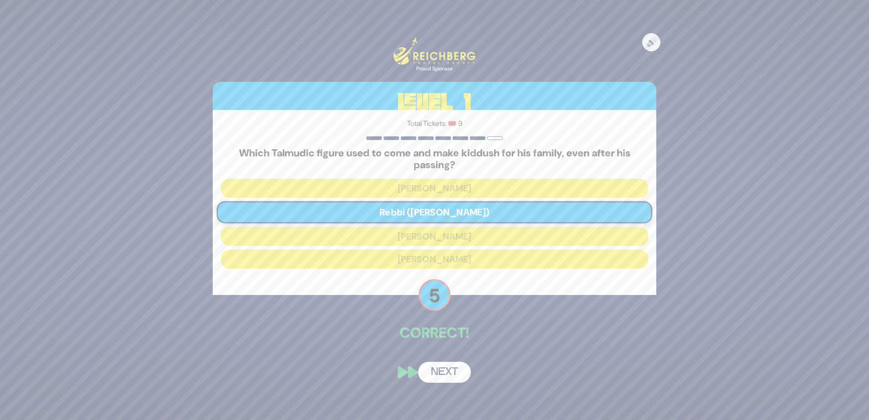
click at [440, 369] on button "Next" at bounding box center [444, 372] width 53 height 21
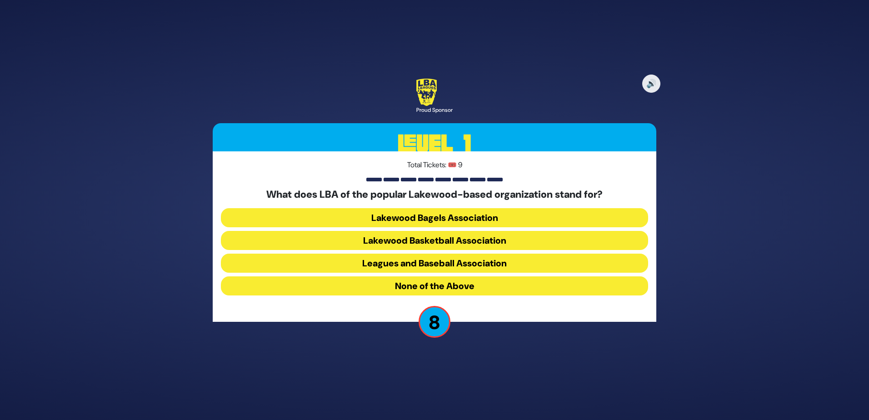
click at [402, 281] on button "None of the Above" at bounding box center [434, 285] width 427 height 19
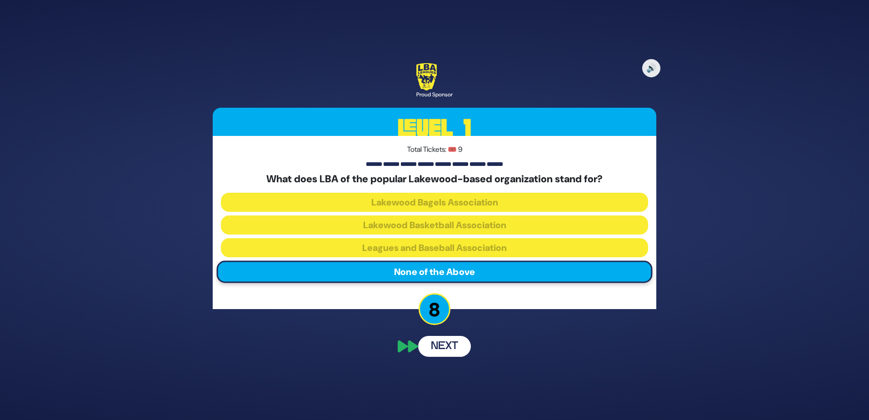
click at [440, 347] on button "Next" at bounding box center [444, 346] width 53 height 21
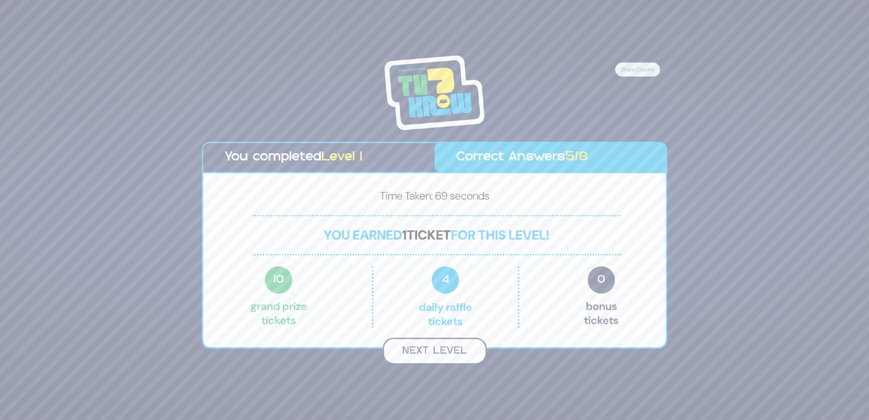
click at [422, 347] on button "Next Level" at bounding box center [435, 351] width 104 height 27
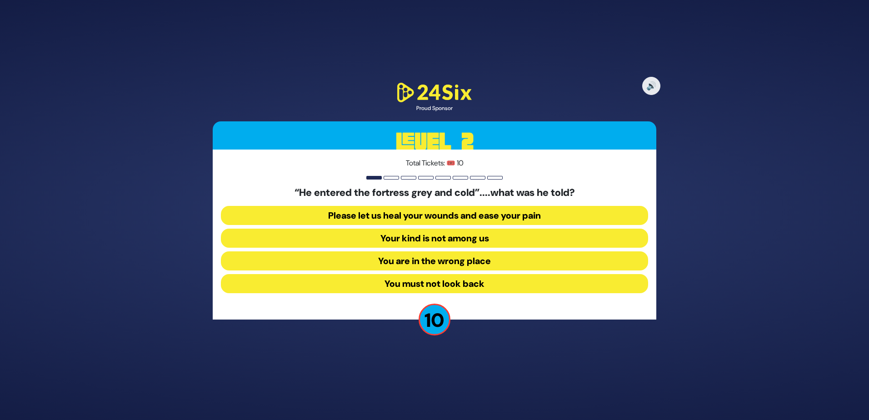
click at [419, 238] on button "Your kind is not among us" at bounding box center [434, 238] width 427 height 19
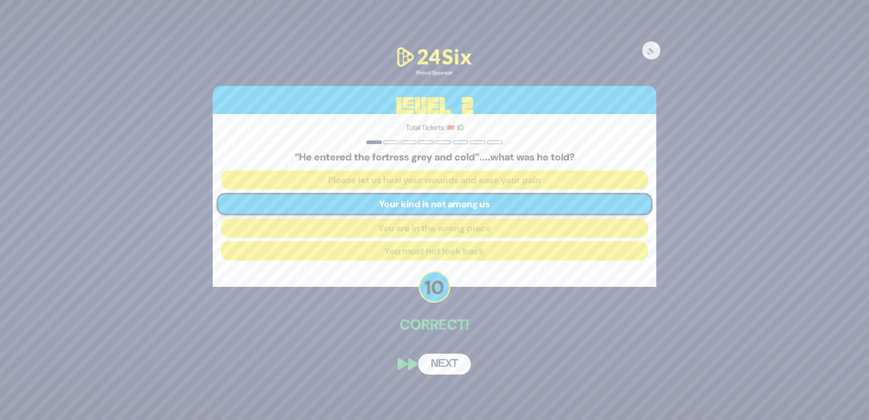
click at [445, 357] on button "Next" at bounding box center [444, 364] width 53 height 21
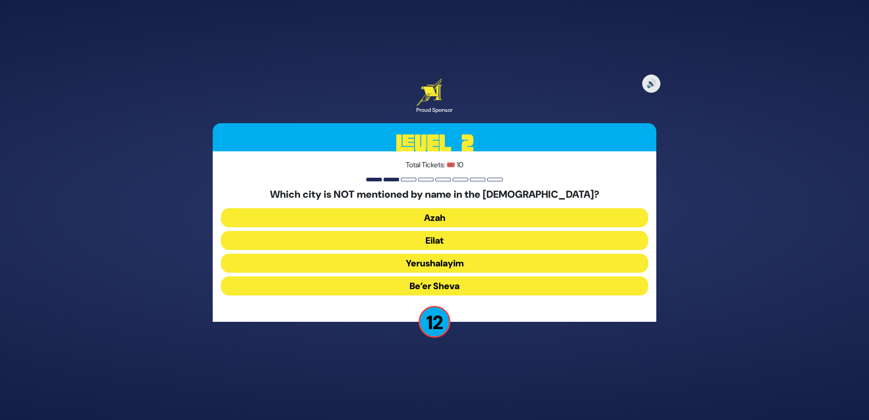
click at [427, 242] on button "Eilat" at bounding box center [434, 240] width 427 height 19
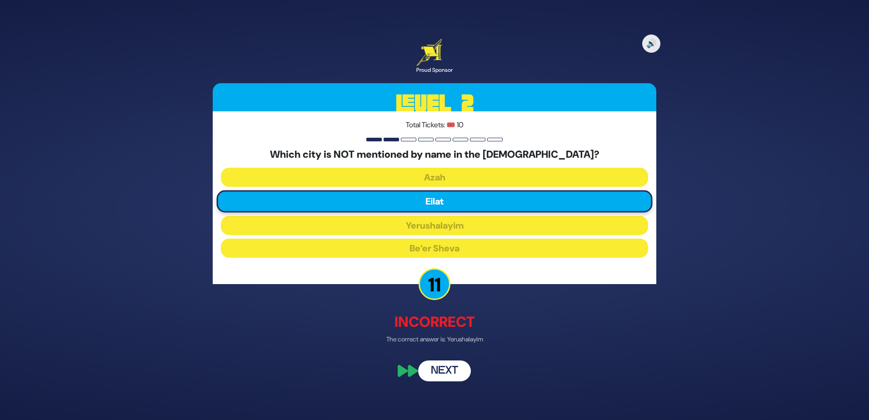
click at [445, 374] on button "Next" at bounding box center [444, 370] width 53 height 21
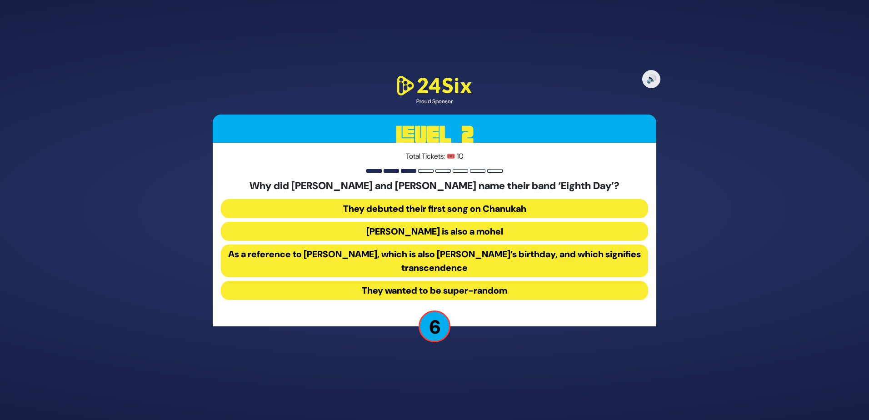
click at [435, 290] on button "They wanted to be super-random" at bounding box center [434, 290] width 427 height 19
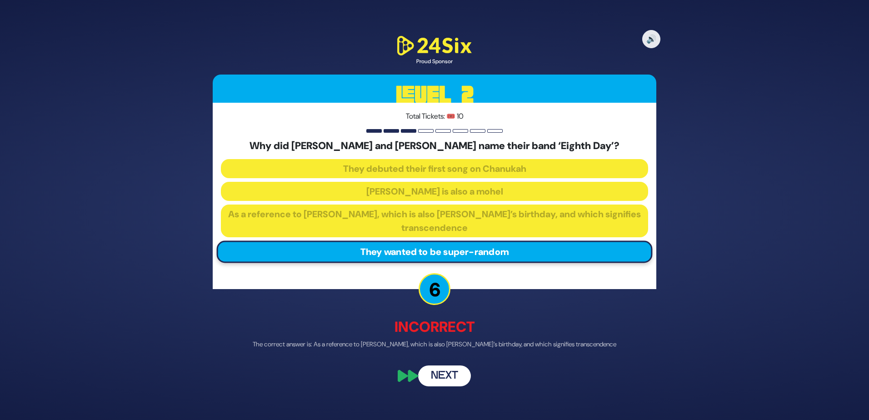
click at [447, 374] on button "Next" at bounding box center [444, 375] width 53 height 21
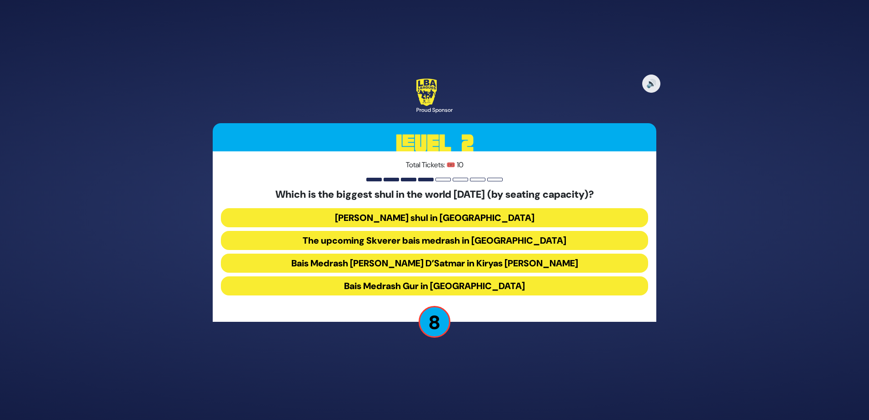
click at [412, 282] on button "Bais Medrash Gur in Yerushalayim" at bounding box center [434, 285] width 427 height 19
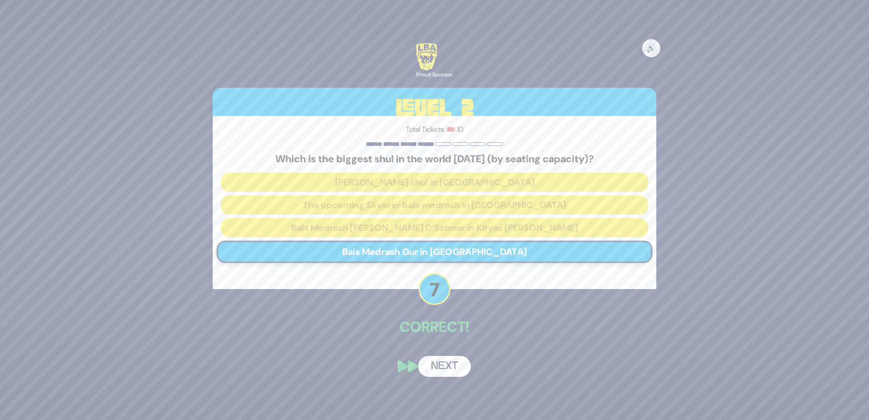
click at [444, 363] on button "Next" at bounding box center [444, 366] width 53 height 21
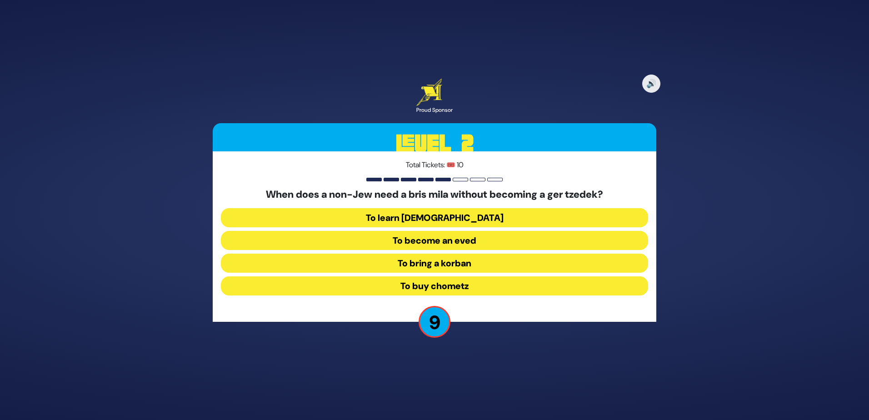
click at [418, 235] on button "To become an eved" at bounding box center [434, 240] width 427 height 19
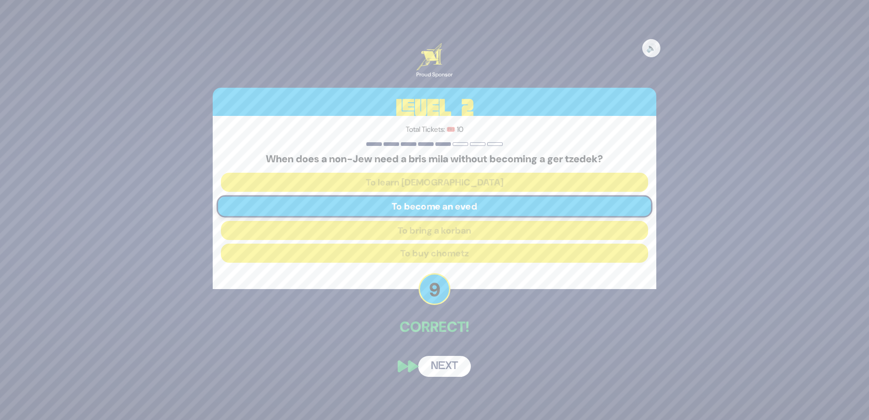
click at [443, 354] on div "🔊 Proud Sponsor Level 2 Total Tickets: 🎟️ 10 When does a non-Jew need a bris mi…" at bounding box center [434, 209] width 465 height 355
click at [443, 359] on button "Next" at bounding box center [444, 366] width 53 height 21
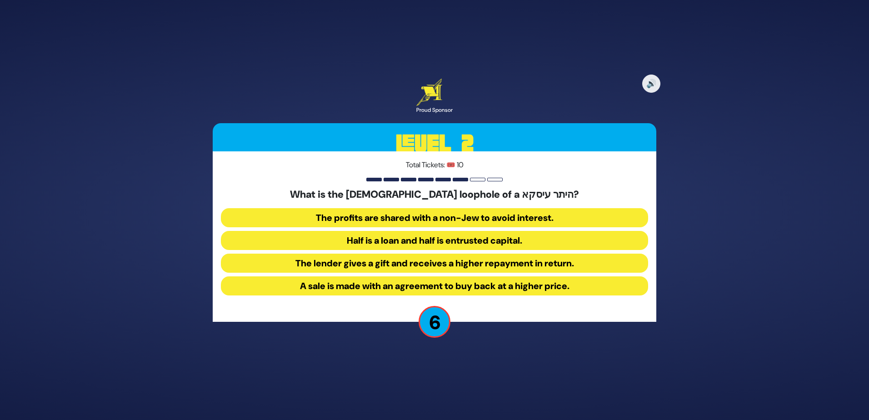
click at [406, 220] on button "The profits are shared with a non-Jew to avoid interest." at bounding box center [434, 217] width 427 height 19
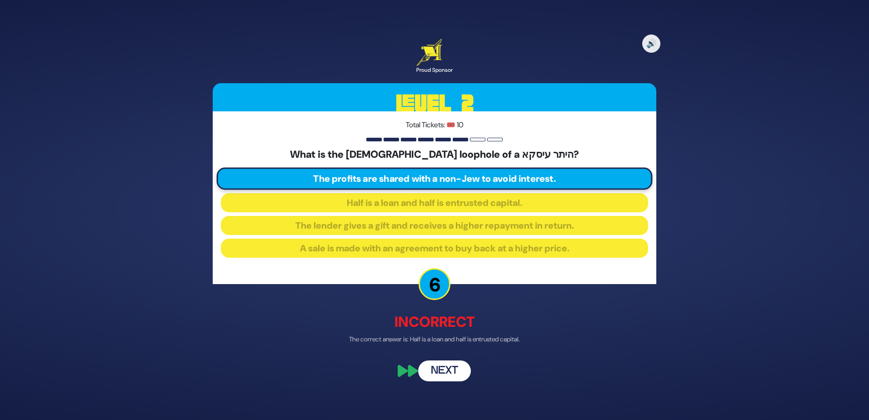
click at [437, 368] on button "Next" at bounding box center [444, 370] width 53 height 21
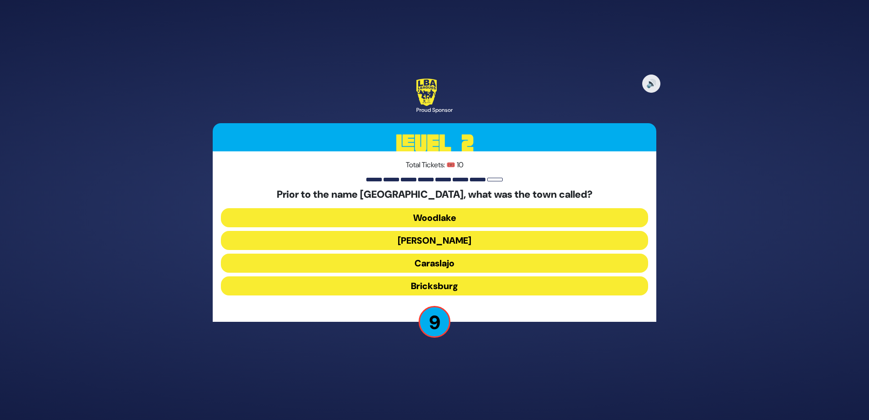
click at [429, 285] on button "Bricksburg" at bounding box center [434, 285] width 427 height 19
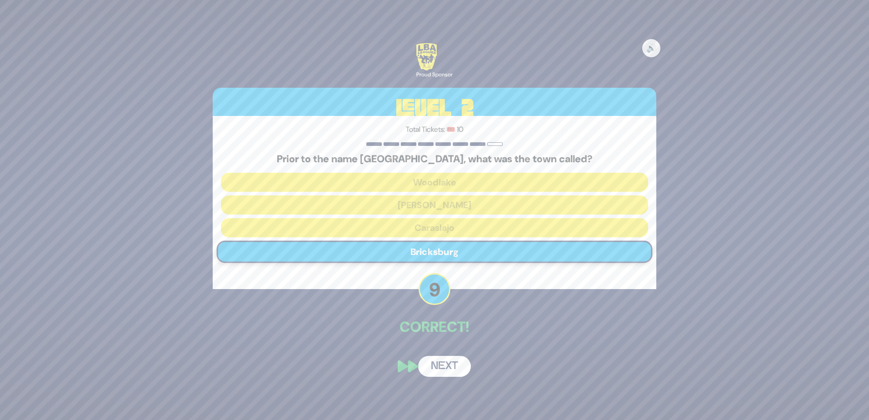
click at [439, 358] on button "Next" at bounding box center [444, 366] width 53 height 21
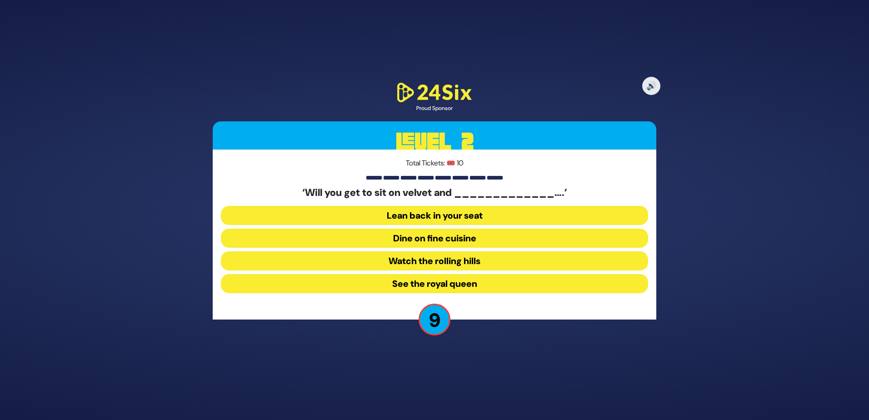
click at [416, 235] on button "Dine on fine cuisine" at bounding box center [434, 238] width 427 height 19
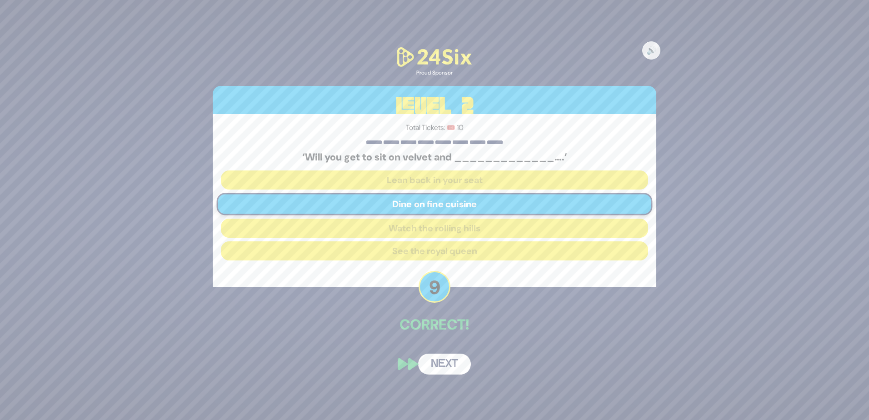
click at [444, 361] on button "Next" at bounding box center [444, 364] width 53 height 21
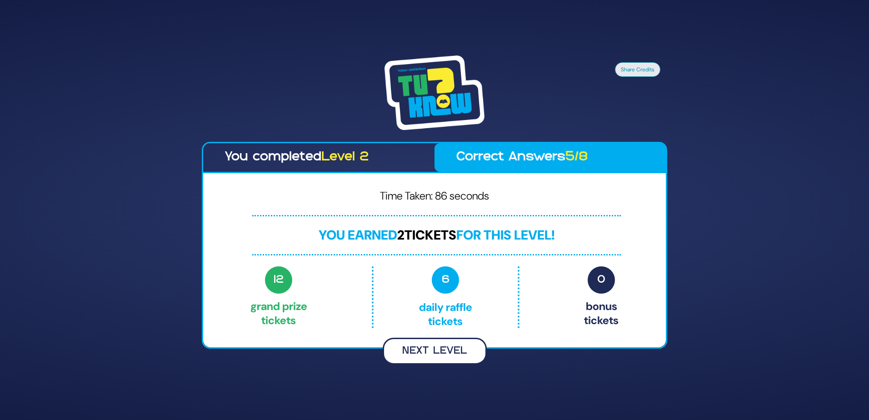
click at [434, 351] on button "Next Level" at bounding box center [435, 351] width 104 height 27
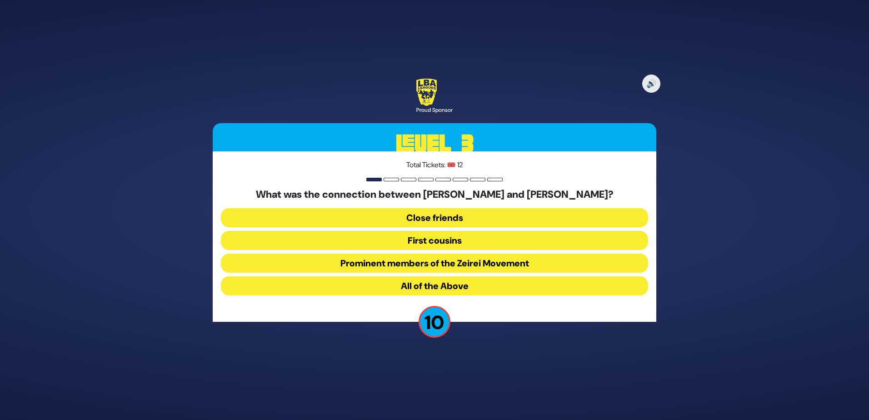
click at [421, 283] on button "All of the Above" at bounding box center [434, 285] width 427 height 19
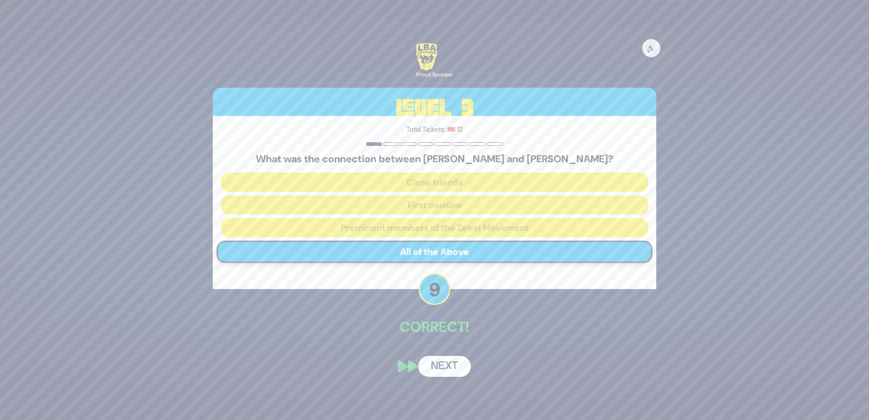
click at [438, 358] on button "Next" at bounding box center [444, 366] width 53 height 21
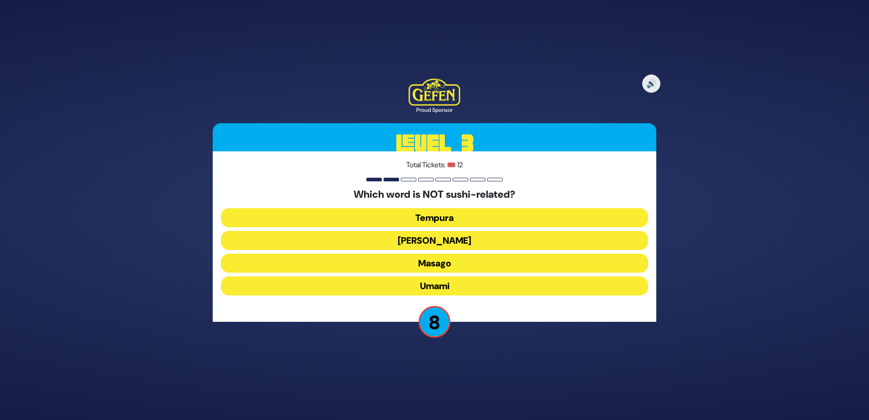
click at [424, 282] on button "Umami" at bounding box center [434, 285] width 427 height 19
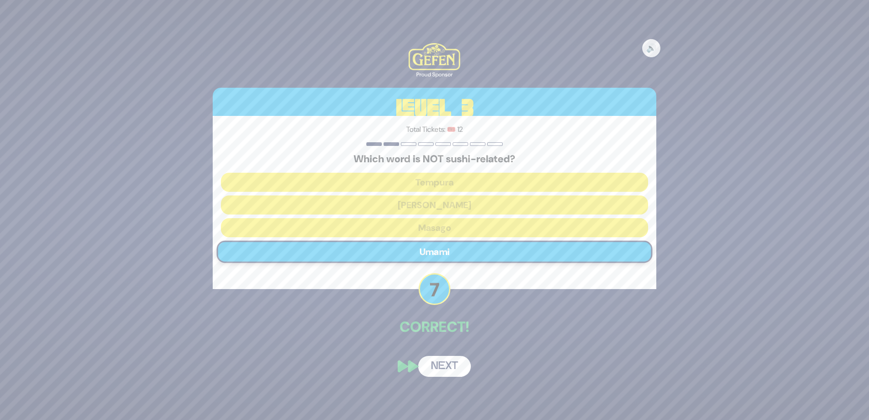
click at [442, 360] on button "Next" at bounding box center [444, 366] width 53 height 21
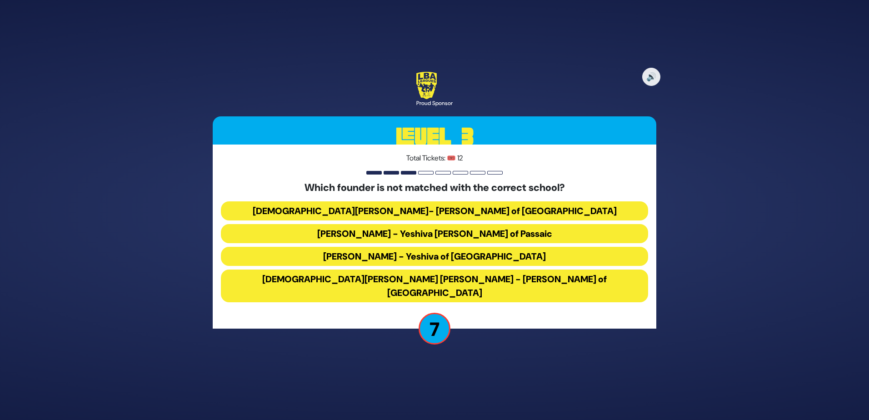
click at [392, 241] on button "Rabbi Heshy Hirth - Yeshiva Ketana of Passaic" at bounding box center [434, 233] width 427 height 19
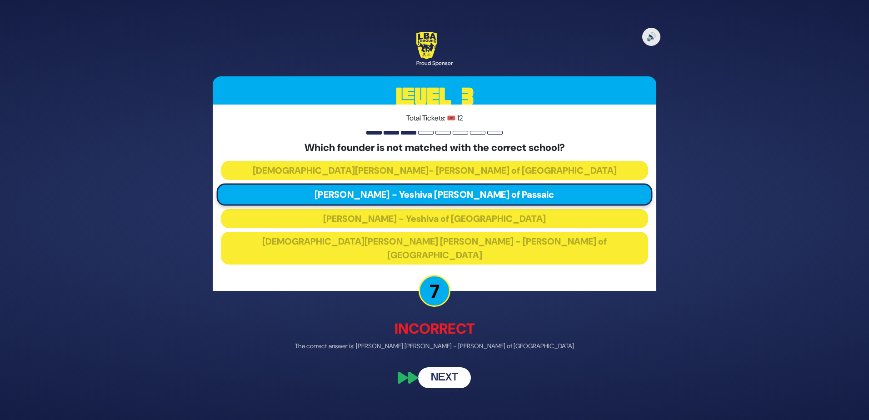
click at [434, 370] on button "Next" at bounding box center [444, 377] width 53 height 21
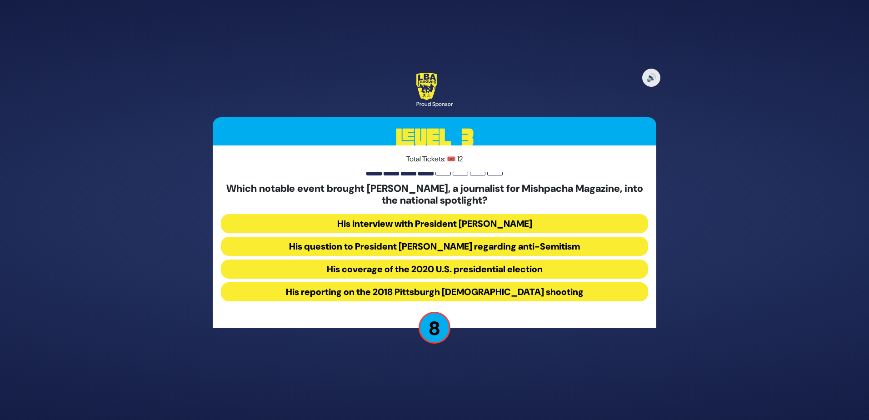
click at [388, 244] on button "His question to President Donald Trump regarding anti-Semitism" at bounding box center [434, 246] width 427 height 19
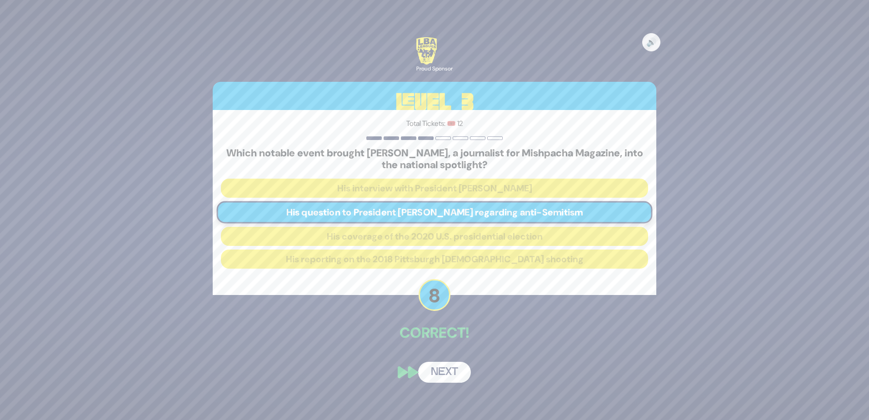
click at [436, 371] on button "Next" at bounding box center [444, 372] width 53 height 21
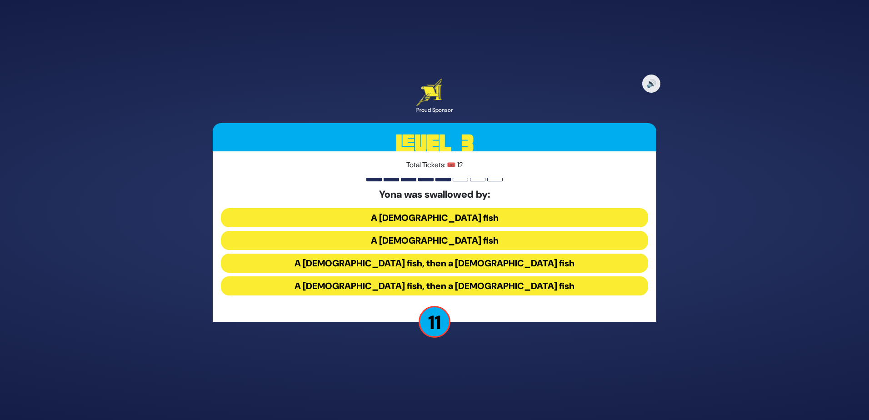
click at [410, 263] on button "A male fish, then a female fish" at bounding box center [434, 263] width 427 height 19
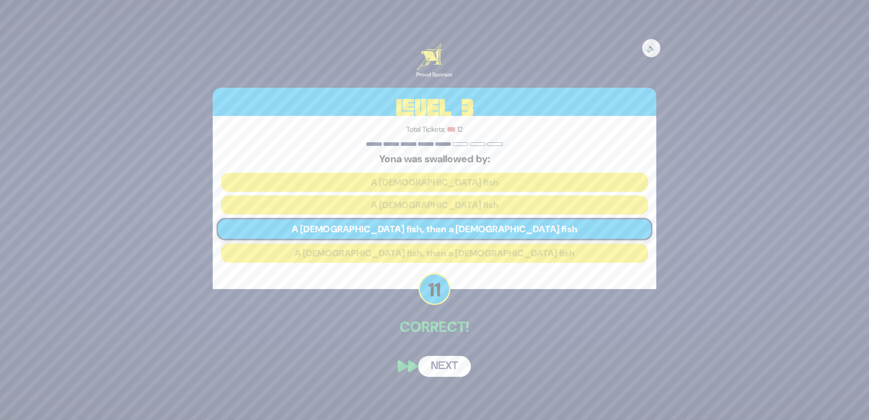
click at [436, 365] on button "Next" at bounding box center [444, 366] width 53 height 21
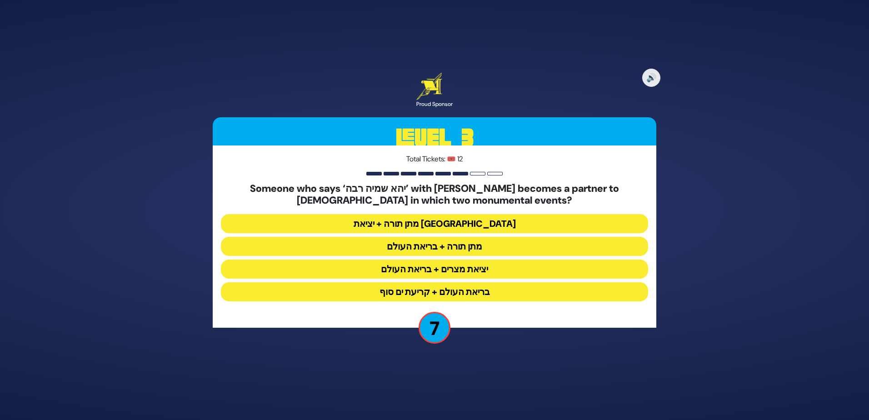
click at [419, 241] on button "מתן תורה + בריאת העולם" at bounding box center [434, 246] width 427 height 19
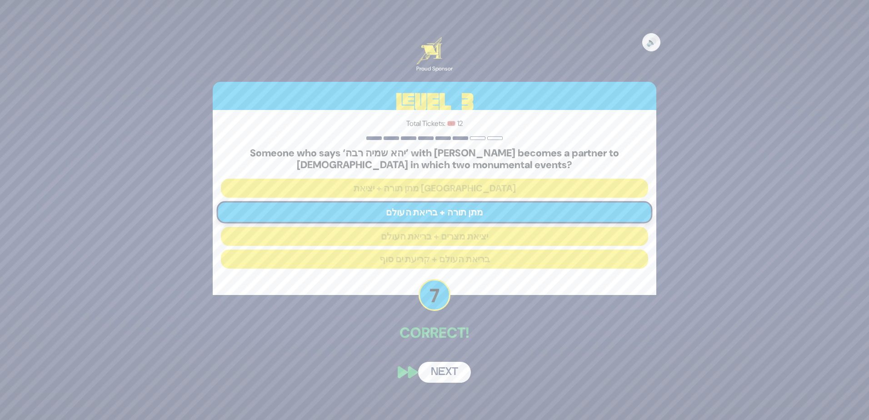
click at [443, 364] on button "Next" at bounding box center [444, 372] width 53 height 21
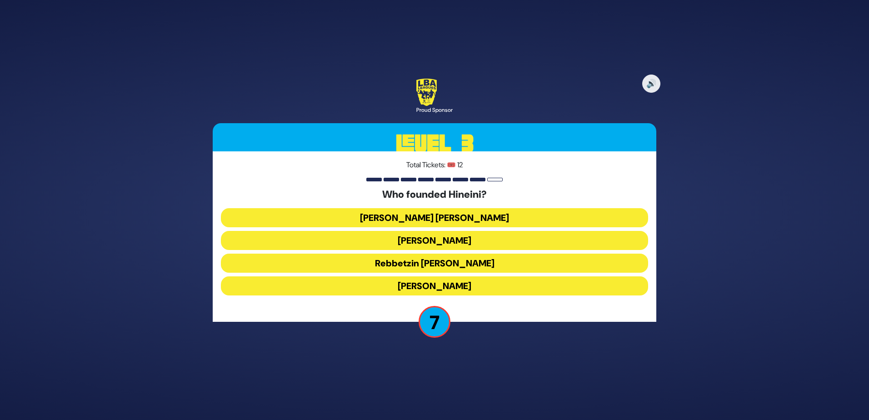
click at [422, 283] on button "Boruch Sholom Blesofsky" at bounding box center [434, 285] width 427 height 19
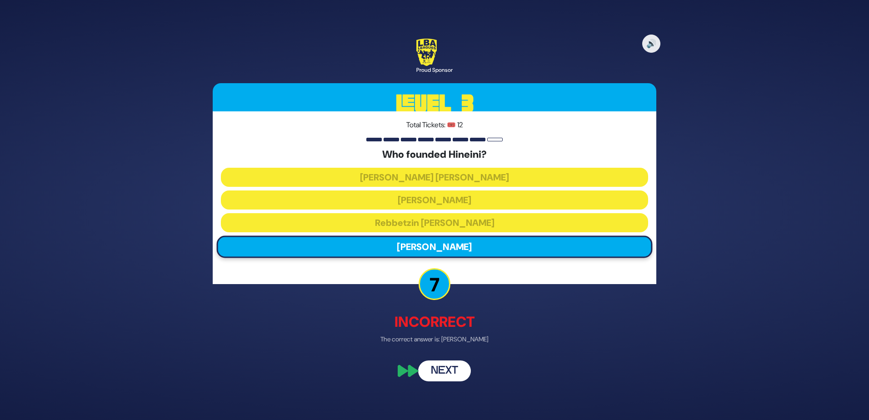
click at [447, 369] on button "Next" at bounding box center [444, 370] width 53 height 21
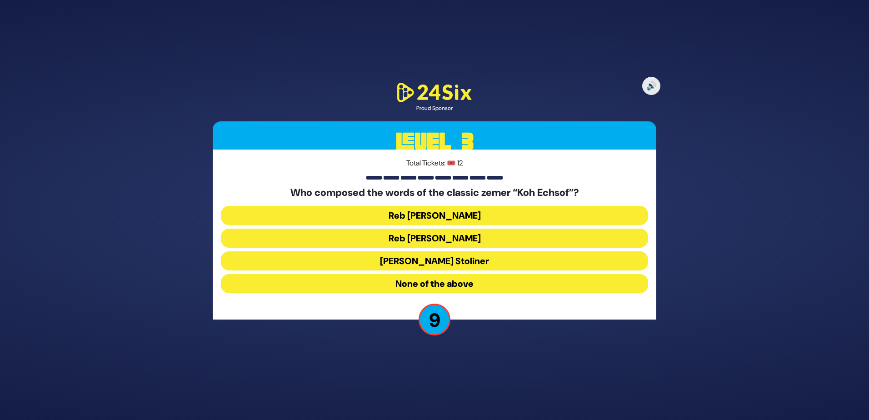
click at [436, 279] on button "None of the above" at bounding box center [434, 283] width 427 height 19
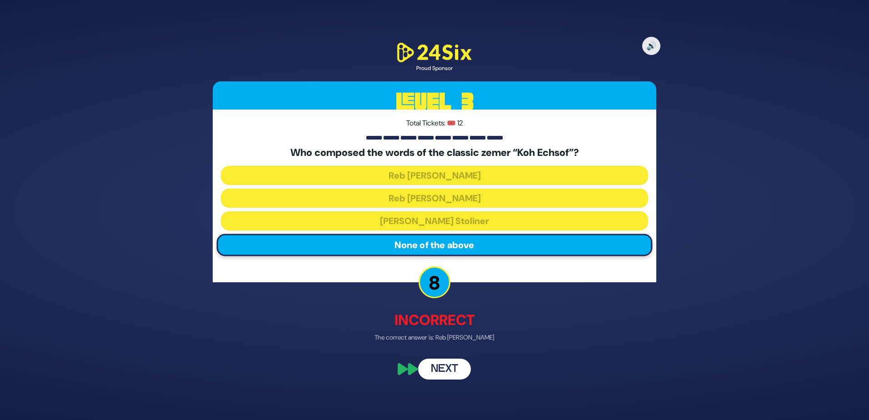
drag, startPoint x: 445, startPoint y: 334, endPoint x: 439, endPoint y: 362, distance: 28.9
click at [439, 362] on div "🔊 Proud Sponsor Level 3 Total Tickets: 🎟️ 12 Who composed the words of the clas…" at bounding box center [434, 210] width 465 height 360
drag, startPoint x: 439, startPoint y: 362, endPoint x: 440, endPoint y: 368, distance: 6.1
click at [440, 368] on button "Next" at bounding box center [444, 368] width 53 height 21
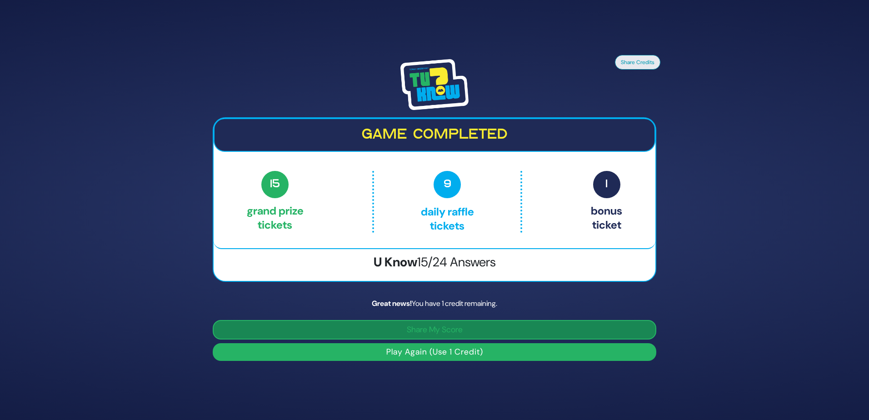
click at [416, 324] on button "Share My Score" at bounding box center [435, 330] width 444 height 20
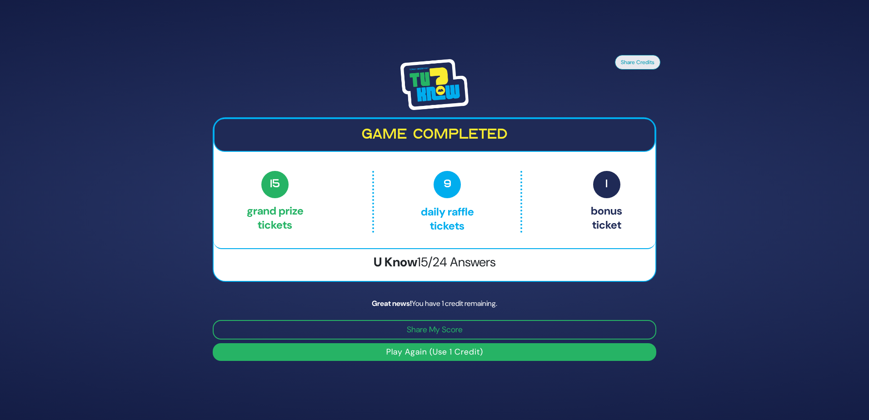
click at [399, 354] on button "Play Again (Use 1 Credit)" at bounding box center [435, 352] width 444 height 18
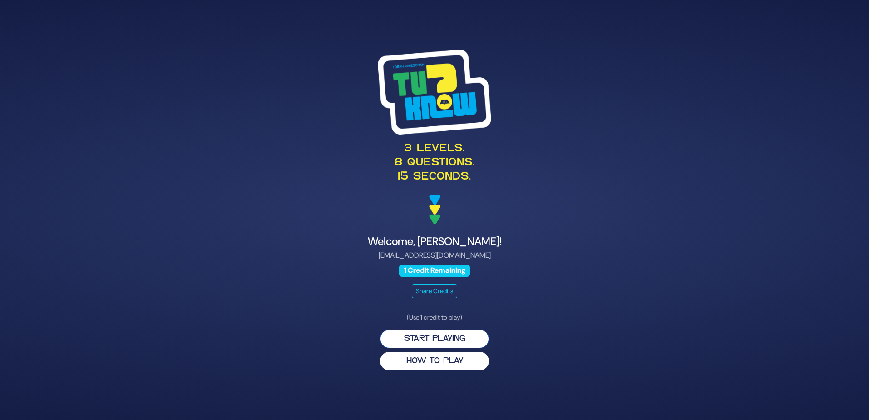
click at [419, 336] on button "Start Playing" at bounding box center [434, 338] width 109 height 19
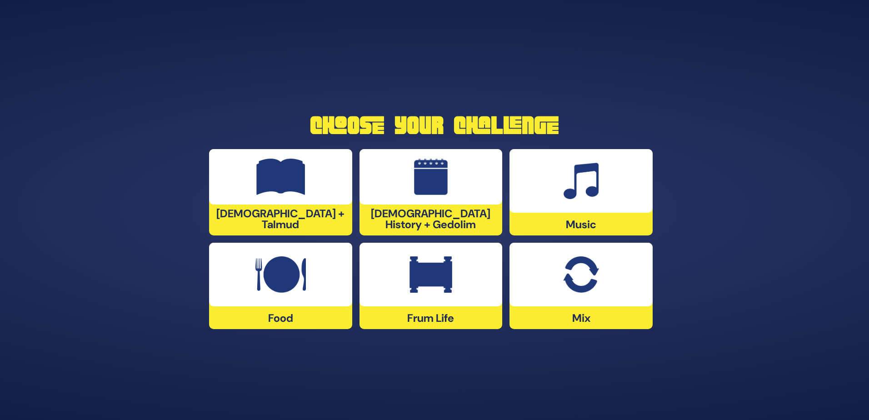
click at [577, 195] on img at bounding box center [581, 181] width 35 height 36
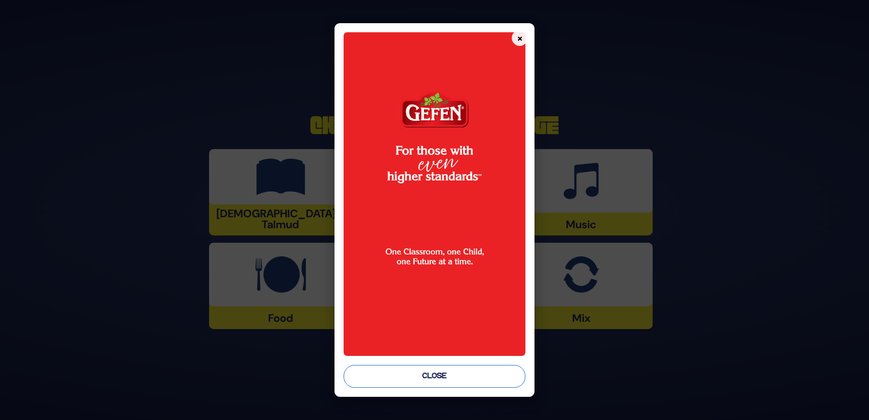
click at [494, 378] on button "Close" at bounding box center [435, 376] width 182 height 23
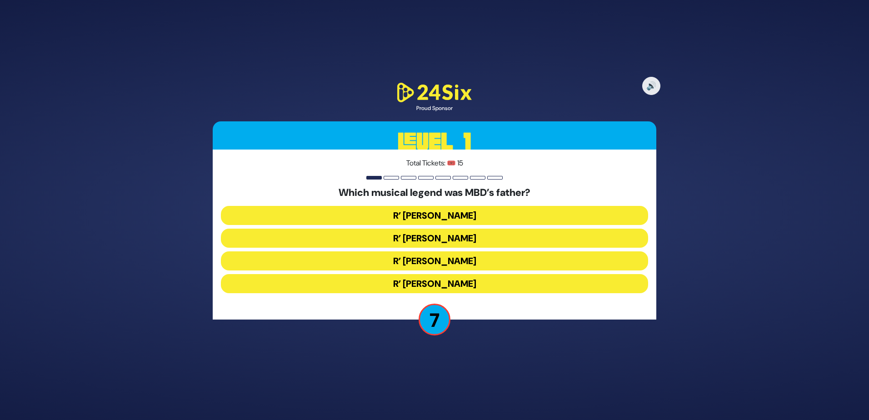
click at [403, 243] on button "R’ [PERSON_NAME]" at bounding box center [434, 238] width 427 height 19
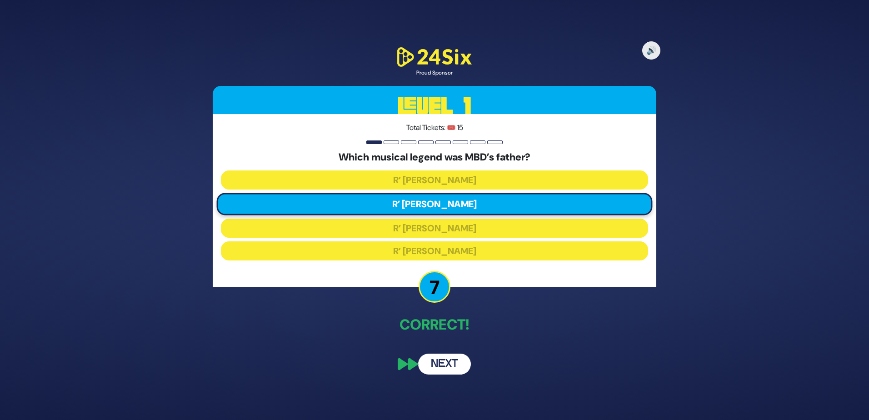
click at [436, 364] on button "Next" at bounding box center [444, 364] width 53 height 21
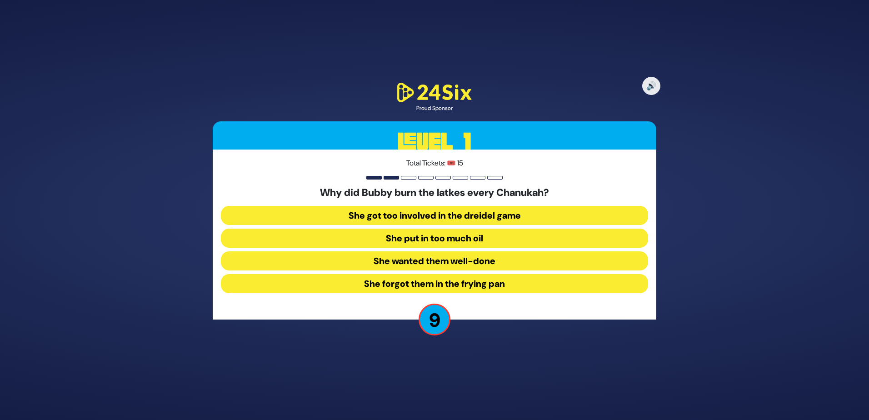
click at [392, 283] on button "She forgot them in the frying pan" at bounding box center [434, 283] width 427 height 19
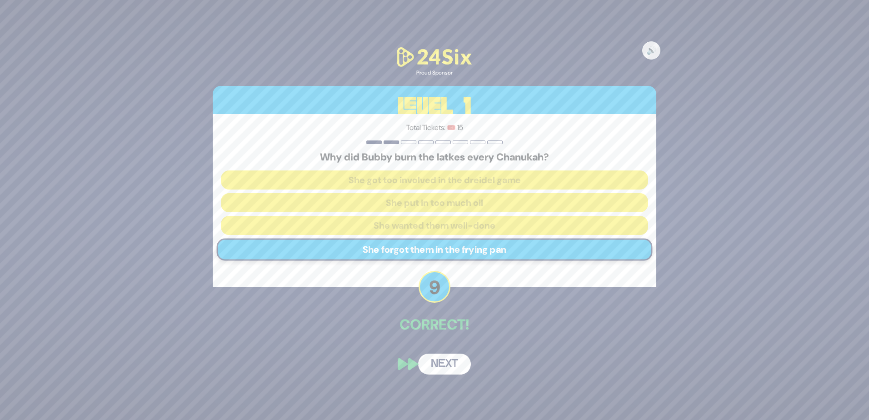
click at [439, 359] on button "Next" at bounding box center [444, 364] width 53 height 21
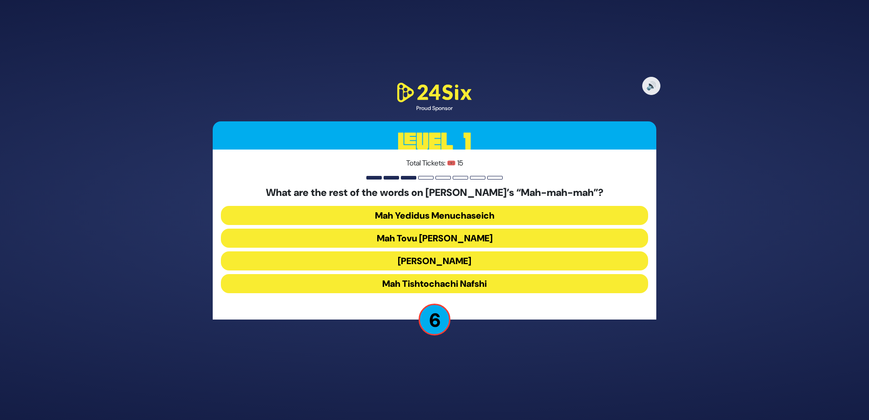
click at [414, 241] on button "Mah Tovu [PERSON_NAME]" at bounding box center [434, 238] width 427 height 19
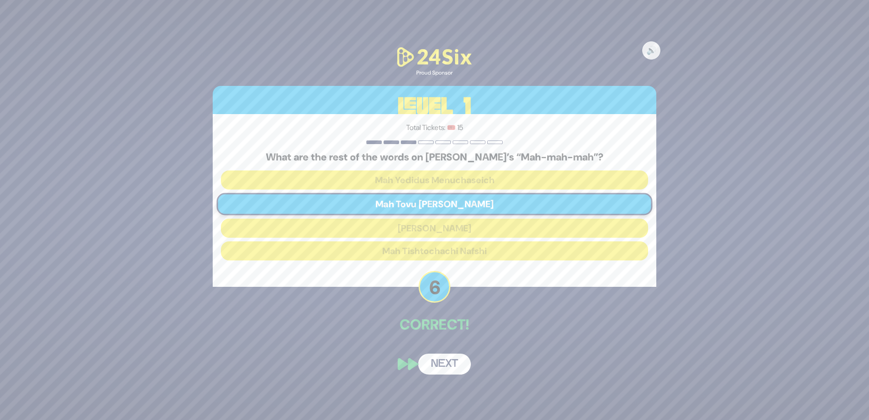
click at [440, 362] on button "Next" at bounding box center [444, 364] width 53 height 21
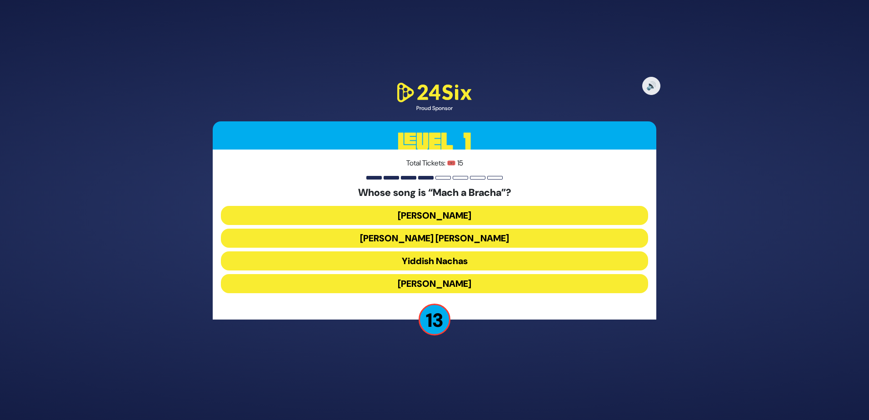
click at [427, 235] on button "[PERSON_NAME] [PERSON_NAME]" at bounding box center [434, 238] width 427 height 19
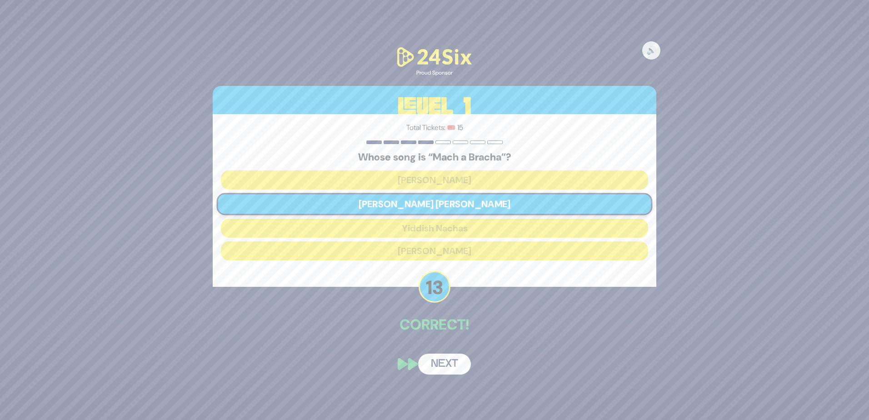
click at [443, 355] on button "Next" at bounding box center [444, 364] width 53 height 21
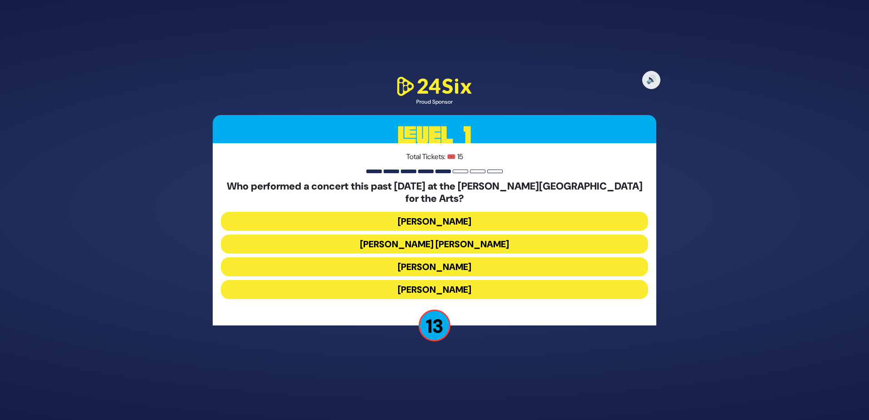
click at [412, 280] on button "[PERSON_NAME]" at bounding box center [434, 289] width 427 height 19
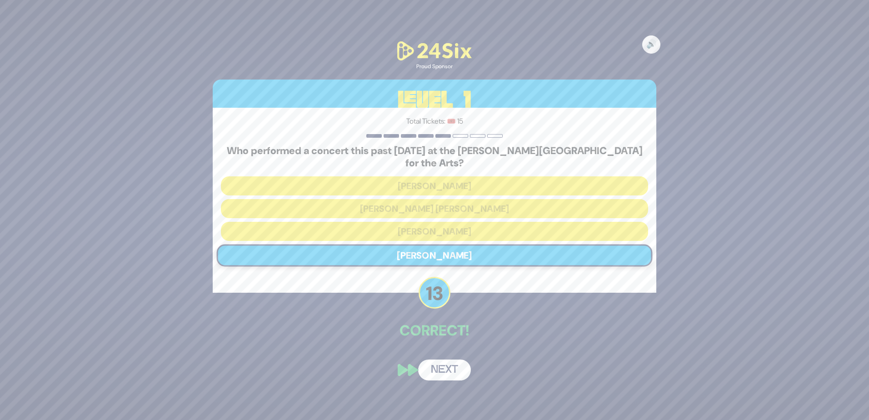
click at [439, 359] on button "Next" at bounding box center [444, 369] width 53 height 21
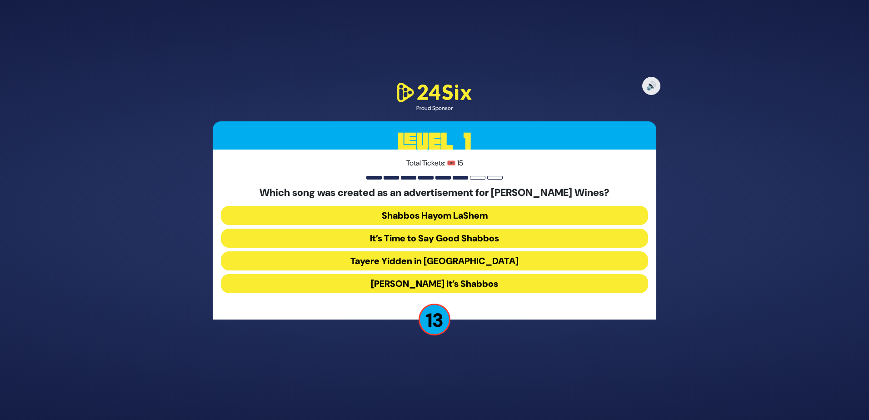
click at [388, 283] on button "[PERSON_NAME] it’s Shabbos" at bounding box center [434, 283] width 427 height 19
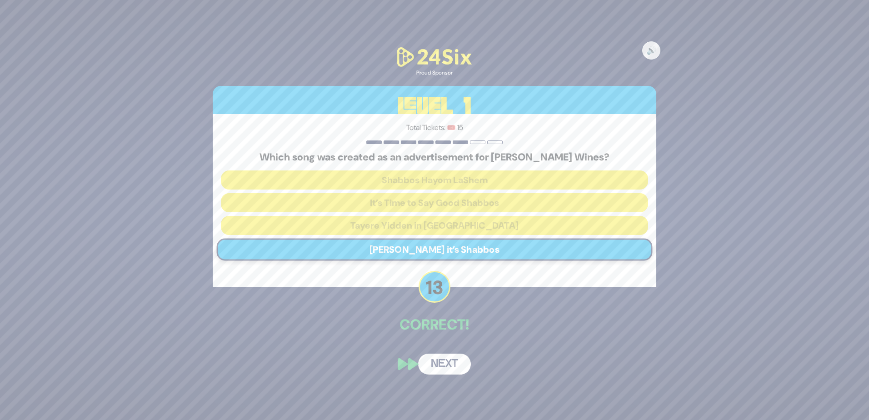
click at [433, 362] on button "Next" at bounding box center [444, 364] width 53 height 21
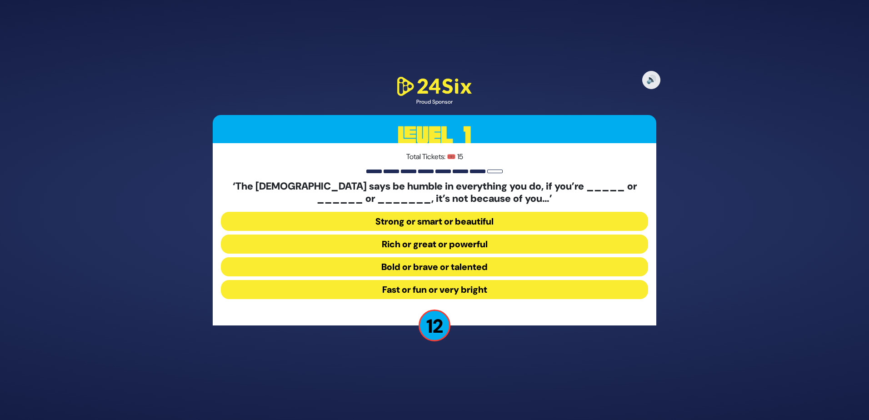
click at [426, 225] on button "Strong or smart or beautiful" at bounding box center [434, 221] width 427 height 19
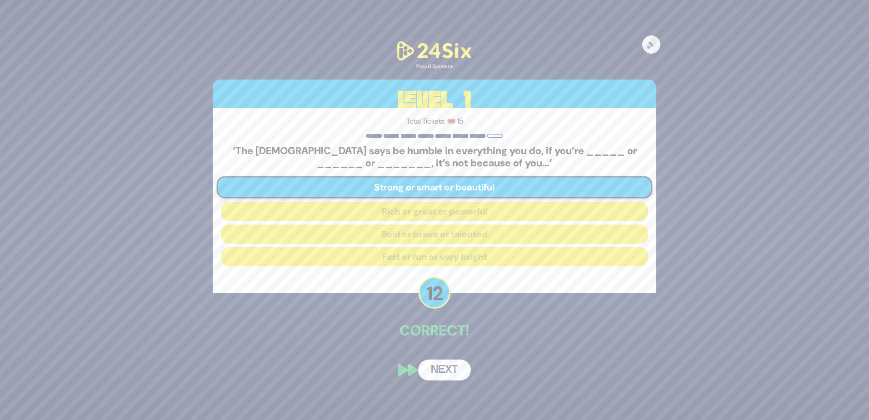
drag, startPoint x: 450, startPoint y: 371, endPoint x: 350, endPoint y: 327, distance: 109.5
click at [350, 327] on p "Correct!" at bounding box center [435, 330] width 444 height 22
click at [432, 368] on button "Next" at bounding box center [444, 369] width 53 height 21
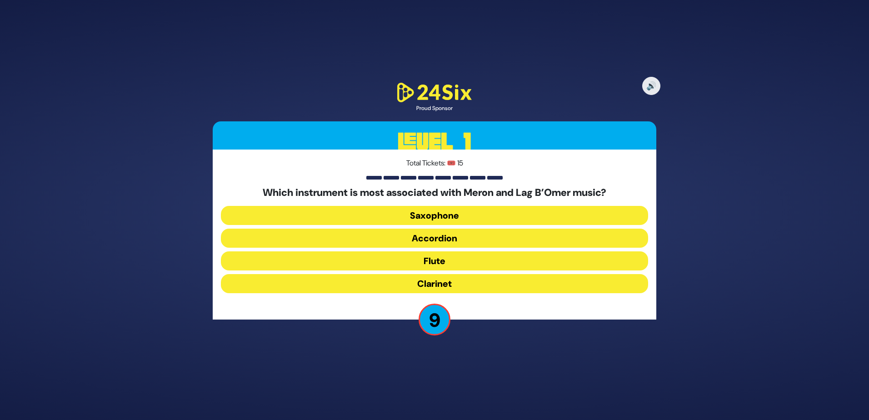
click at [424, 224] on button "Saxophone" at bounding box center [434, 215] width 427 height 19
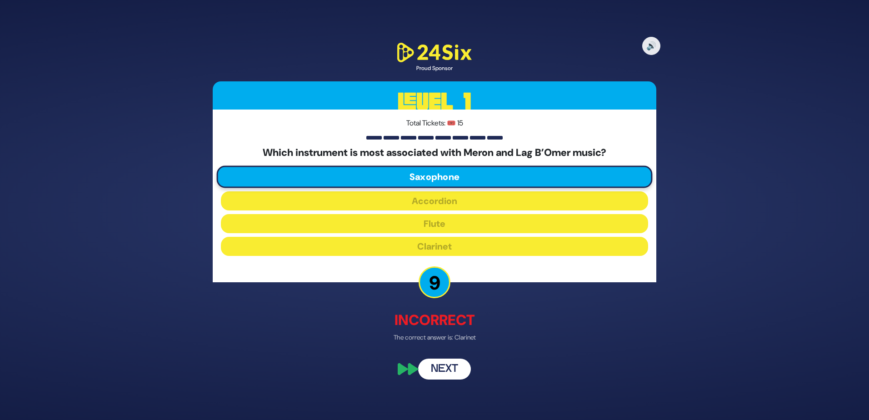
click at [432, 367] on button "Next" at bounding box center [444, 368] width 53 height 21
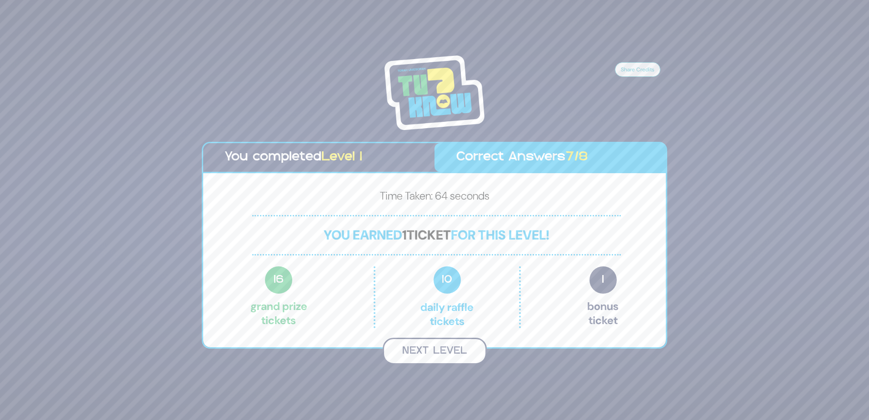
click at [404, 345] on button "Next Level" at bounding box center [435, 351] width 104 height 27
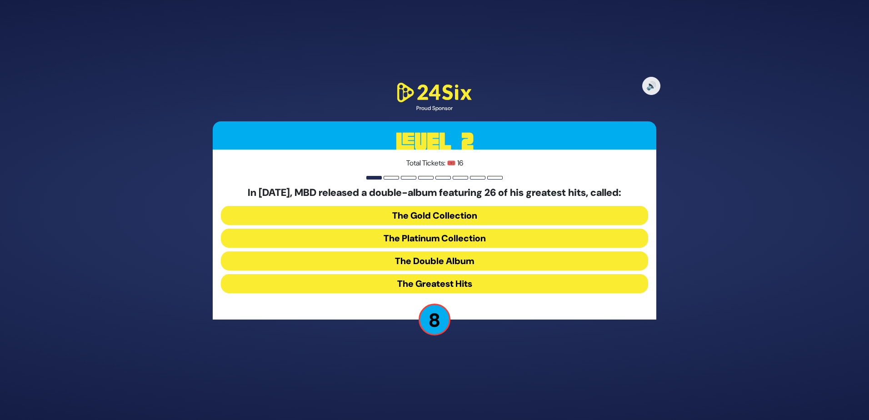
click at [428, 284] on button "The Greatest Hits" at bounding box center [434, 283] width 427 height 19
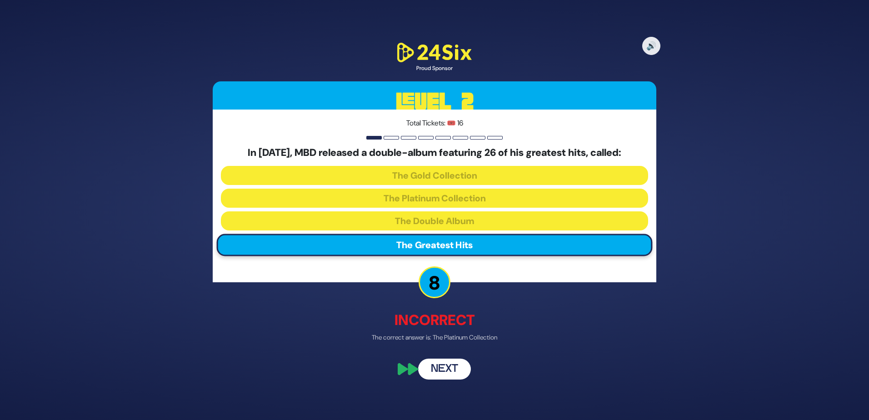
click at [435, 363] on button "Next" at bounding box center [444, 368] width 53 height 21
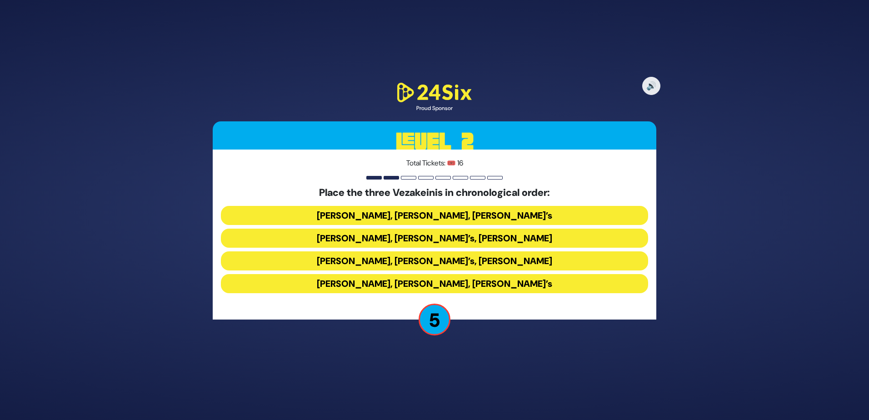
click at [464, 242] on button "[PERSON_NAME], [PERSON_NAME]’s, [PERSON_NAME]" at bounding box center [434, 238] width 427 height 19
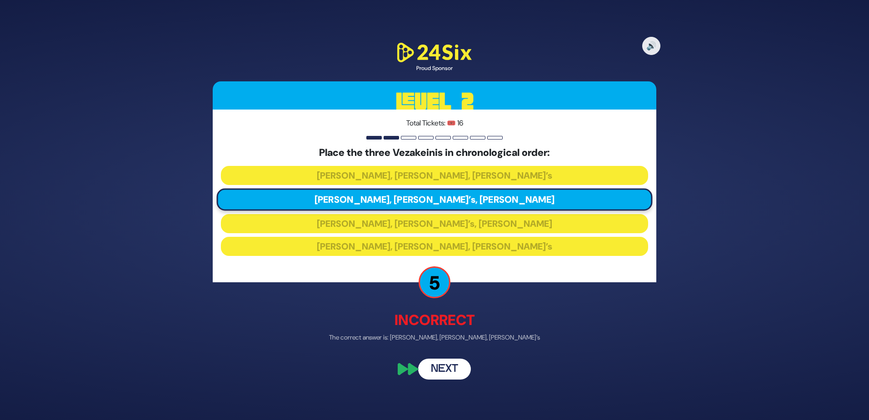
click at [437, 365] on button "Next" at bounding box center [444, 368] width 53 height 21
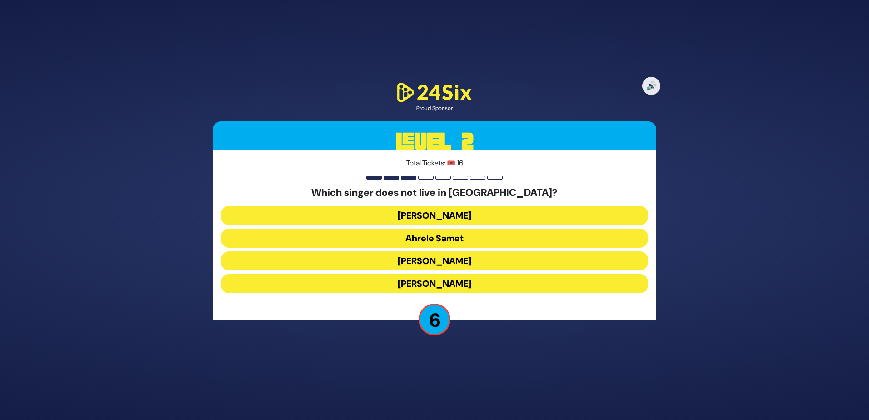
click at [421, 239] on button "Ahrele Samet" at bounding box center [434, 238] width 427 height 19
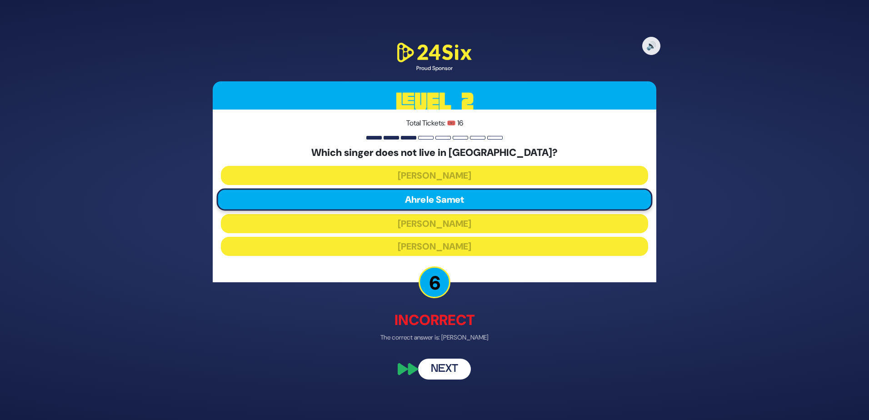
click at [445, 370] on button "Next" at bounding box center [444, 368] width 53 height 21
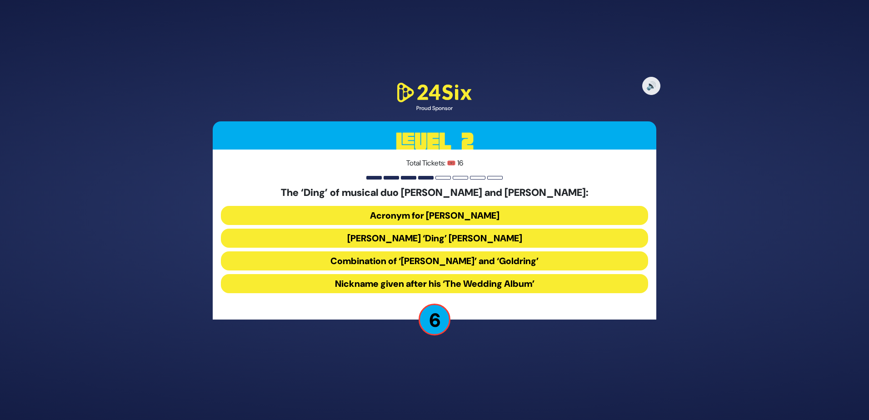
click at [409, 280] on button "Nickname given after his ‘The Wedding Album’" at bounding box center [434, 283] width 427 height 19
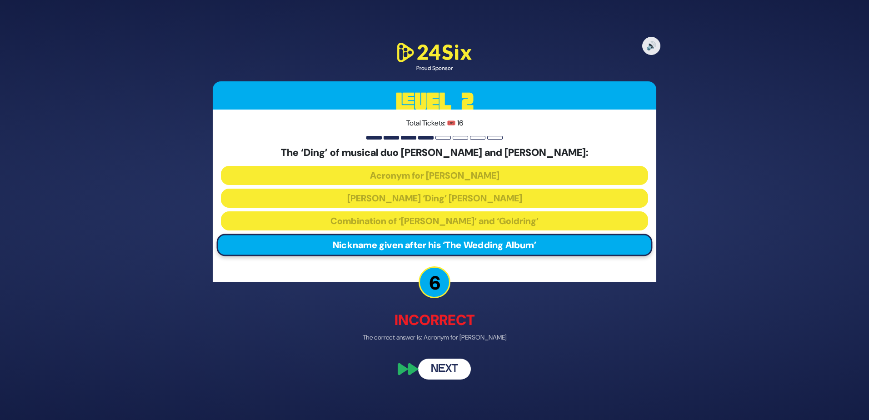
click at [432, 372] on button "Next" at bounding box center [444, 368] width 53 height 21
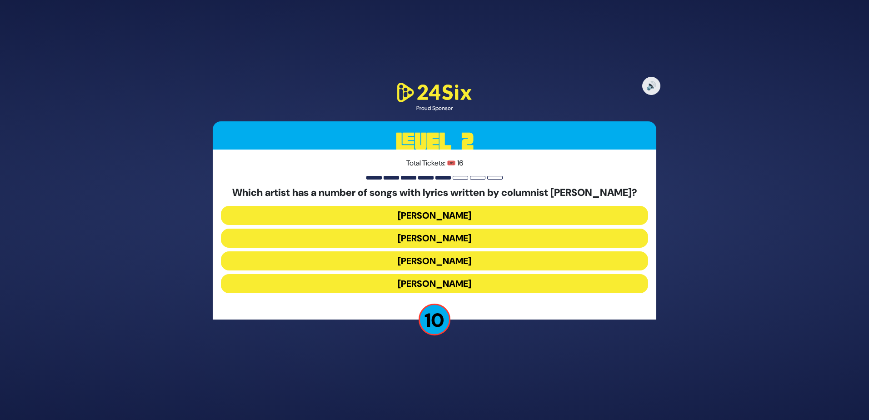
click at [422, 256] on button "[PERSON_NAME]" at bounding box center [434, 260] width 427 height 19
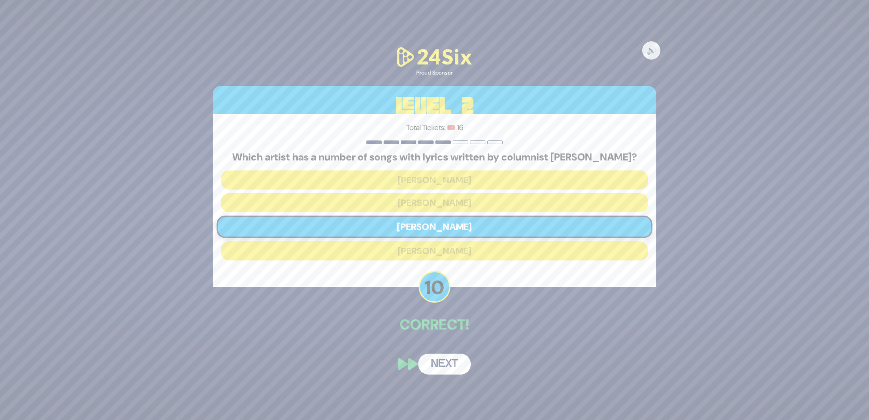
click at [441, 357] on button "Next" at bounding box center [444, 364] width 53 height 21
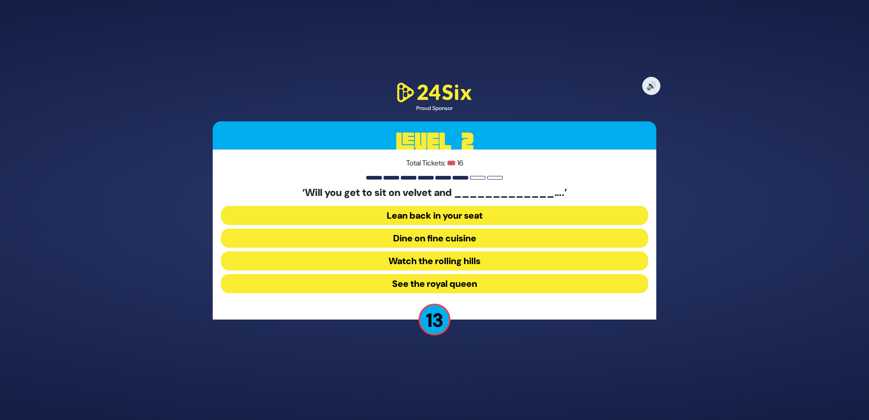
click at [415, 233] on button "Dine on fine cuisine" at bounding box center [434, 238] width 427 height 19
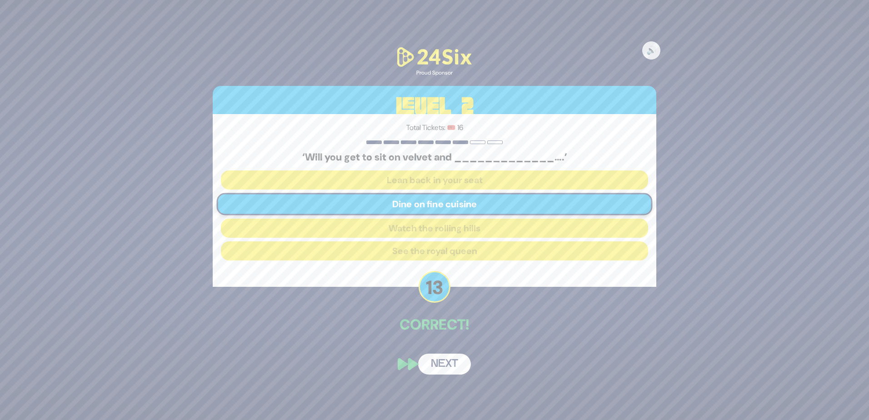
click at [434, 367] on button "Next" at bounding box center [444, 364] width 53 height 21
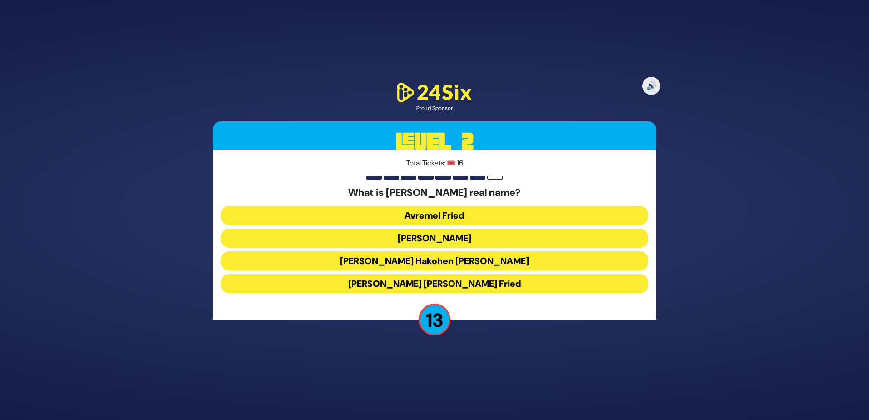
click at [419, 239] on button "[PERSON_NAME]" at bounding box center [434, 238] width 427 height 19
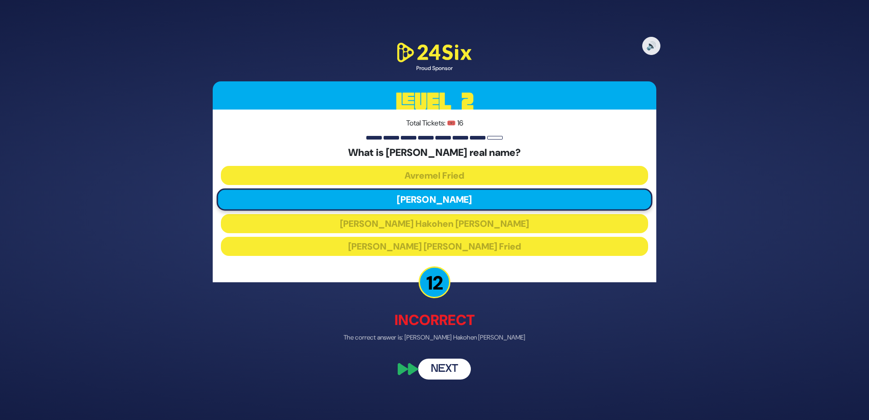
click at [436, 366] on button "Next" at bounding box center [444, 368] width 53 height 21
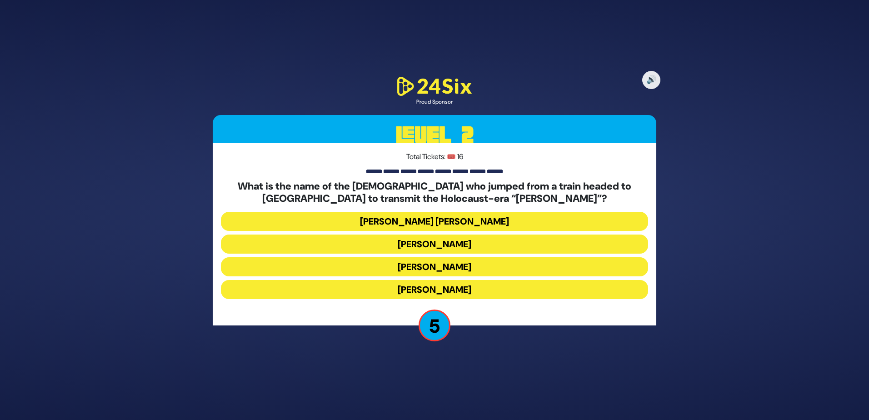
click at [426, 215] on button "[PERSON_NAME] [PERSON_NAME]" at bounding box center [434, 221] width 427 height 19
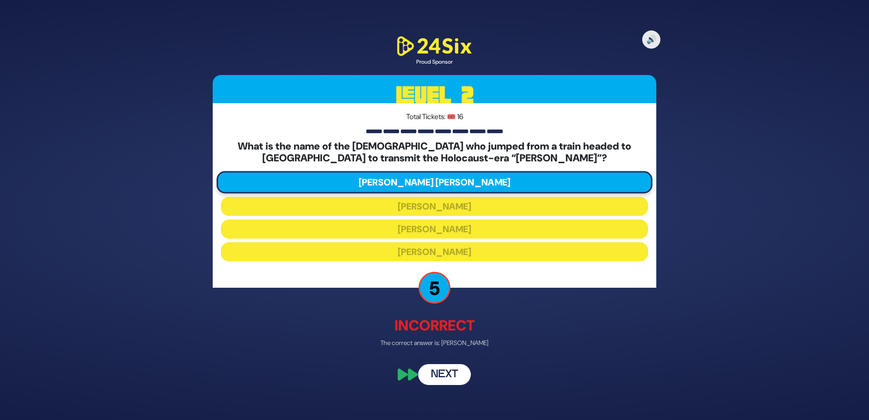
click at [444, 381] on button "Next" at bounding box center [444, 374] width 53 height 21
